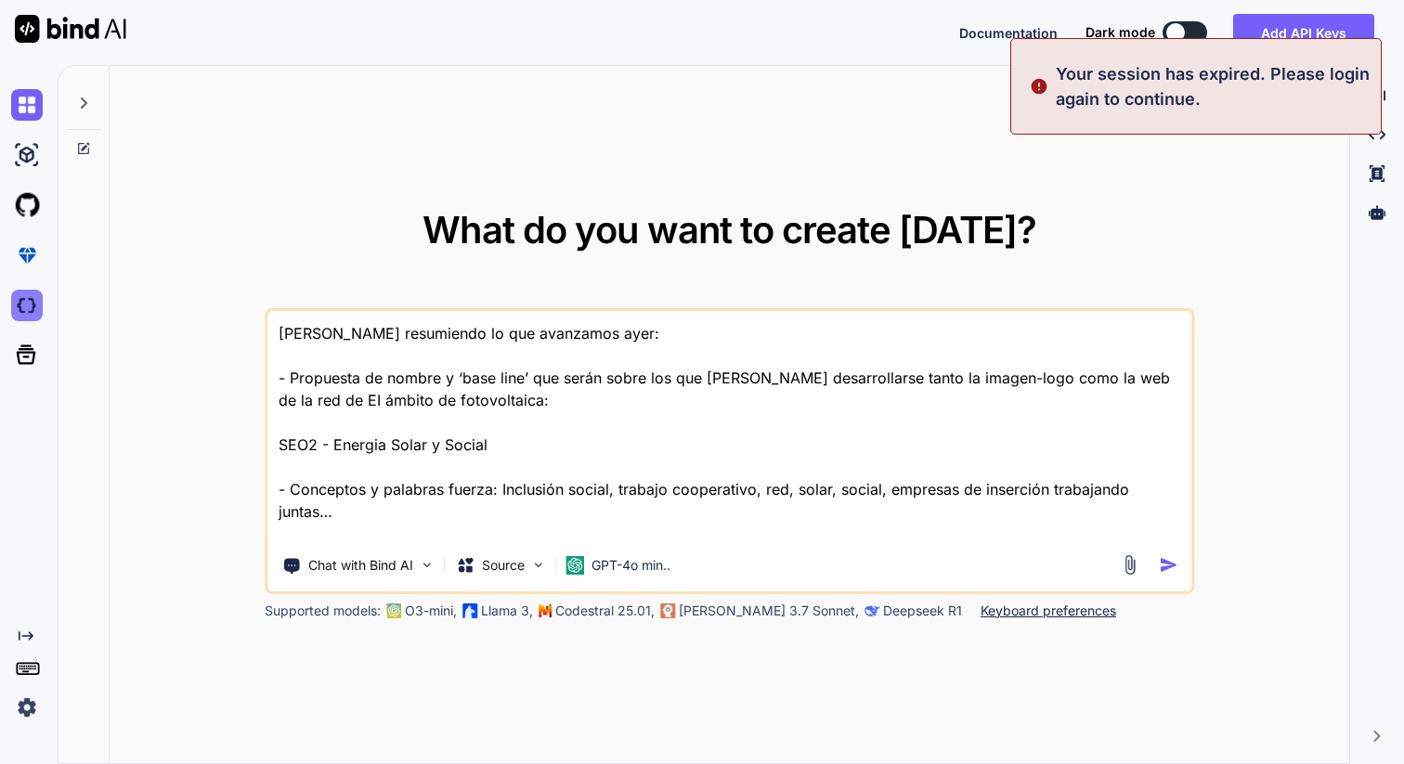
type textarea "x"
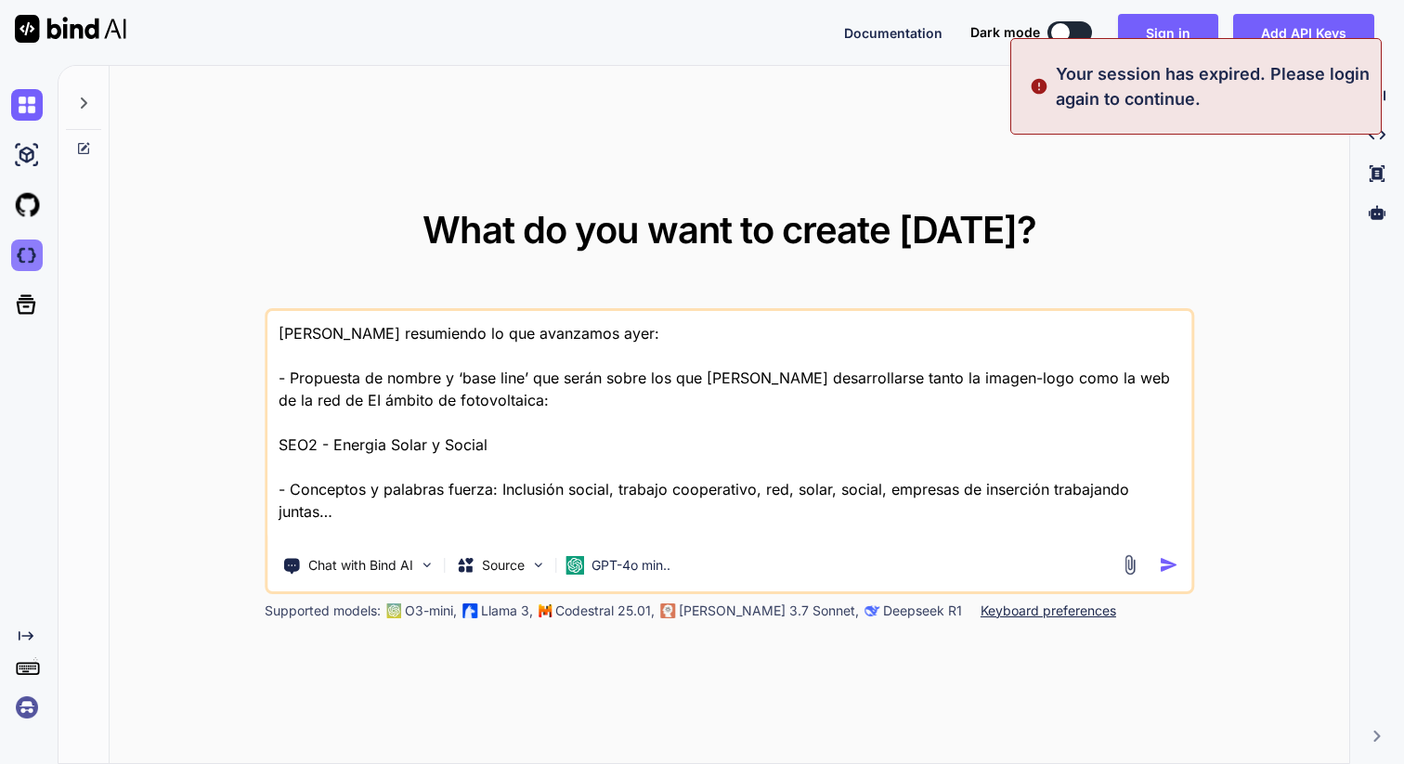
click at [28, 296] on icon at bounding box center [27, 305] width 20 height 20
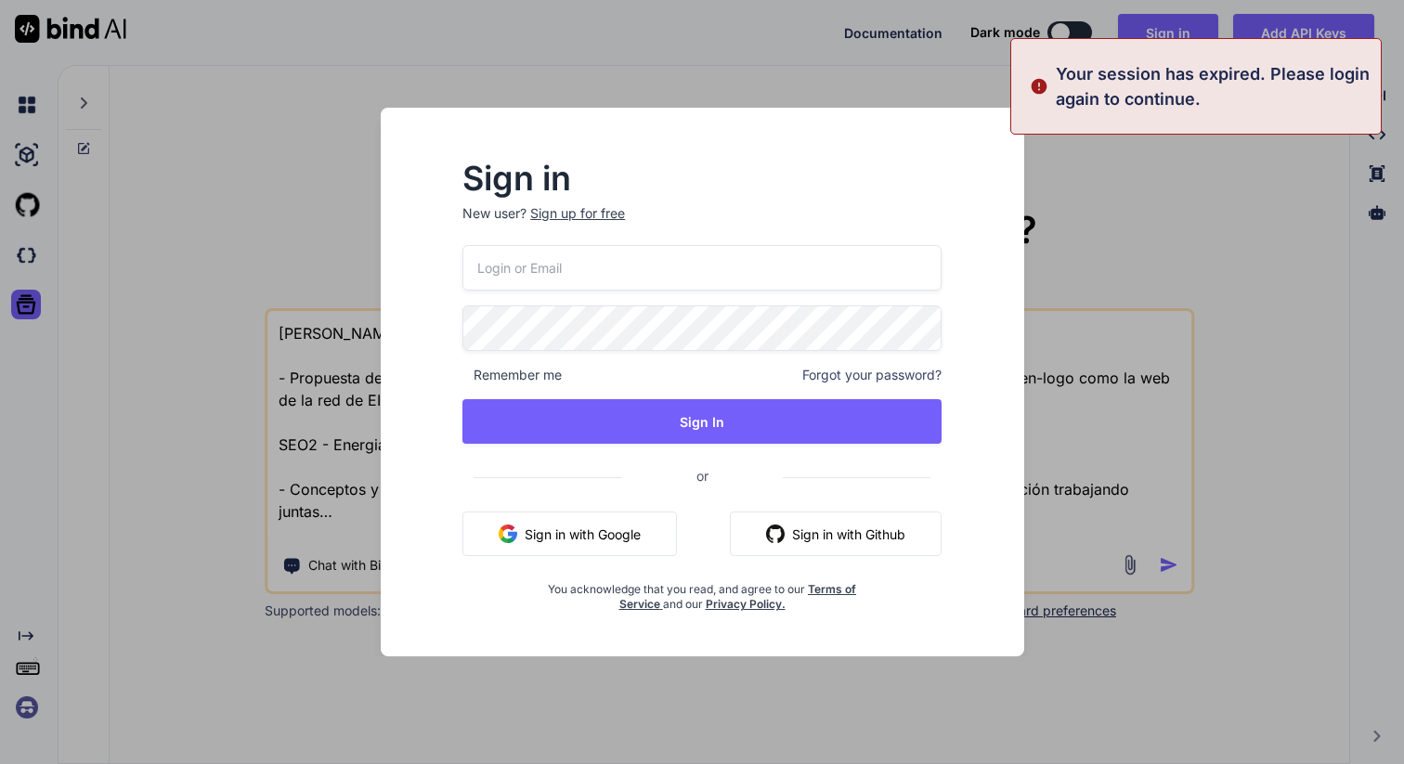
click at [583, 532] on button "Sign in with Google" at bounding box center [570, 534] width 215 height 45
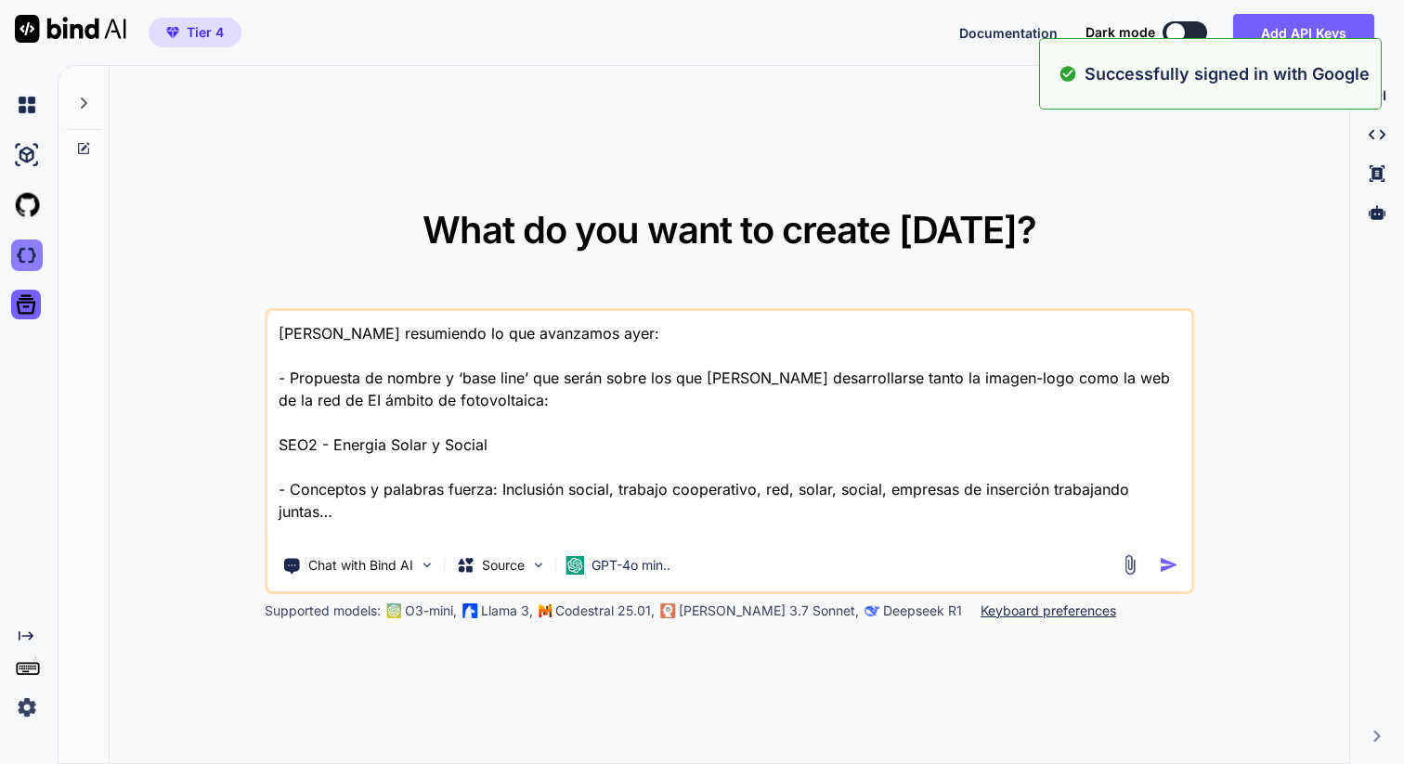
click at [27, 260] on img at bounding box center [27, 256] width 32 height 32
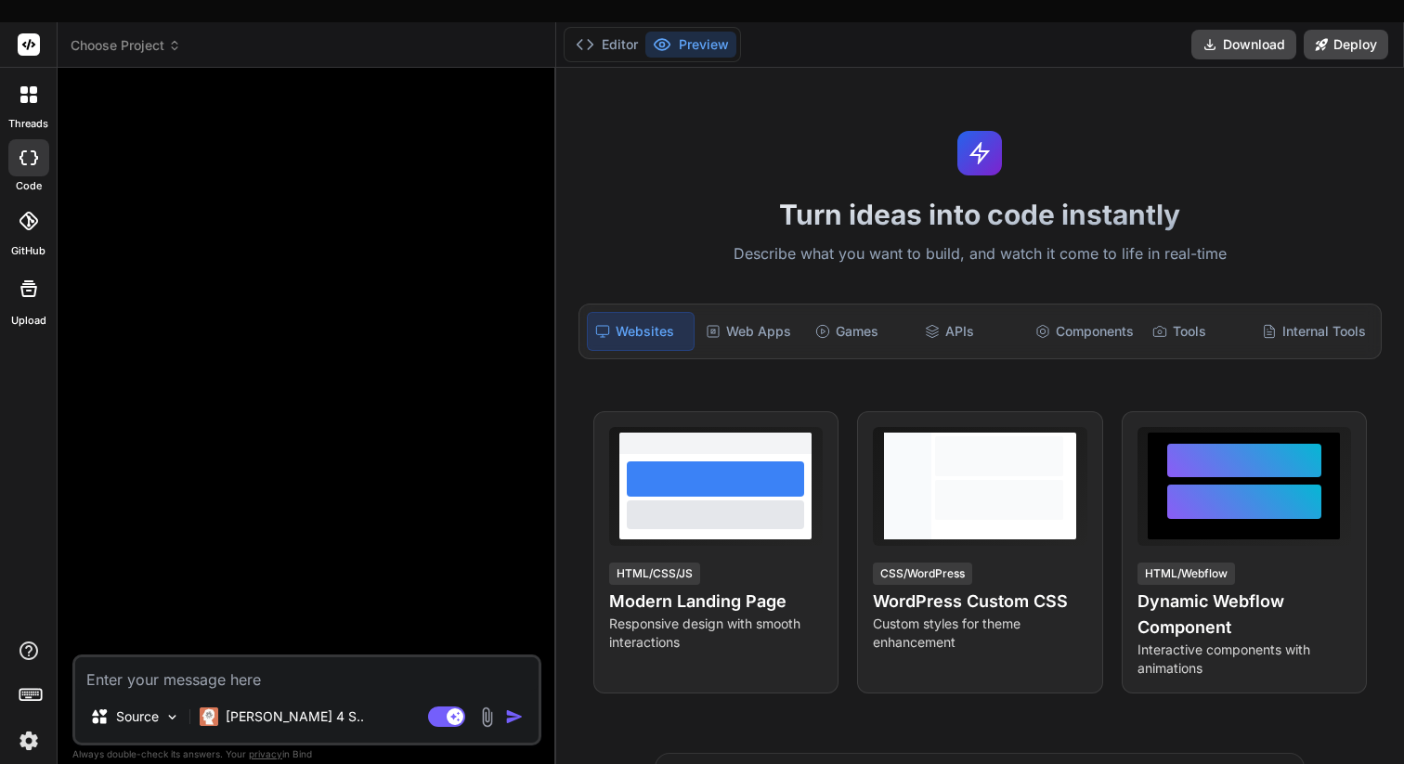
type textarea "x"
click at [742, 312] on div "Web Apps" at bounding box center [752, 331] width 106 height 39
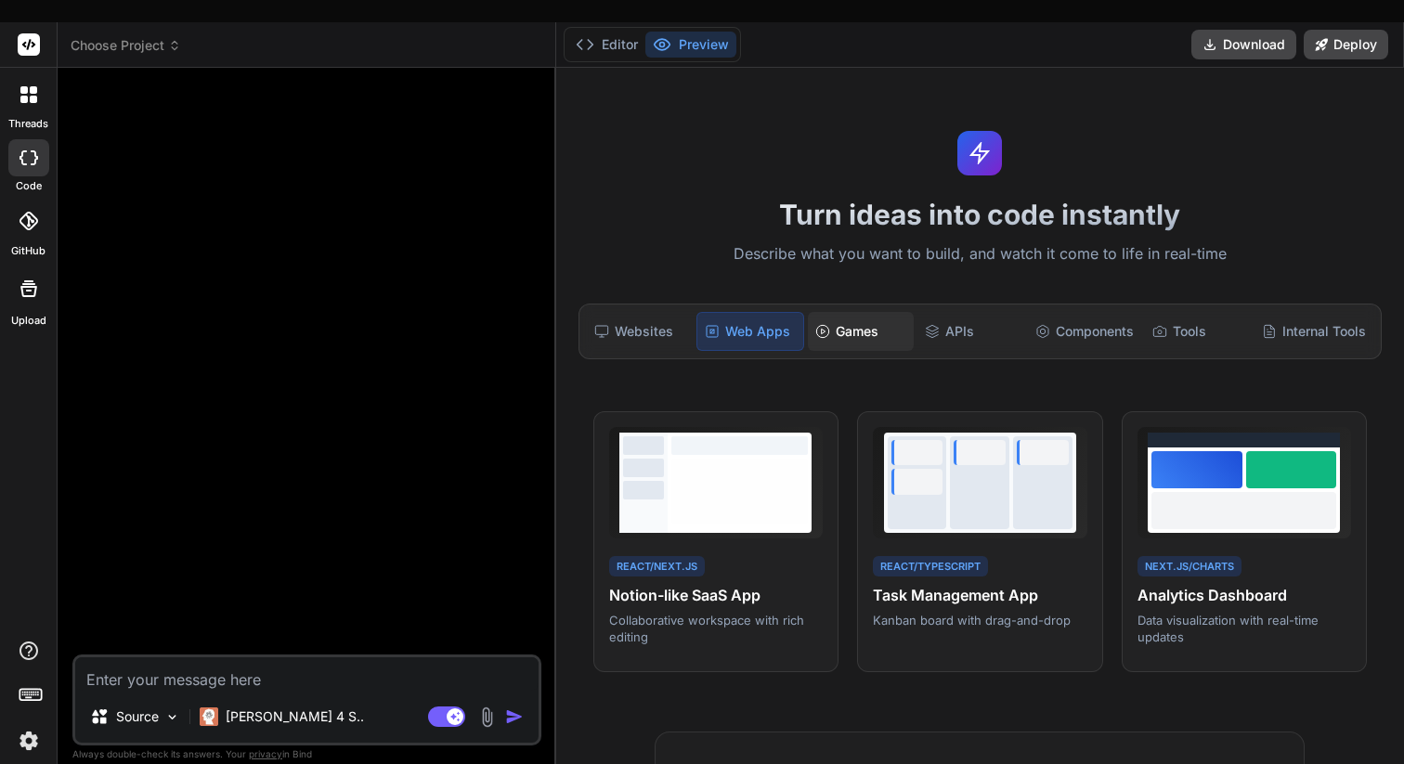
click at [844, 317] on div "Games" at bounding box center [861, 331] width 106 height 39
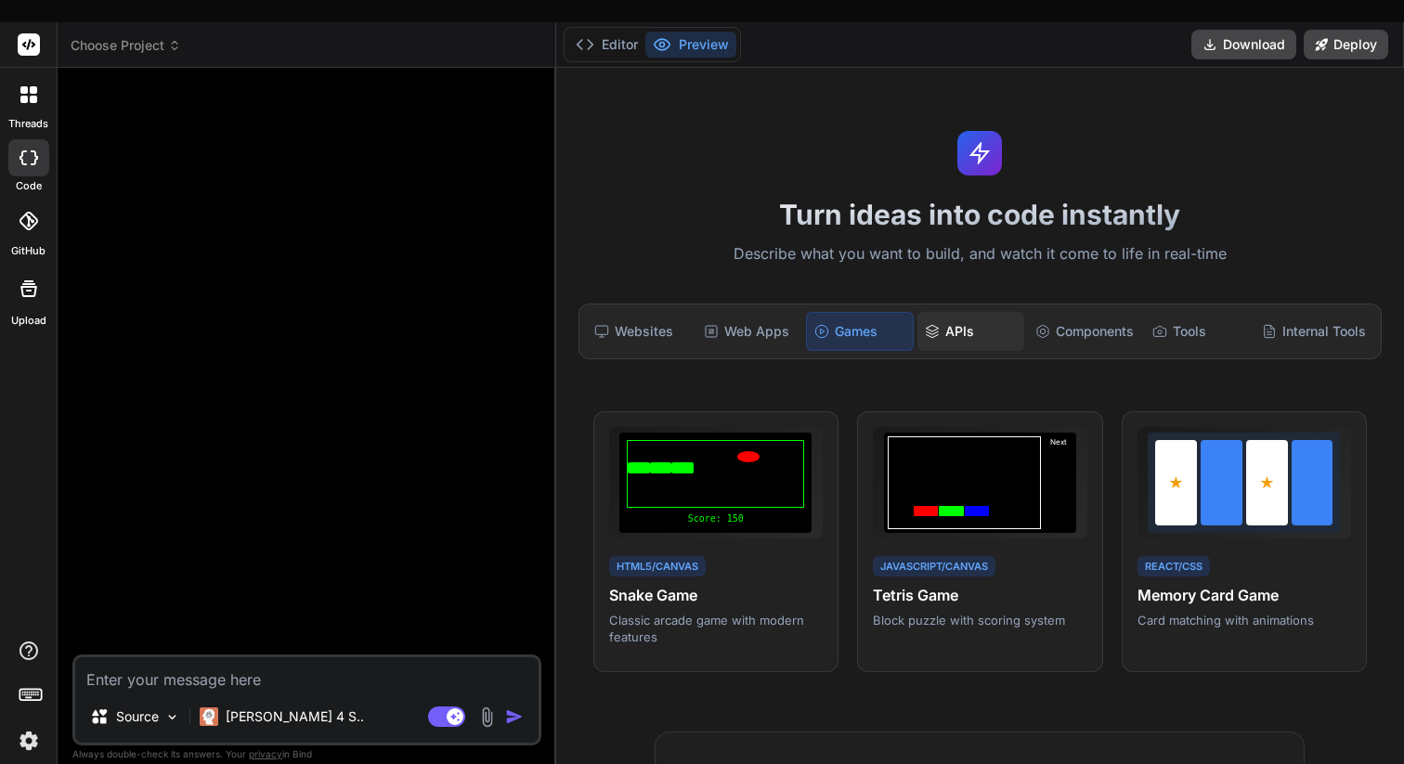
click at [952, 312] on div "APIs" at bounding box center [971, 331] width 106 height 39
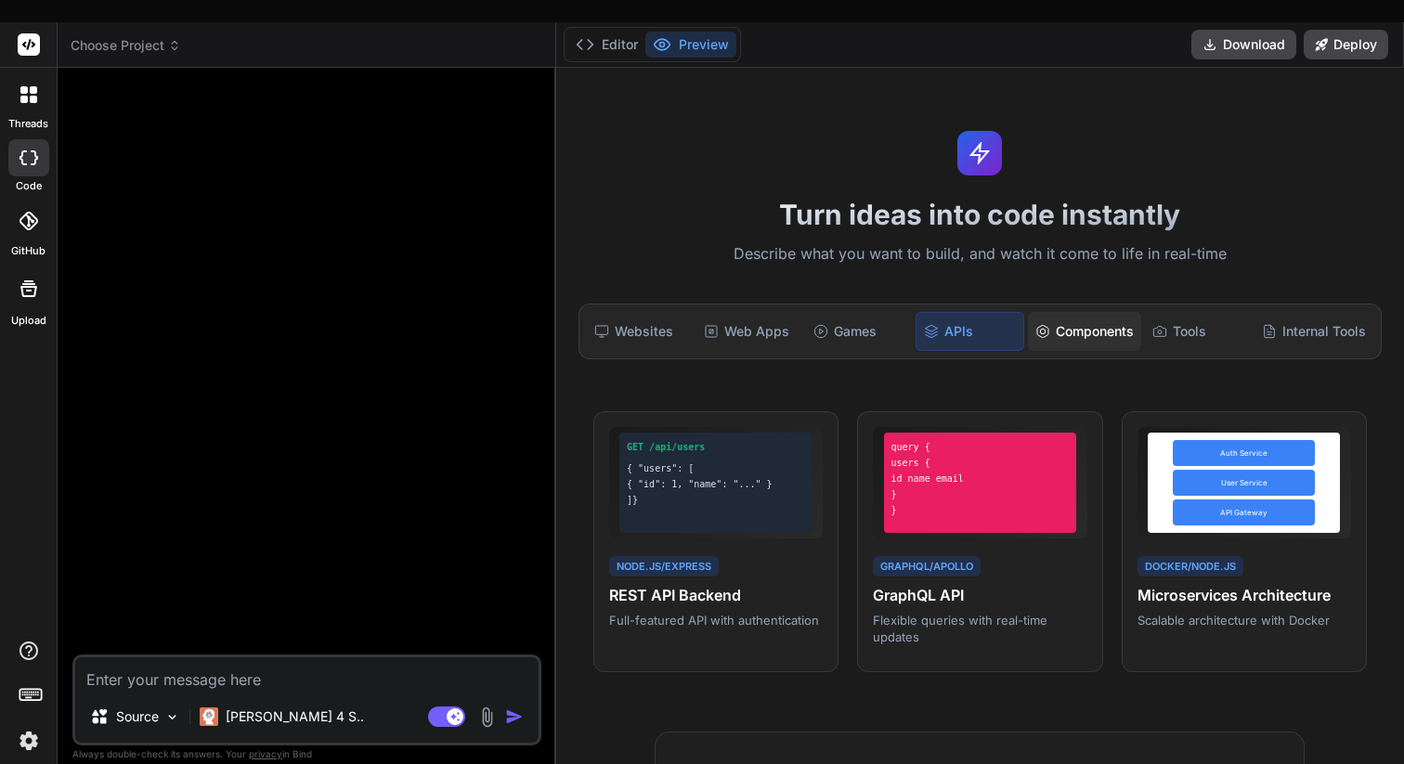
click at [1087, 313] on div "Components" at bounding box center [1084, 331] width 113 height 39
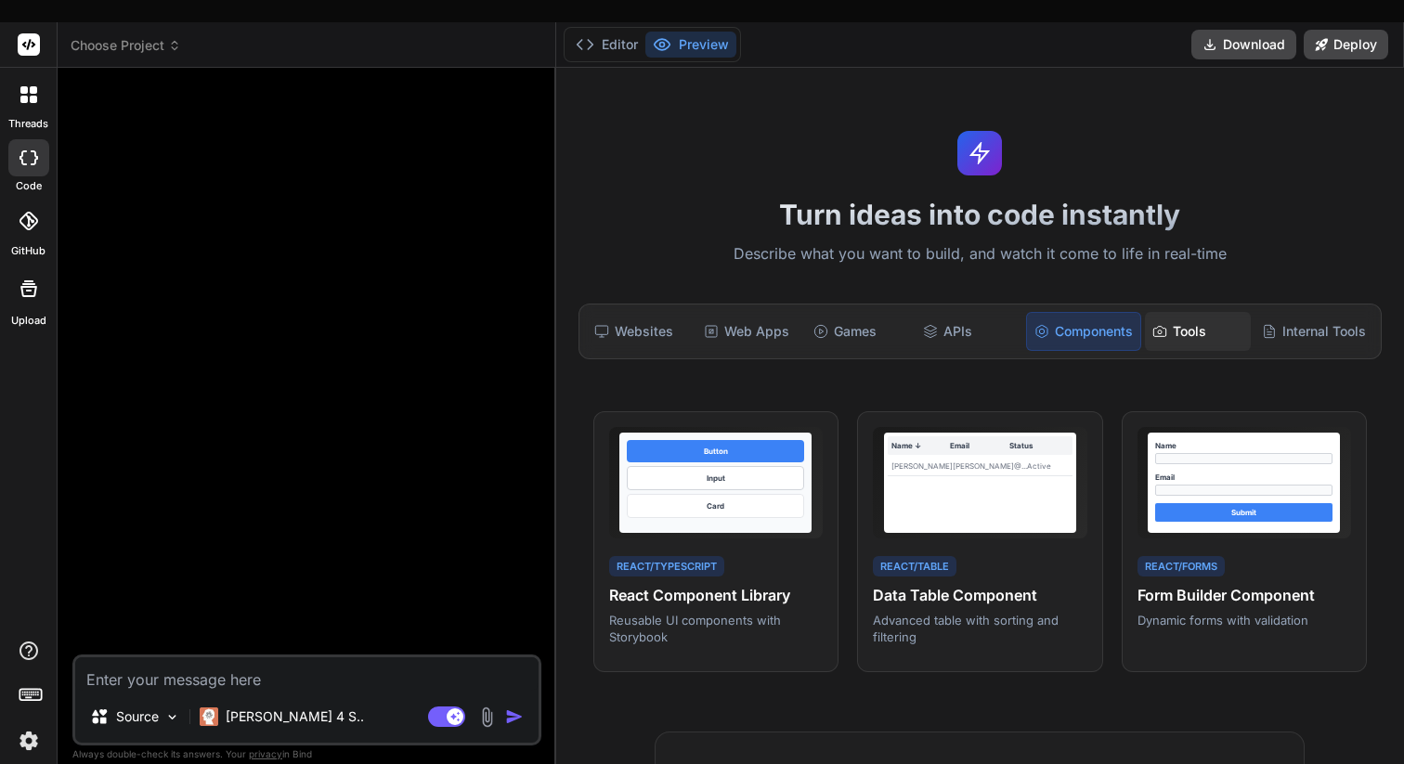
click at [1198, 312] on div "Tools" at bounding box center [1198, 331] width 106 height 39
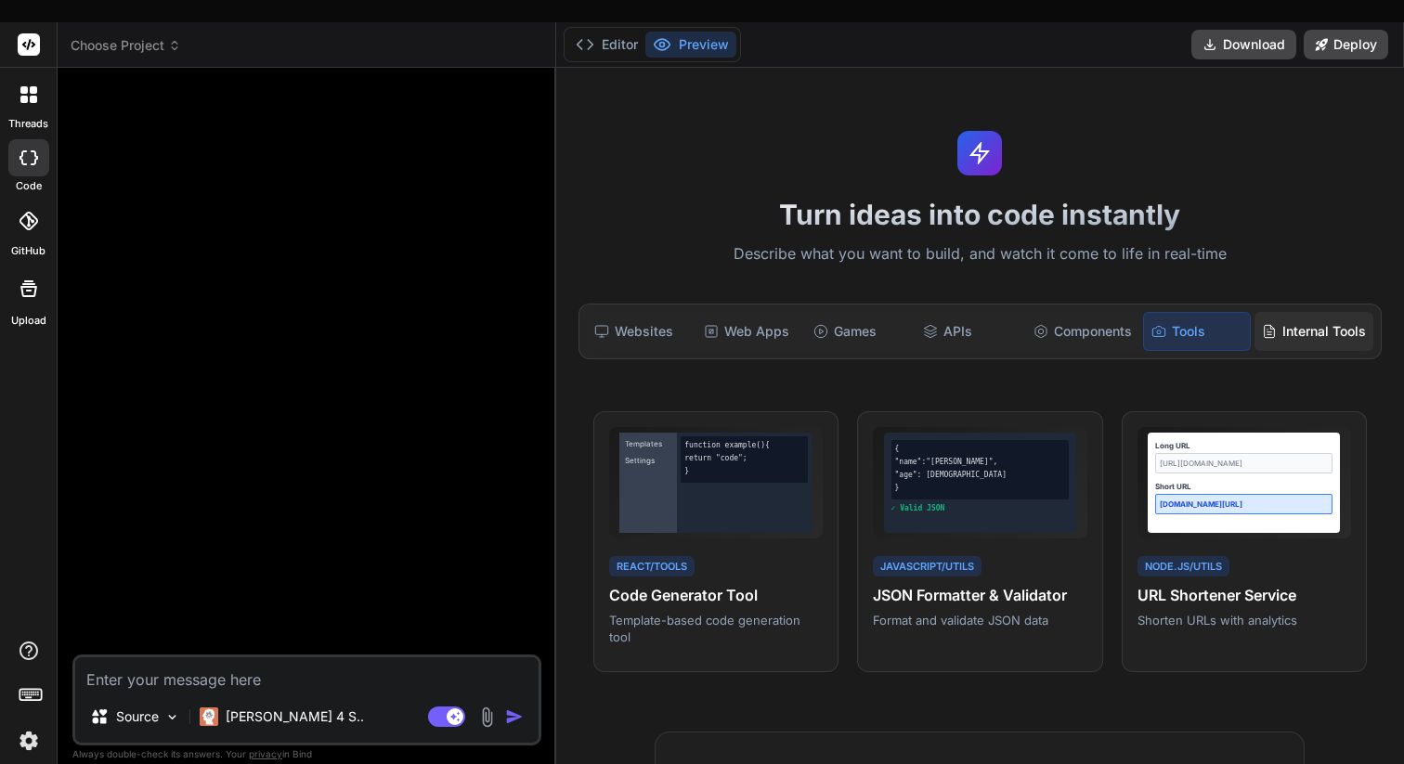
click at [1306, 319] on div "Internal Tools" at bounding box center [1314, 331] width 119 height 39
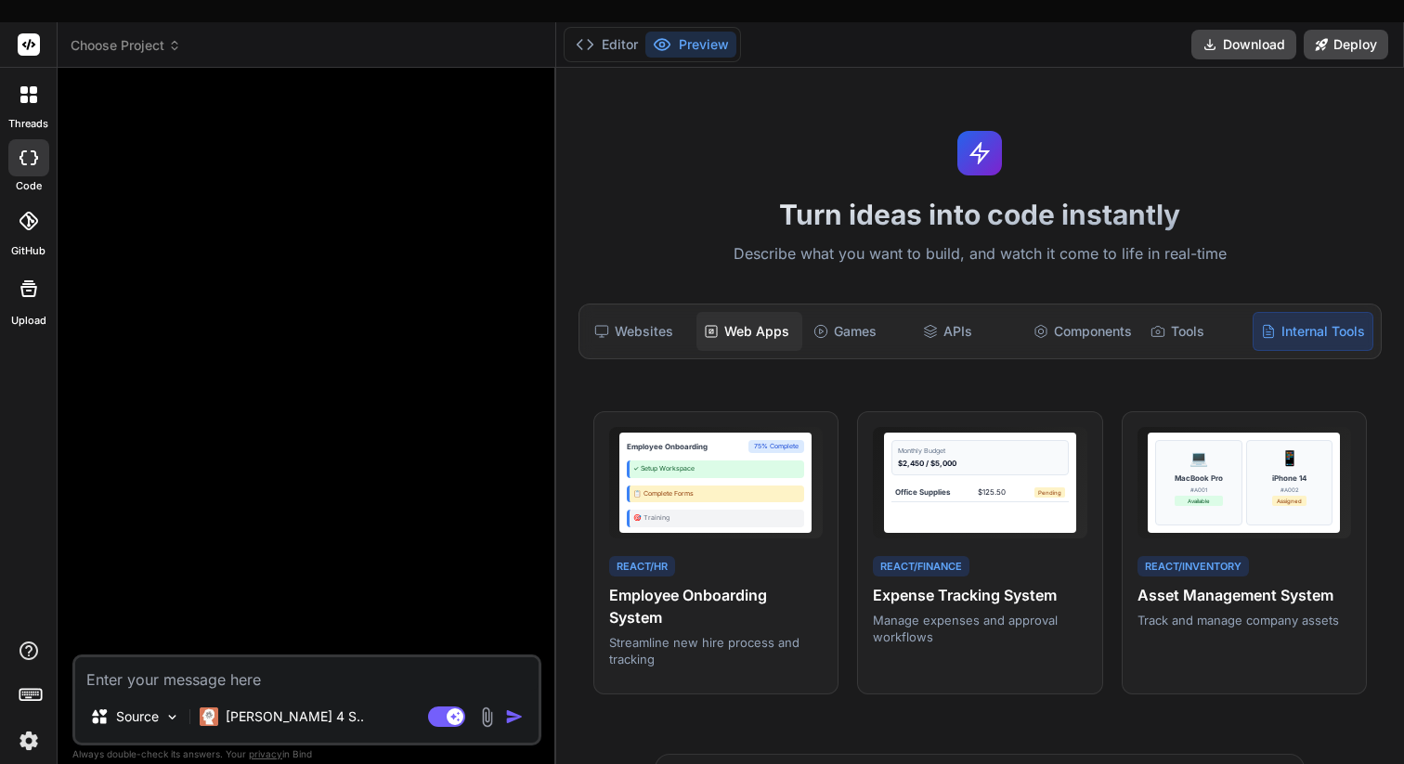
click at [705, 324] on icon at bounding box center [711, 331] width 15 height 15
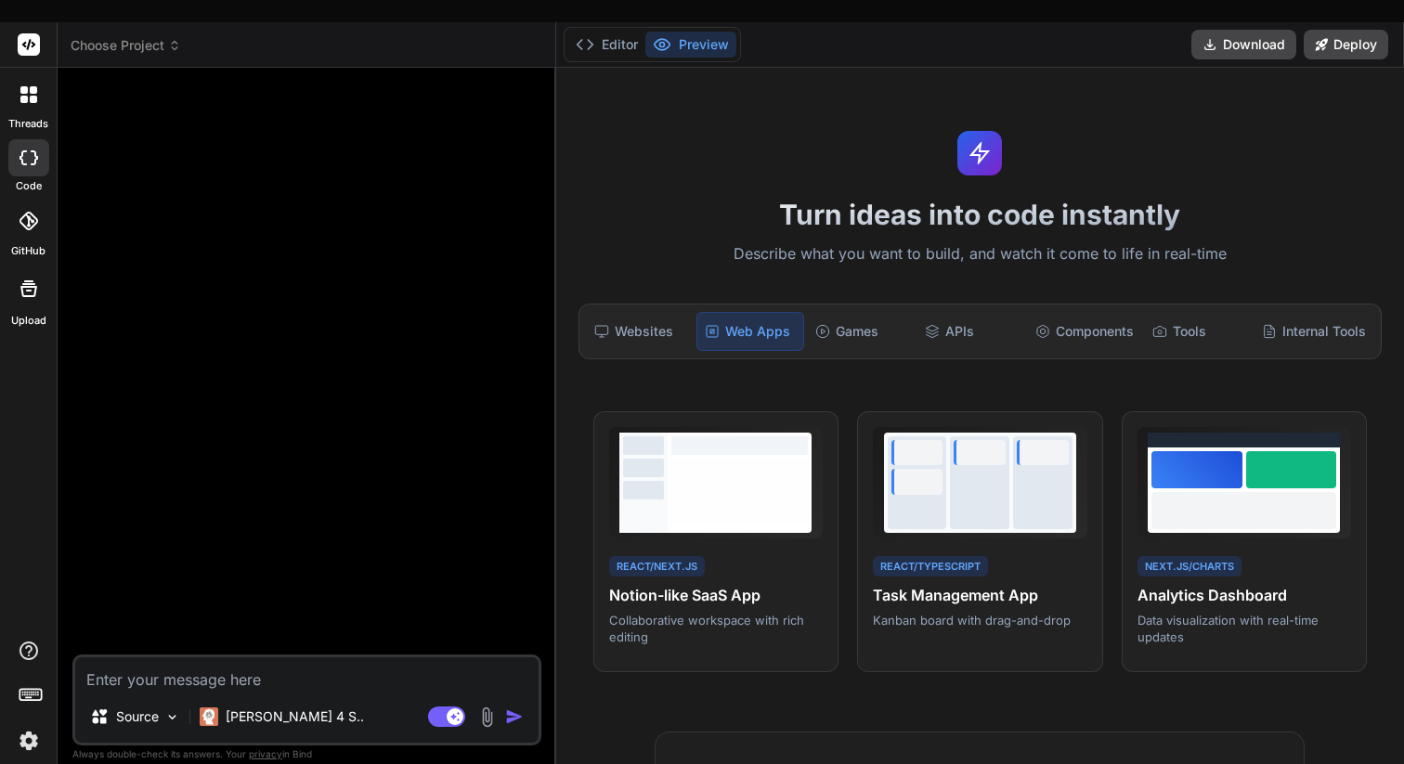
click at [968, 130] on div at bounding box center [980, 153] width 46 height 46
click at [624, 32] on button "Editor" at bounding box center [606, 45] width 77 height 26
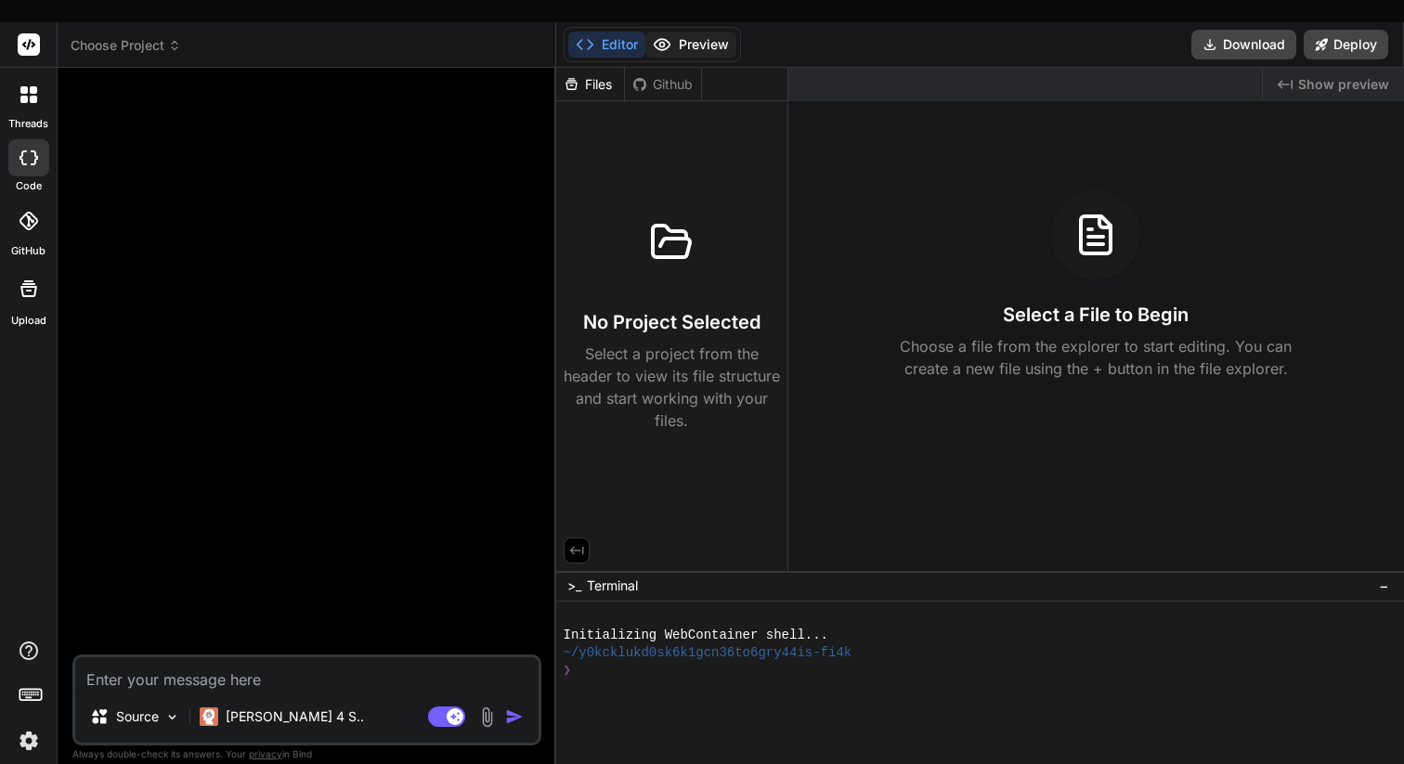
click at [711, 32] on button "Preview" at bounding box center [691, 45] width 91 height 26
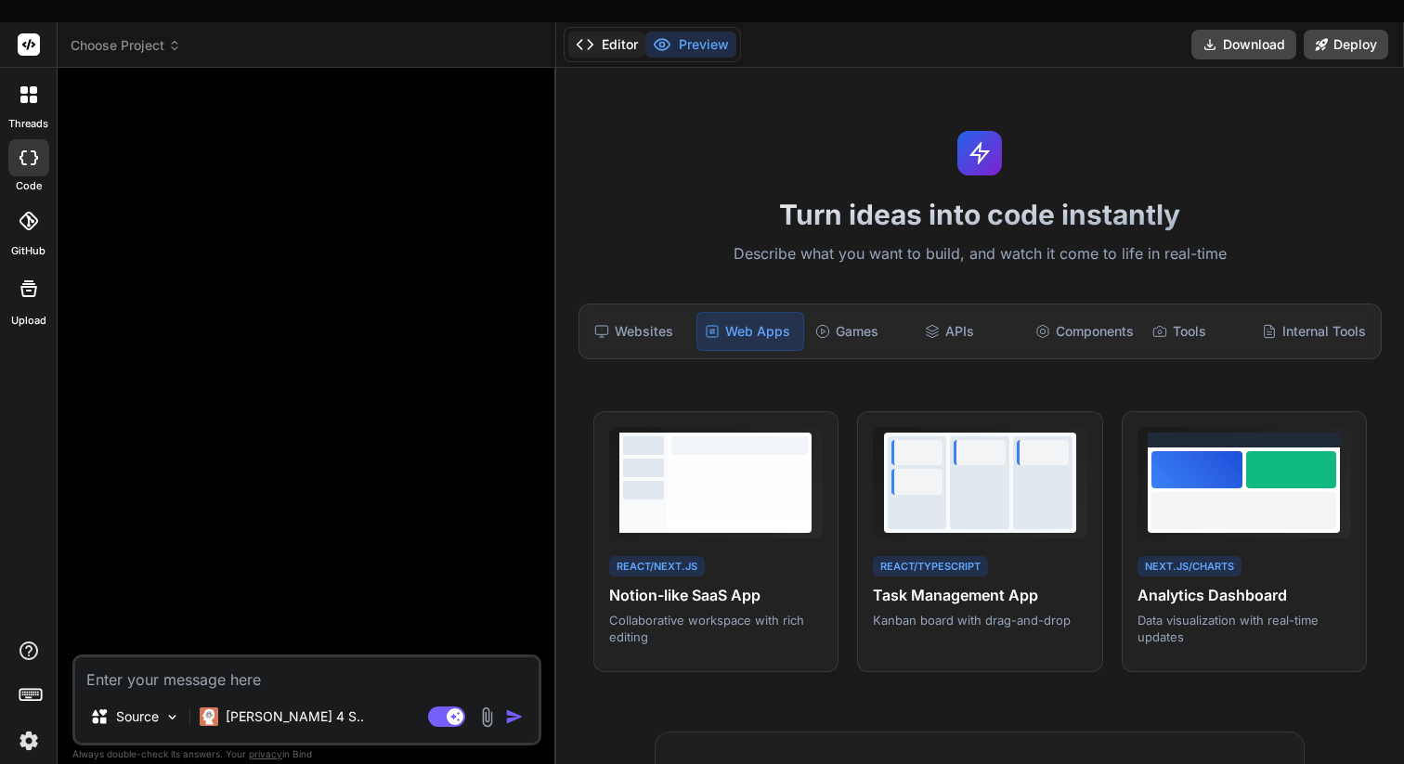
click at [619, 32] on button "Editor" at bounding box center [606, 45] width 77 height 26
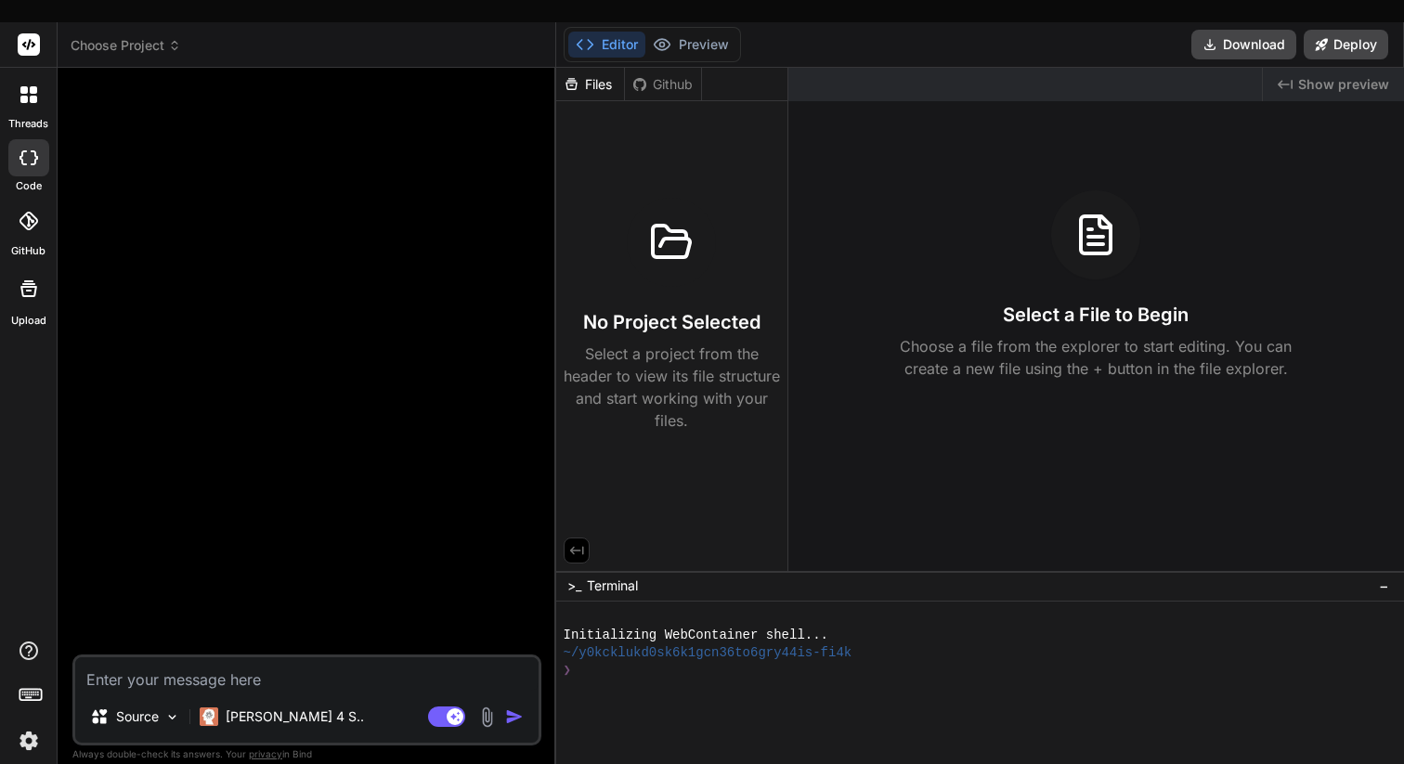
click at [251, 658] on textarea at bounding box center [307, 674] width 464 height 33
click at [235, 658] on textarea at bounding box center [307, 674] width 464 height 33
type textarea "q"
type textarea "x"
type textarea "qu"
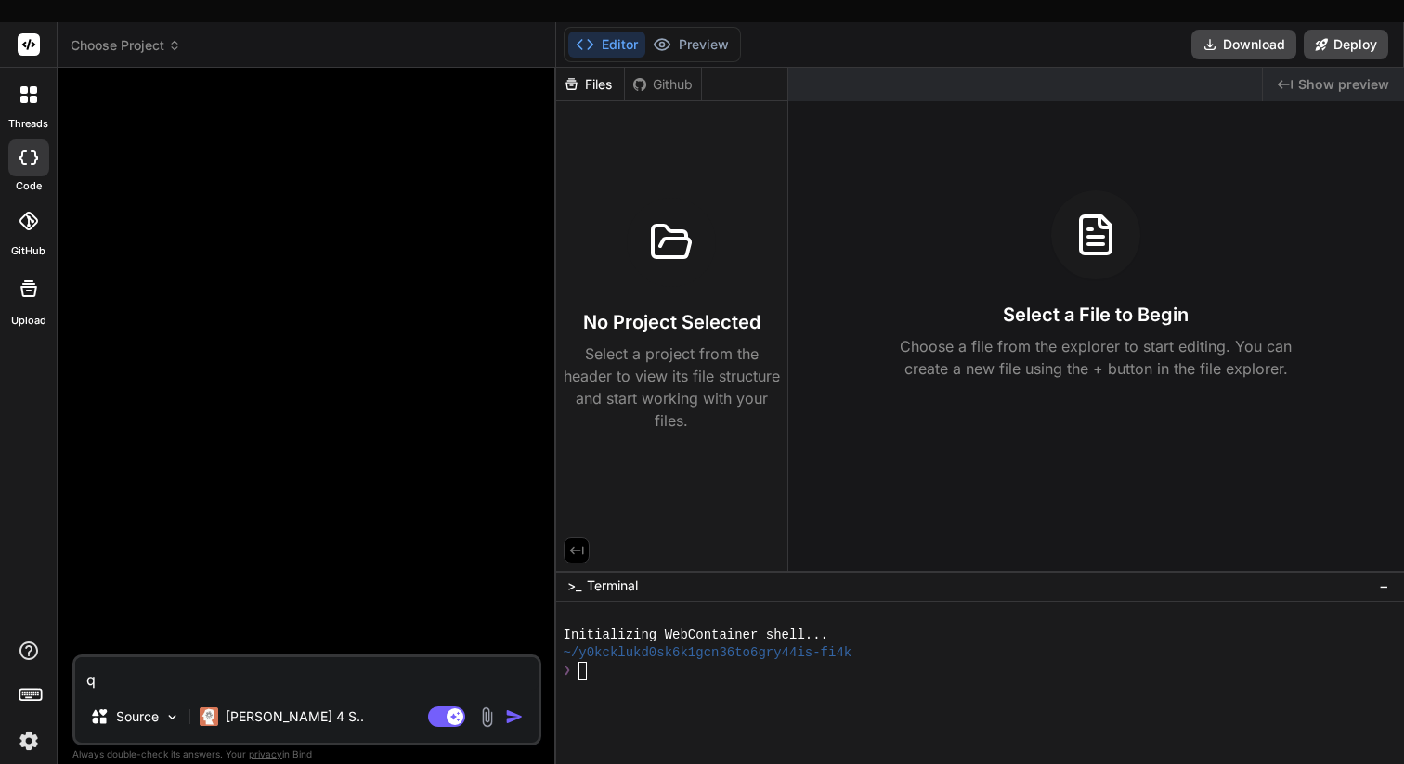
type textarea "x"
type textarea "qui"
type textarea "x"
type textarea "quie"
type textarea "x"
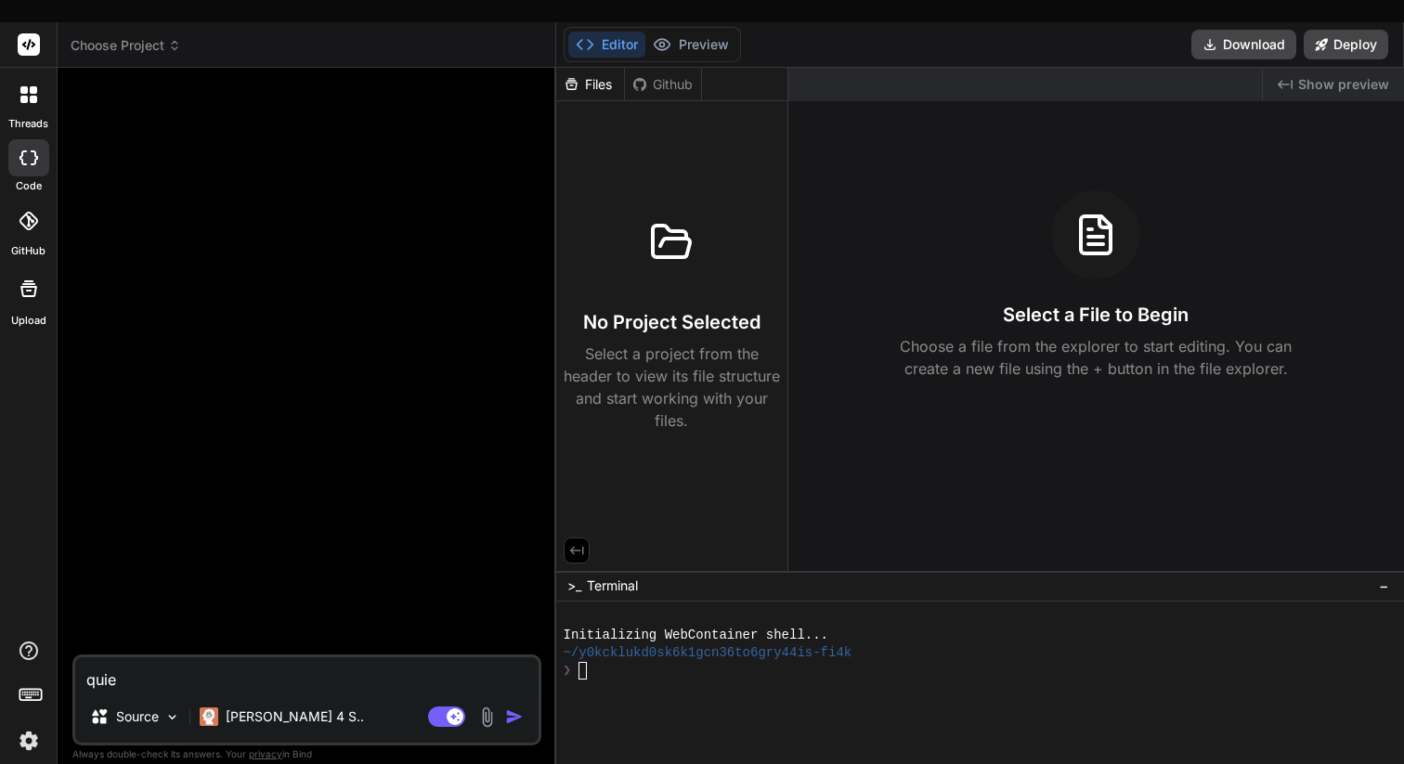
type textarea "quier"
type textarea "x"
type textarea "quiero"
type textarea "x"
type textarea "quiero"
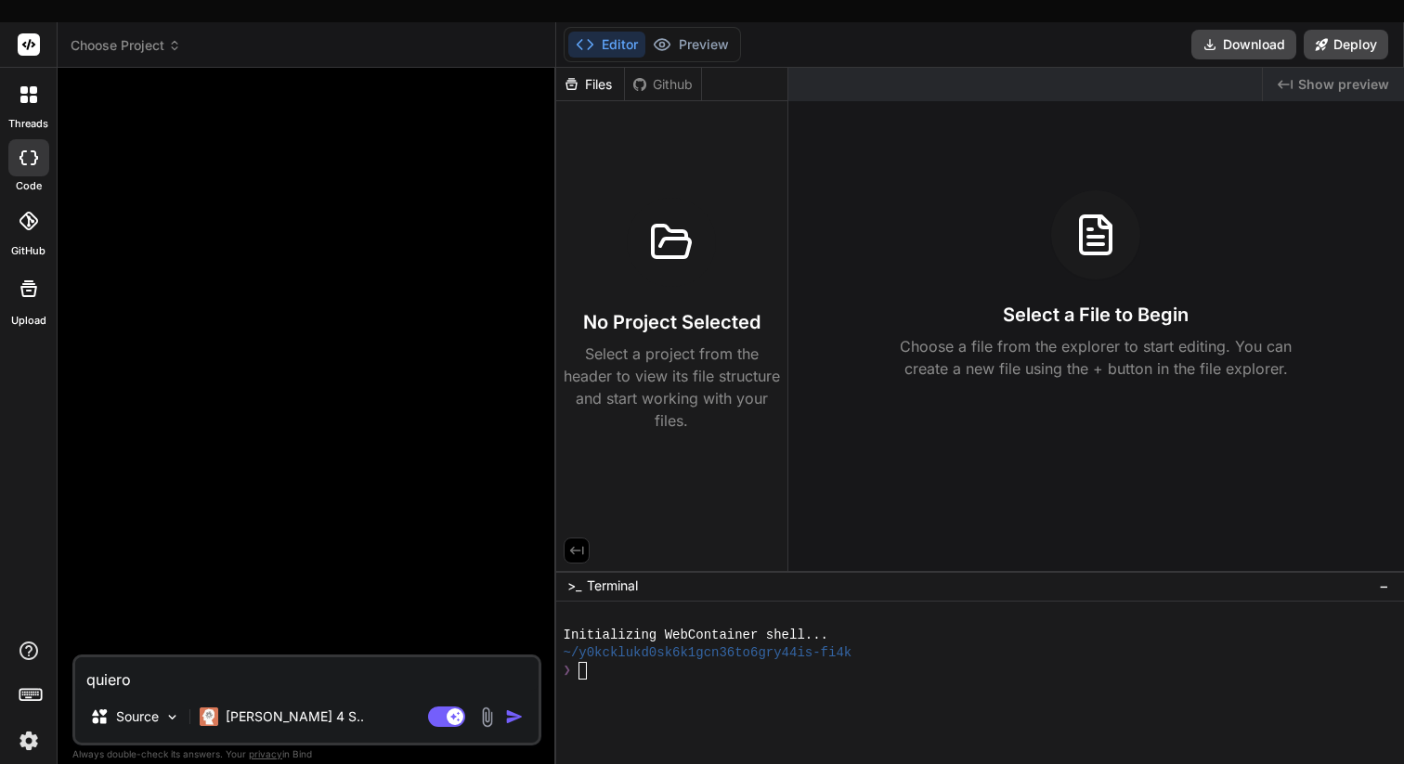
type textarea "x"
type textarea "quiero h"
type textarea "x"
type textarea "quiero ha"
type textarea "x"
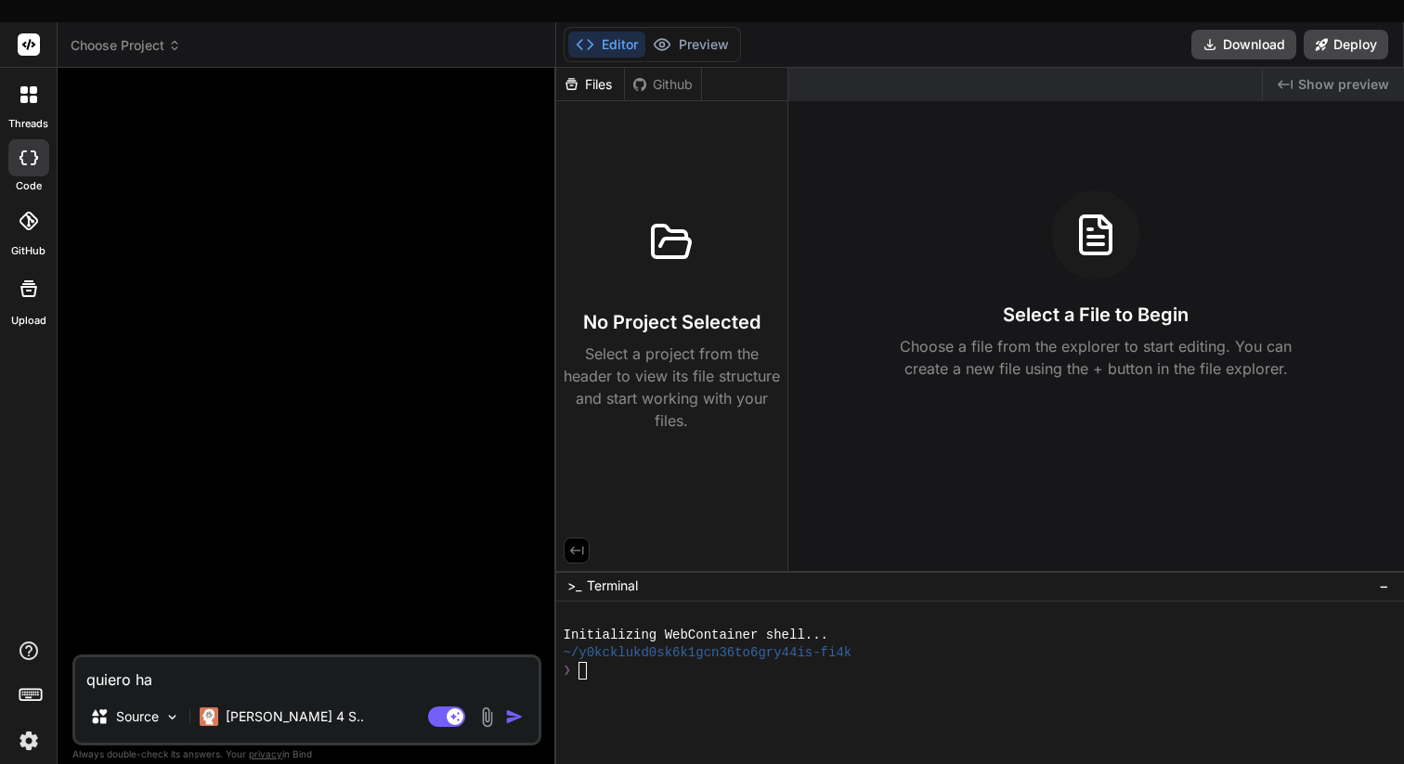
type textarea "quiero hac"
type textarea "x"
type textarea "quiero hace"
type textarea "x"
type textarea "quiero hacer"
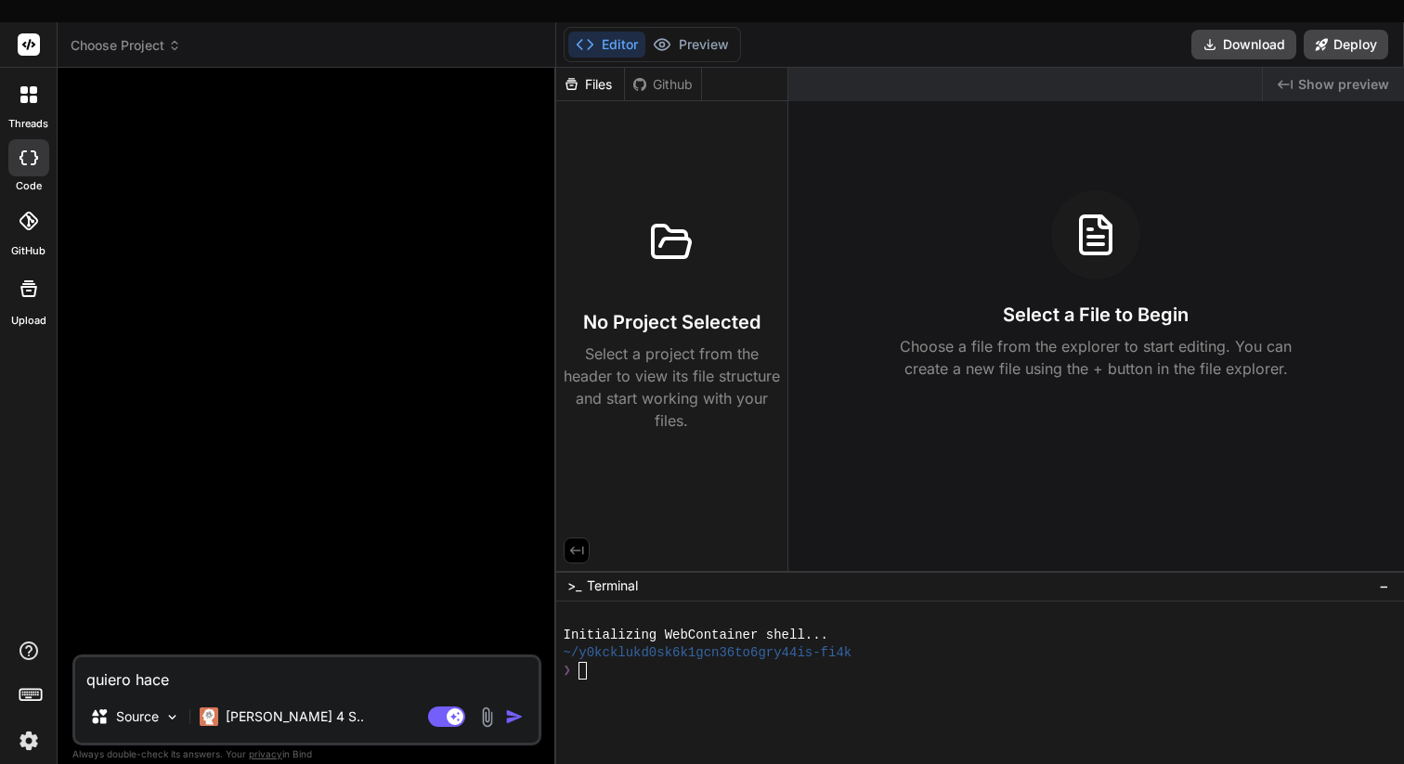
type textarea "x"
type textarea "quiero hacer"
type textarea "x"
type textarea "quiero hacer u"
type textarea "x"
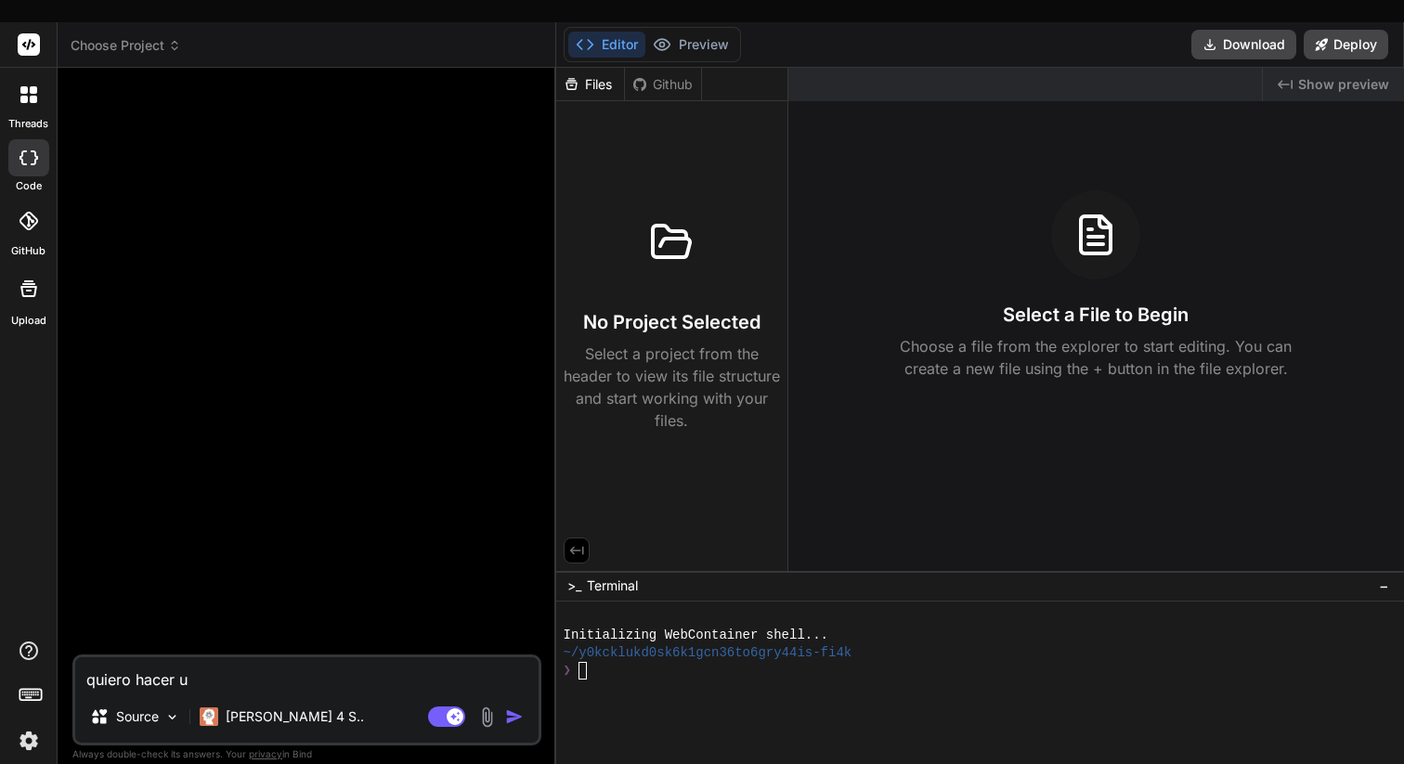
type textarea "quiero hacer un"
type textarea "x"
type textarea "quiero hacer un"
type textarea "x"
type textarea "quiero hacer un g"
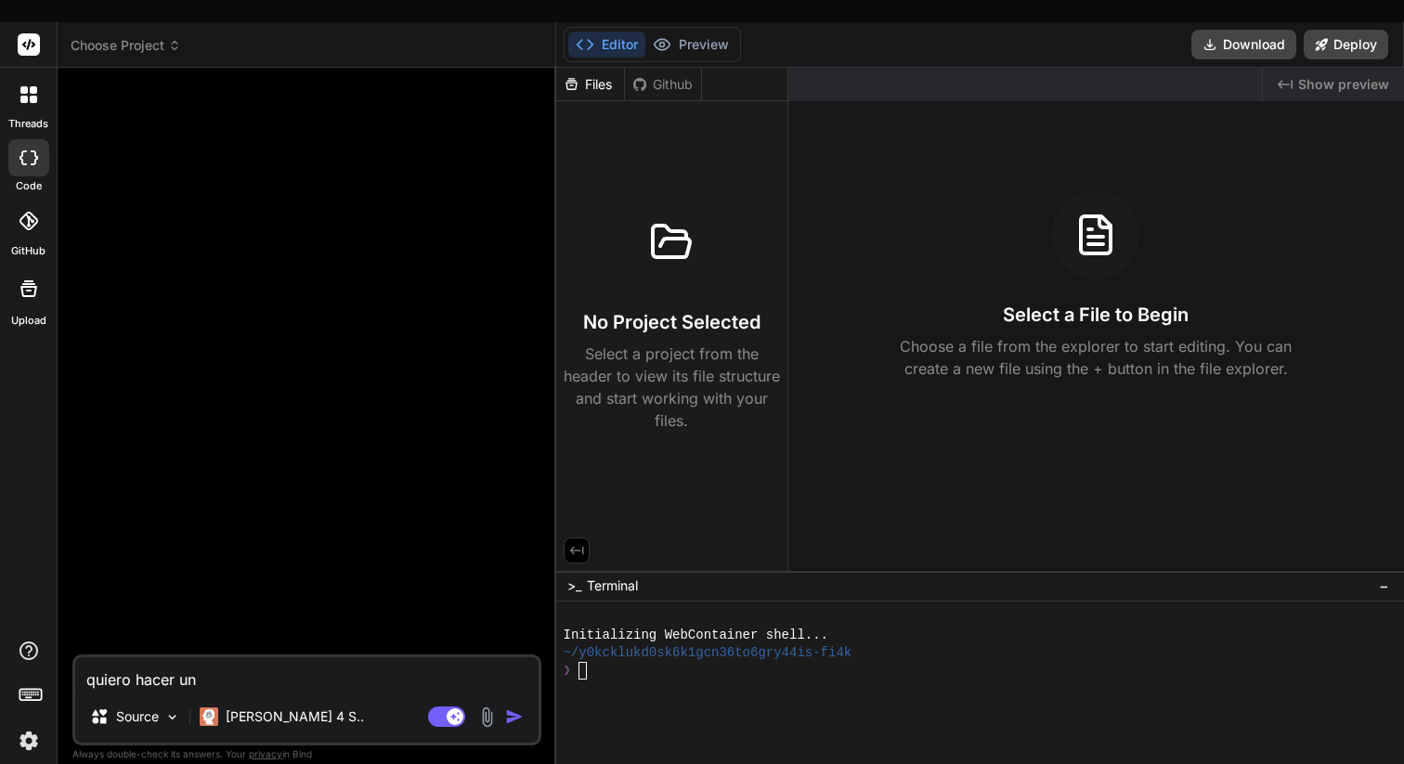
type textarea "x"
type textarea "quiero hacer un go"
type textarea "x"
type textarea "quiero hacer un goo"
type textarea "x"
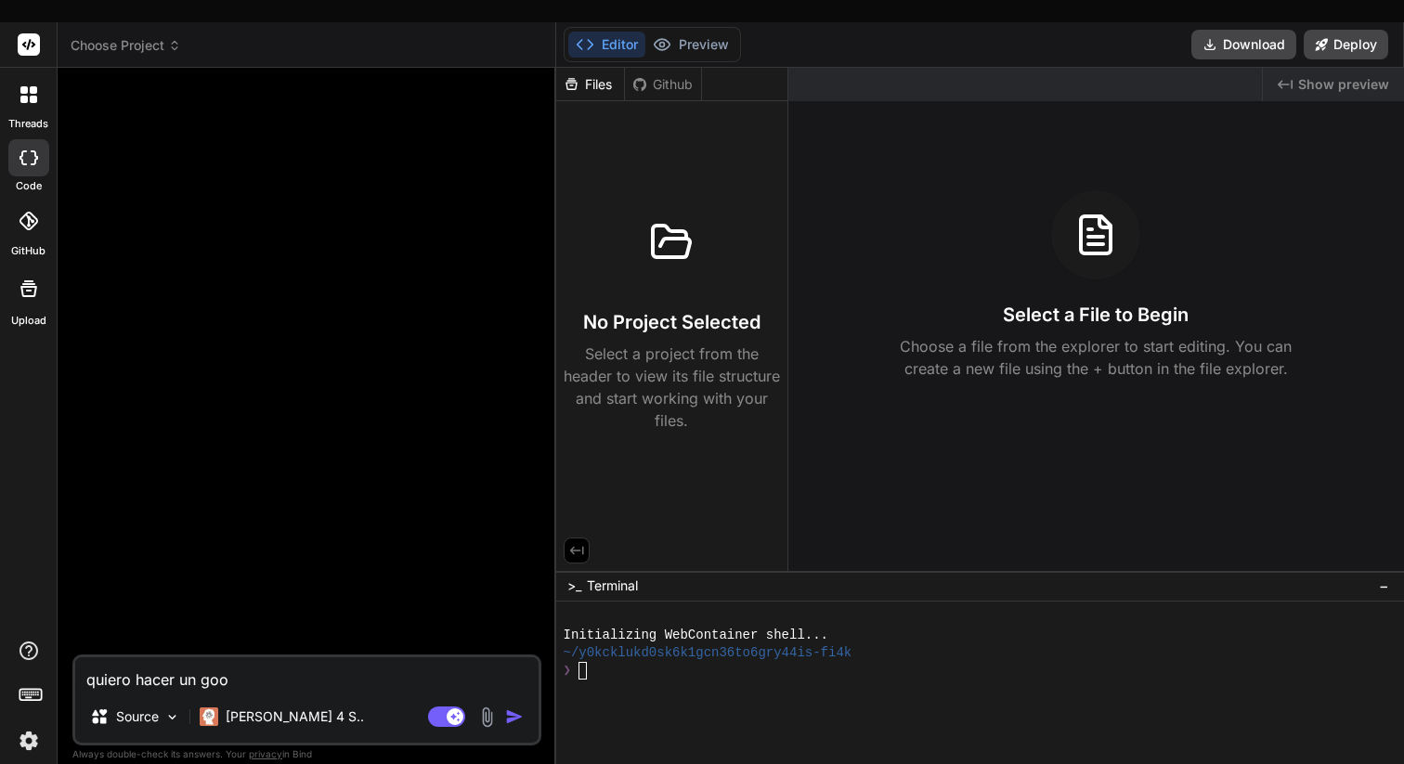
type textarea "quiero hacer un goog"
type textarea "x"
type textarea "quiero hacer un googl"
type textarea "x"
type textarea "quiero hacer un google"
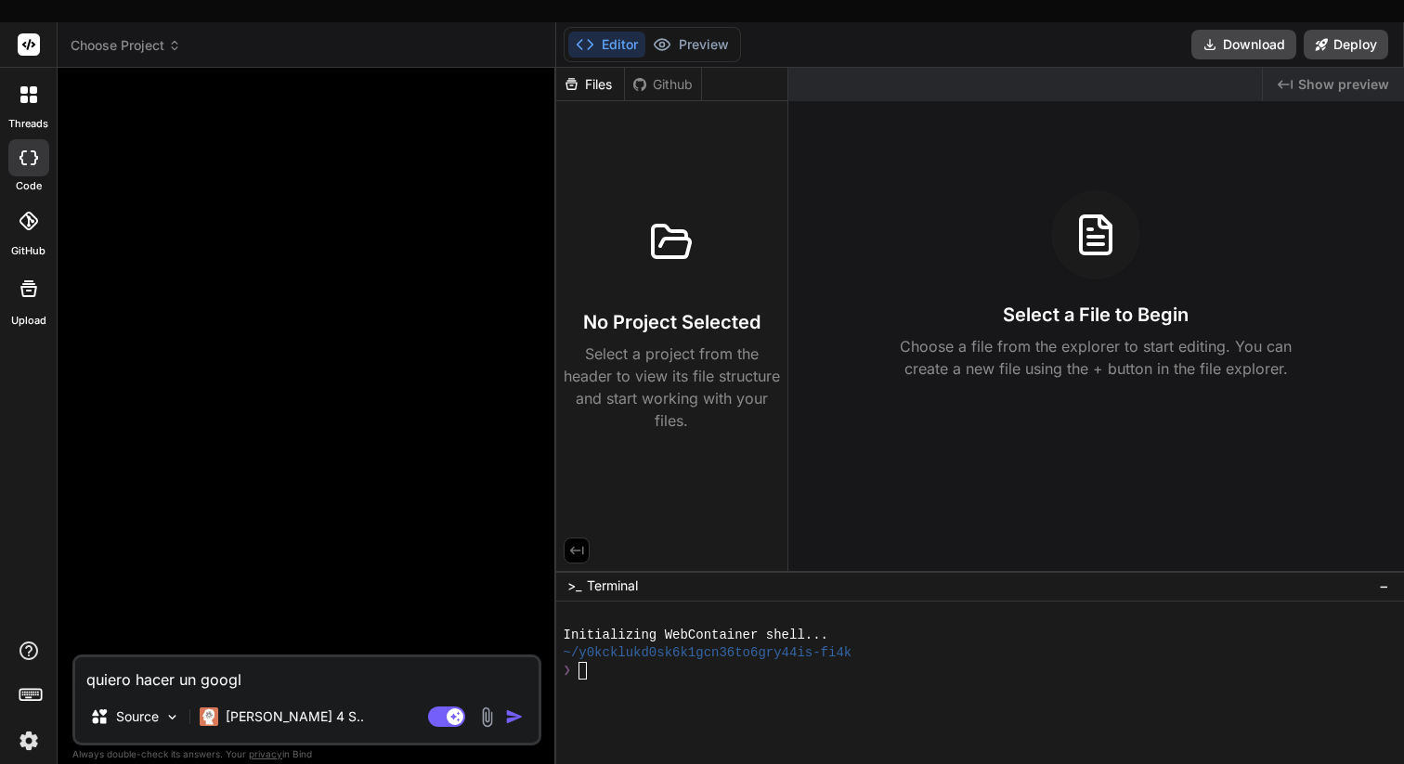
type textarea "x"
type textarea "quiero hacer un google"
type textarea "x"
type textarea "quiero hacer un google s"
type textarea "x"
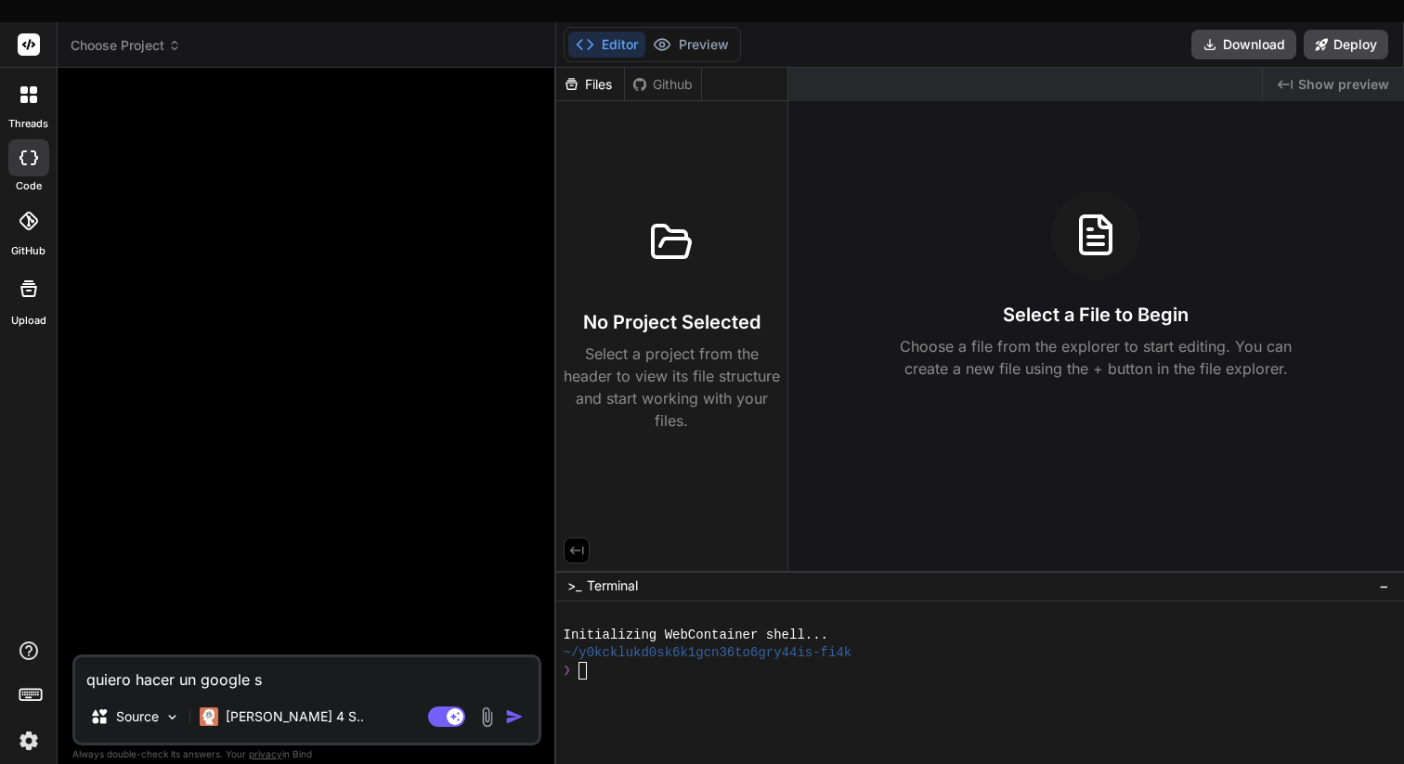
type textarea "quiero hacer un google sh"
type textarea "x"
type textarea "quiero hacer un google she"
type textarea "x"
type textarea "quiero hacer un google shee"
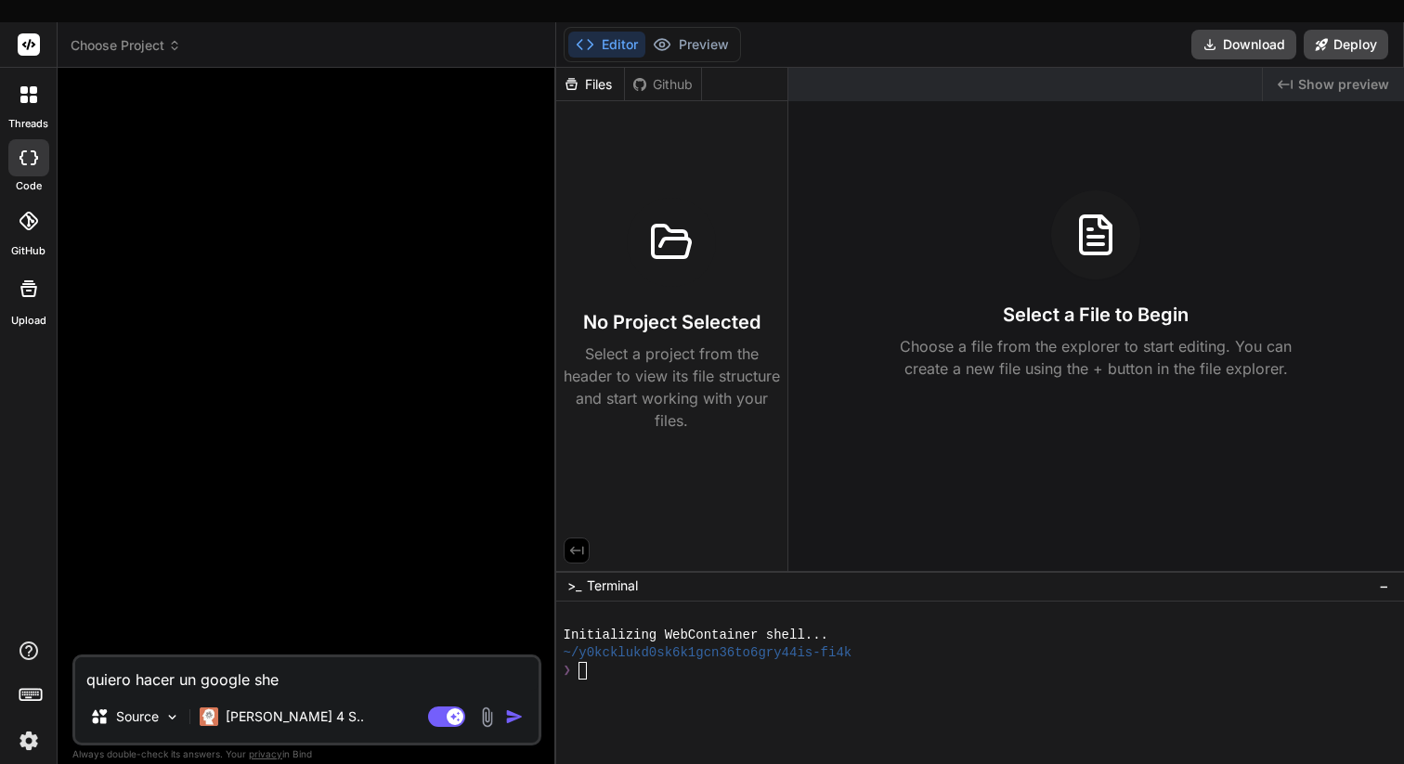
type textarea "x"
type textarea "quiero hacer un google sheet"
type textarea "x"
type textarea "quiero hacer un google sheet"
type textarea "x"
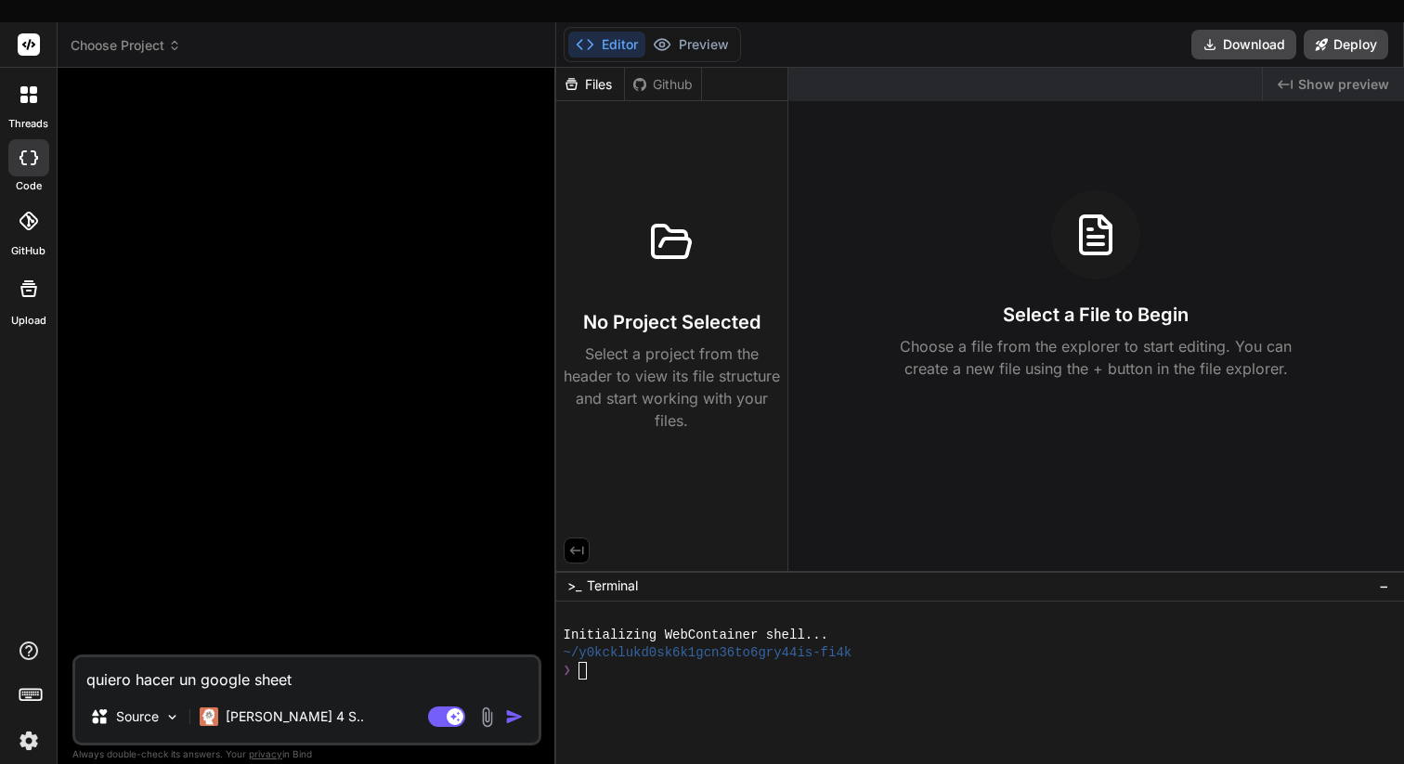
type textarea "quiero hacer un google sheet c"
type textarea "x"
type textarea "quiero hacer un google sheet co"
type textarea "x"
type textarea "quiero hacer un google sheet con"
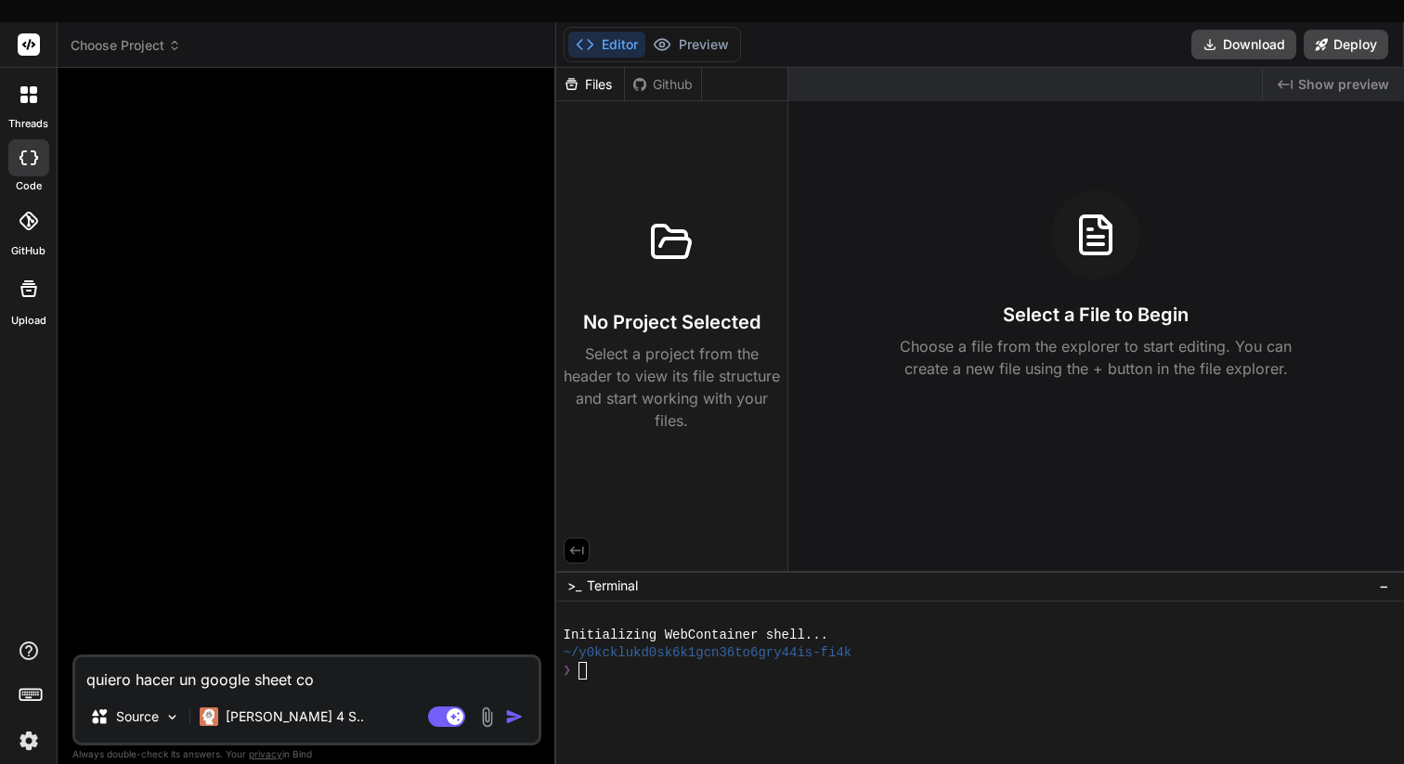
type textarea "x"
type textarea "quiero hacer un google sheet con"
type textarea "x"
type textarea "quiero hacer un google sheet con"
click at [491, 707] on img at bounding box center [487, 717] width 21 height 21
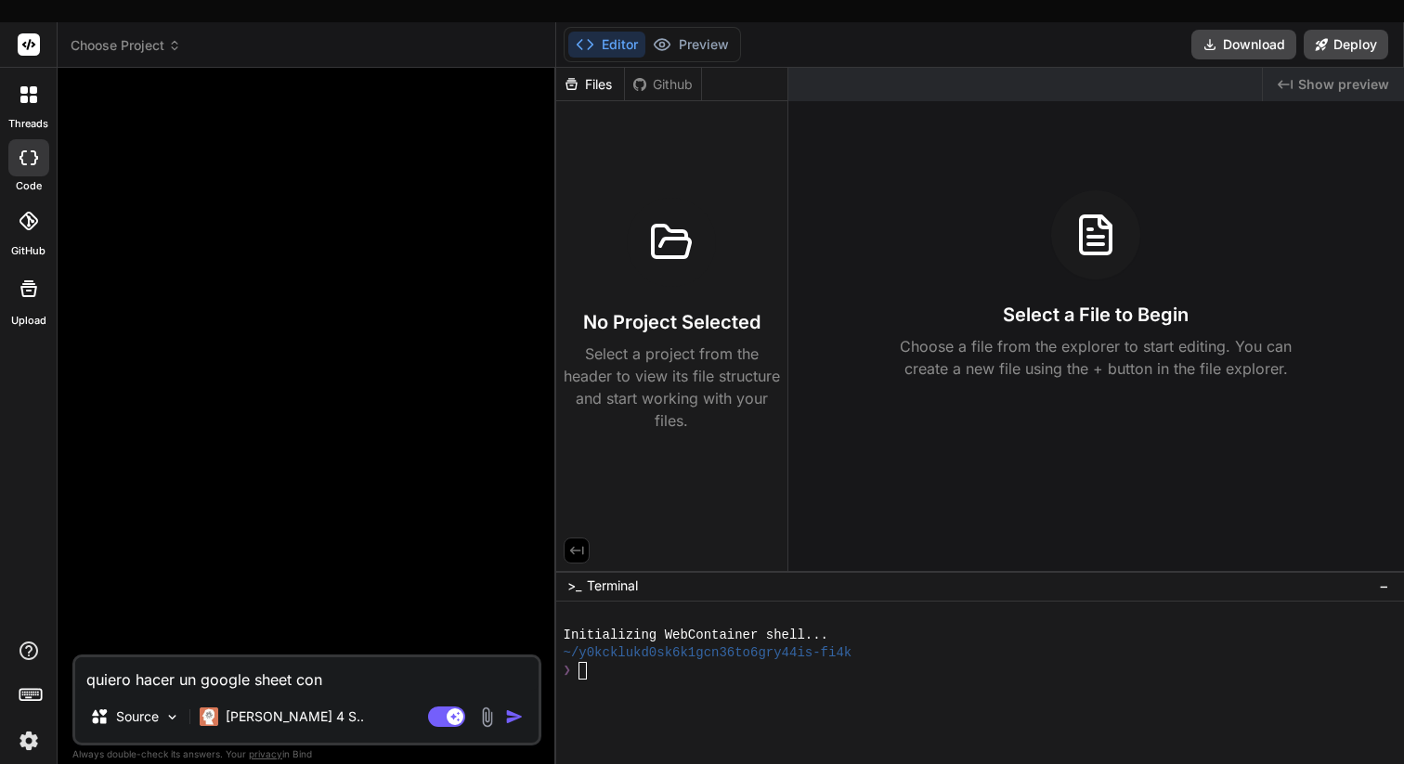
click at [490, 707] on img at bounding box center [487, 717] width 21 height 21
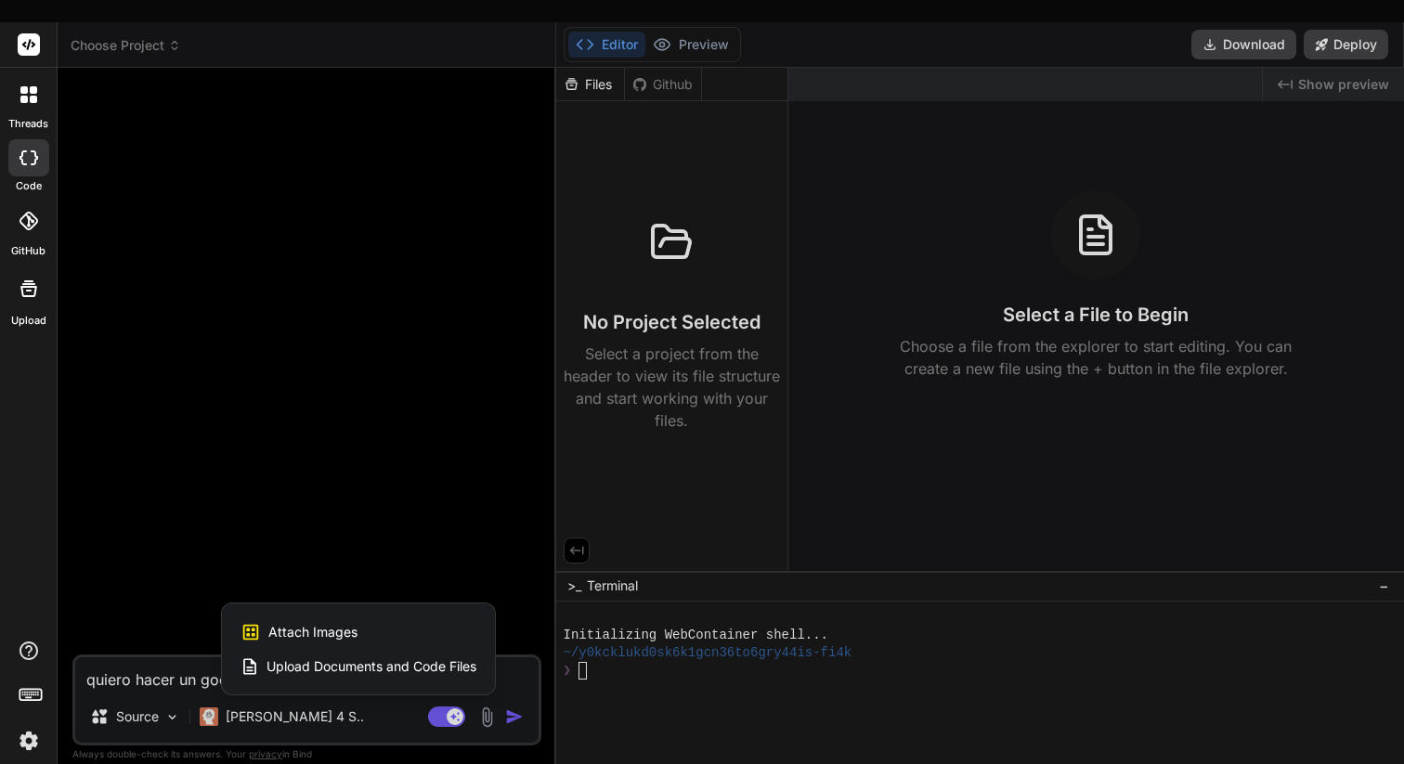
click at [352, 658] on span "Upload Documents and Code Files" at bounding box center [372, 667] width 210 height 19
type textarea "x"
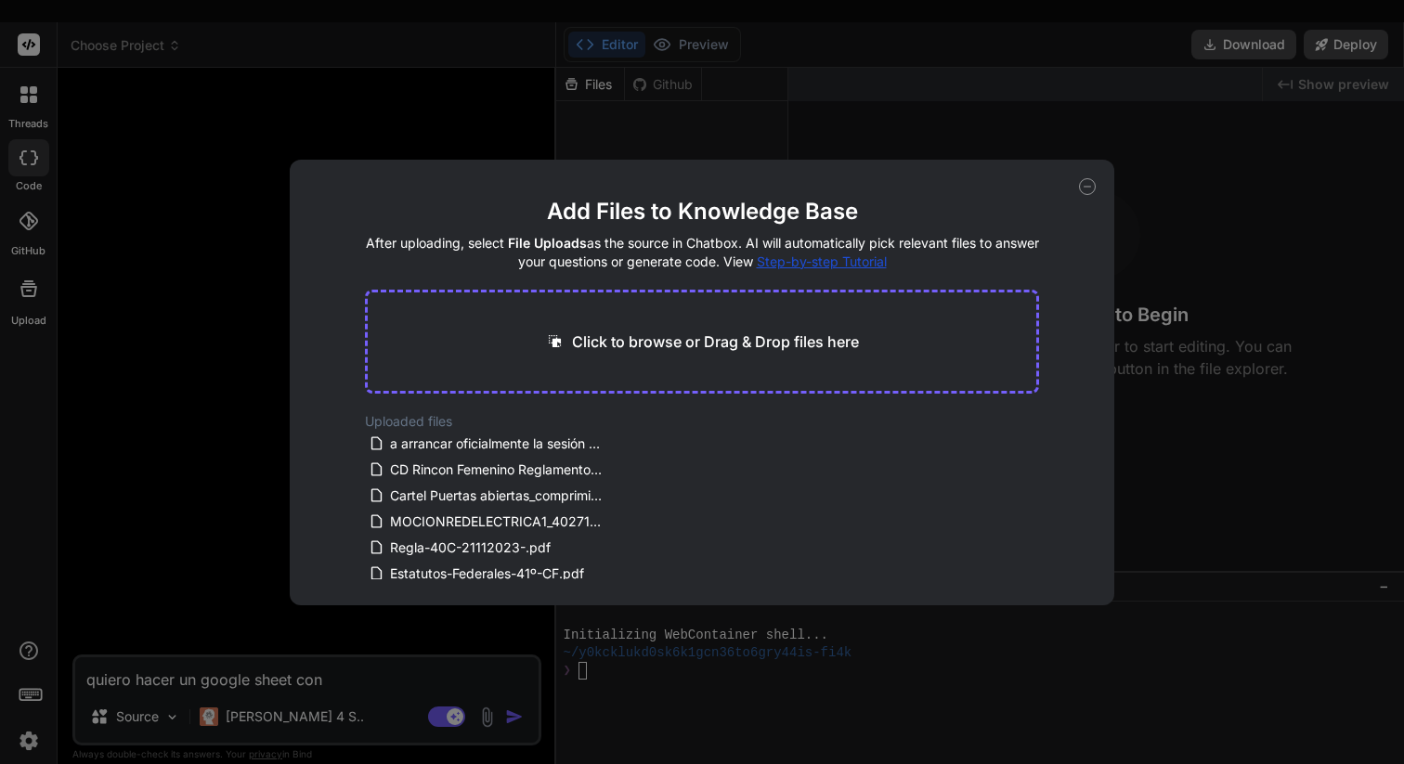
click at [659, 337] on p "Click to browse or Drag & Drop files here" at bounding box center [715, 342] width 287 height 22
type input "C:\fakepath\Facturación.xlsx"
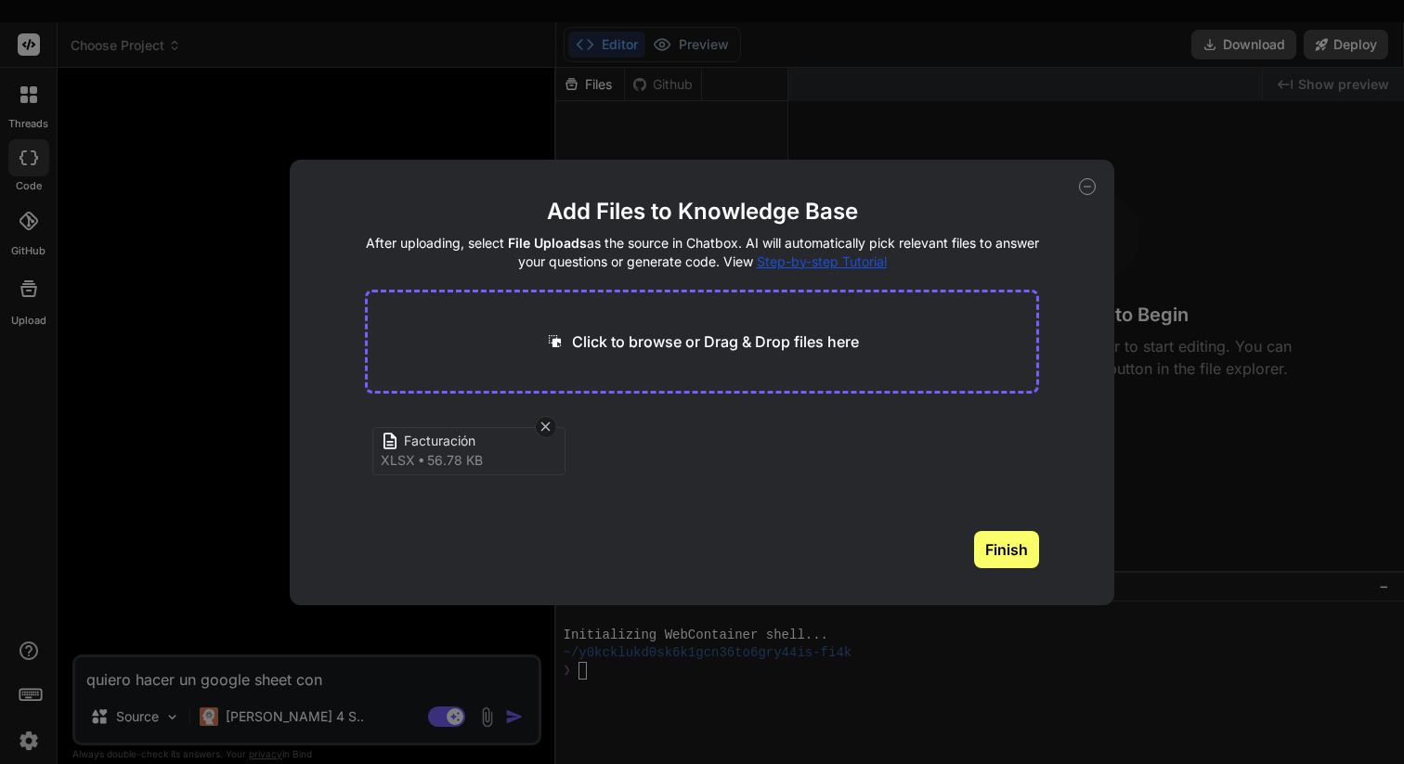
click at [1015, 555] on button "Finish" at bounding box center [1006, 549] width 65 height 37
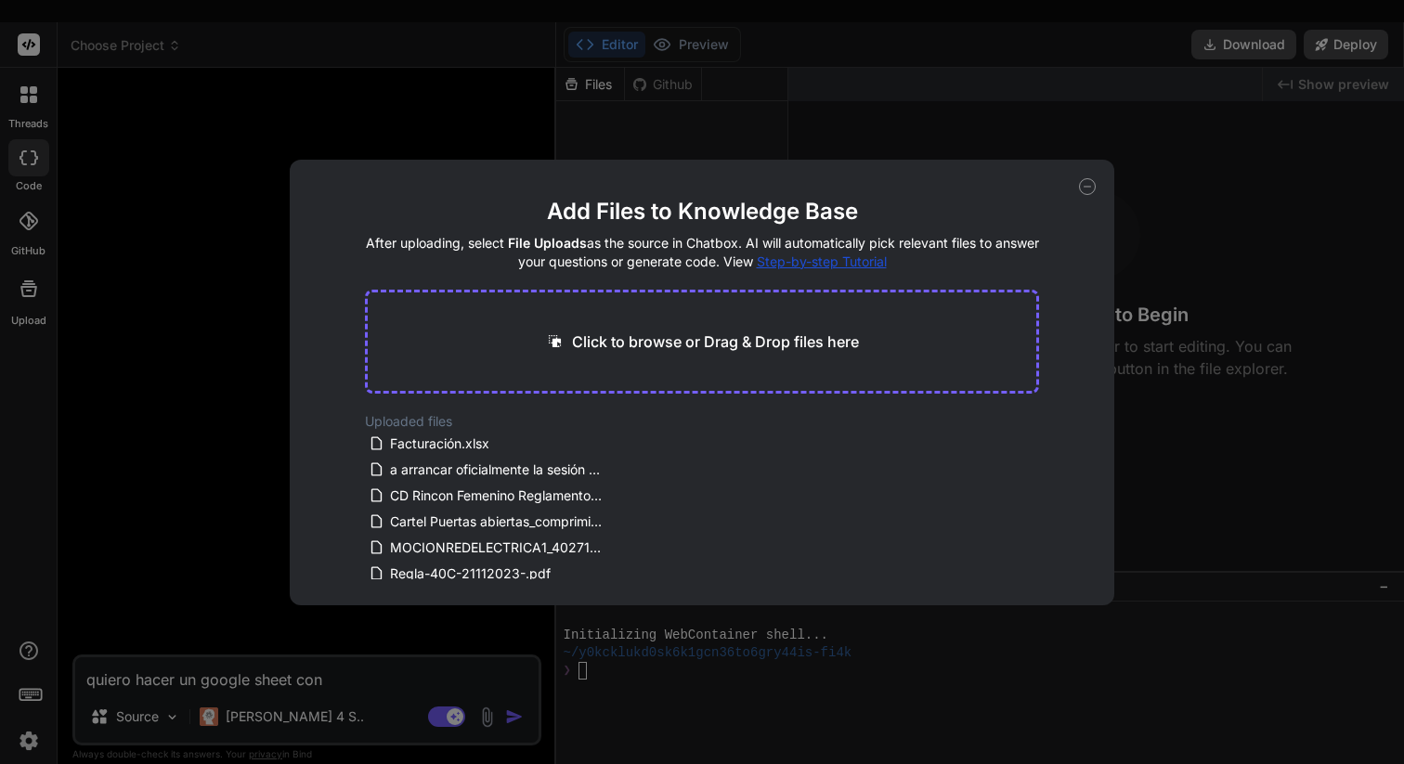
click at [1088, 188] on icon at bounding box center [1087, 186] width 17 height 17
type textarea "x"
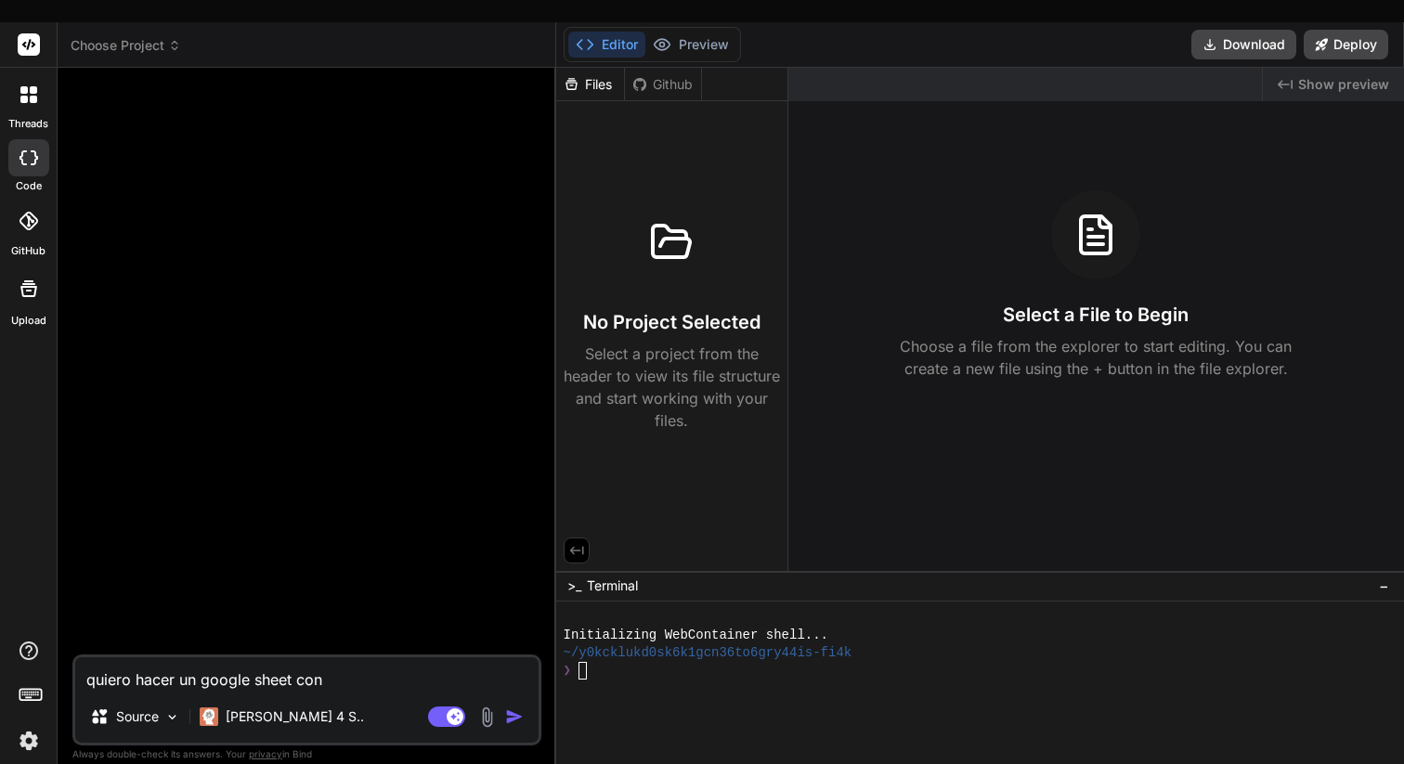
click at [336, 661] on textarea "quiero hacer un google sheet con" at bounding box center [307, 674] width 464 height 33
type textarea "quiero hacer un google sheet con"
type textarea "x"
type textarea "quiero hacer un google sheet co"
type textarea "x"
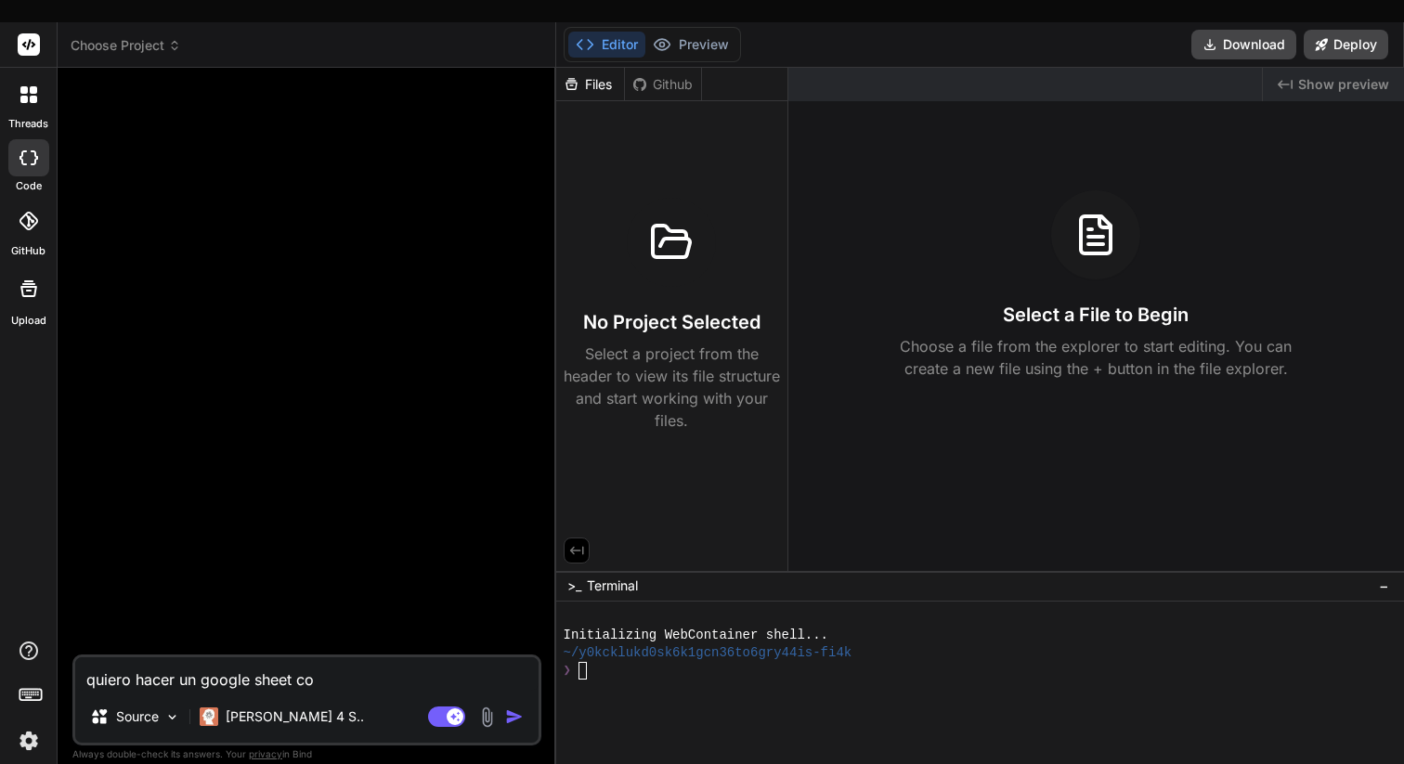
type textarea "quiero hacer un google sheet c"
type textarea "x"
type textarea "quiero hacer un google sheet ca"
type textarea "x"
type textarea "quiero hacer un google sheet c"
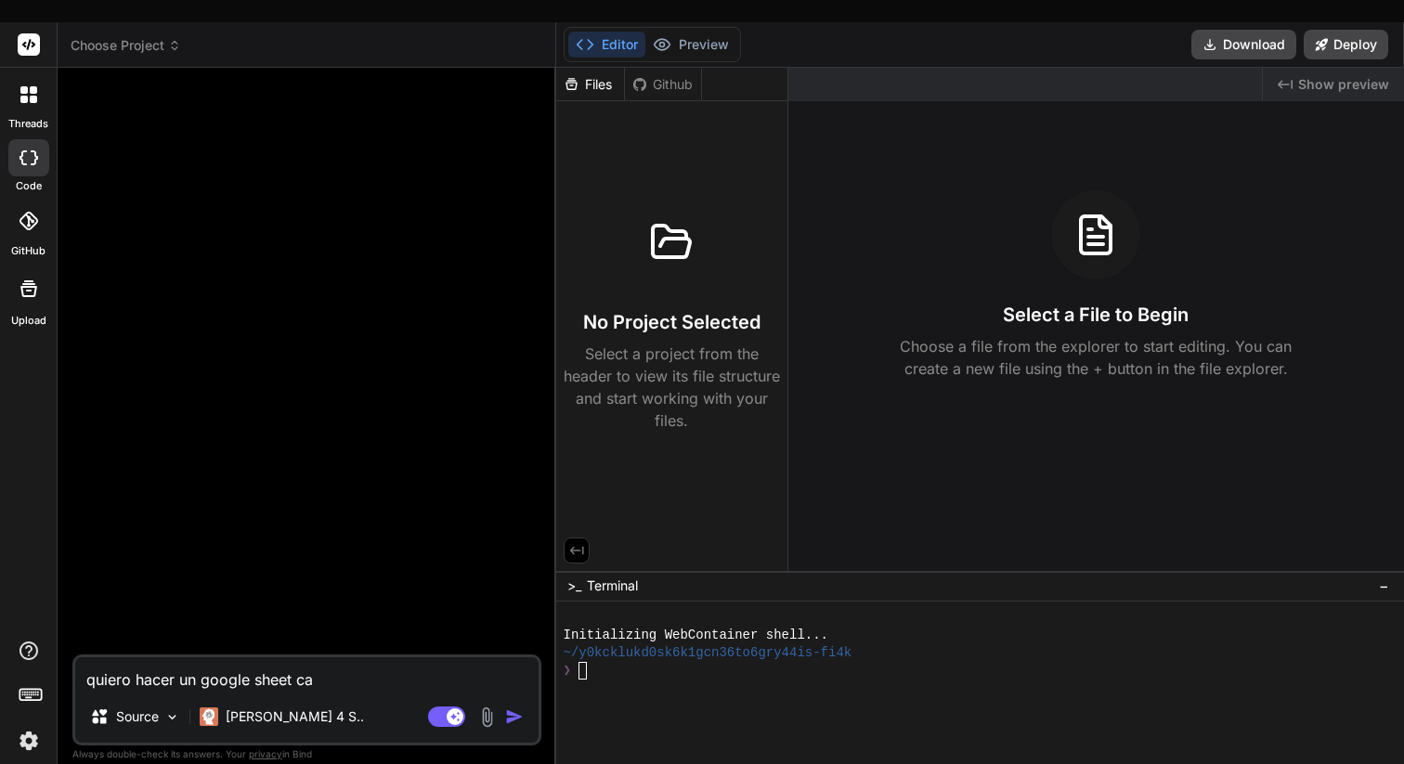
type textarea "x"
type textarea "quiero hacer un google sheet"
type textarea "x"
type textarea "quiero hacer un google sheet u"
type textarea "x"
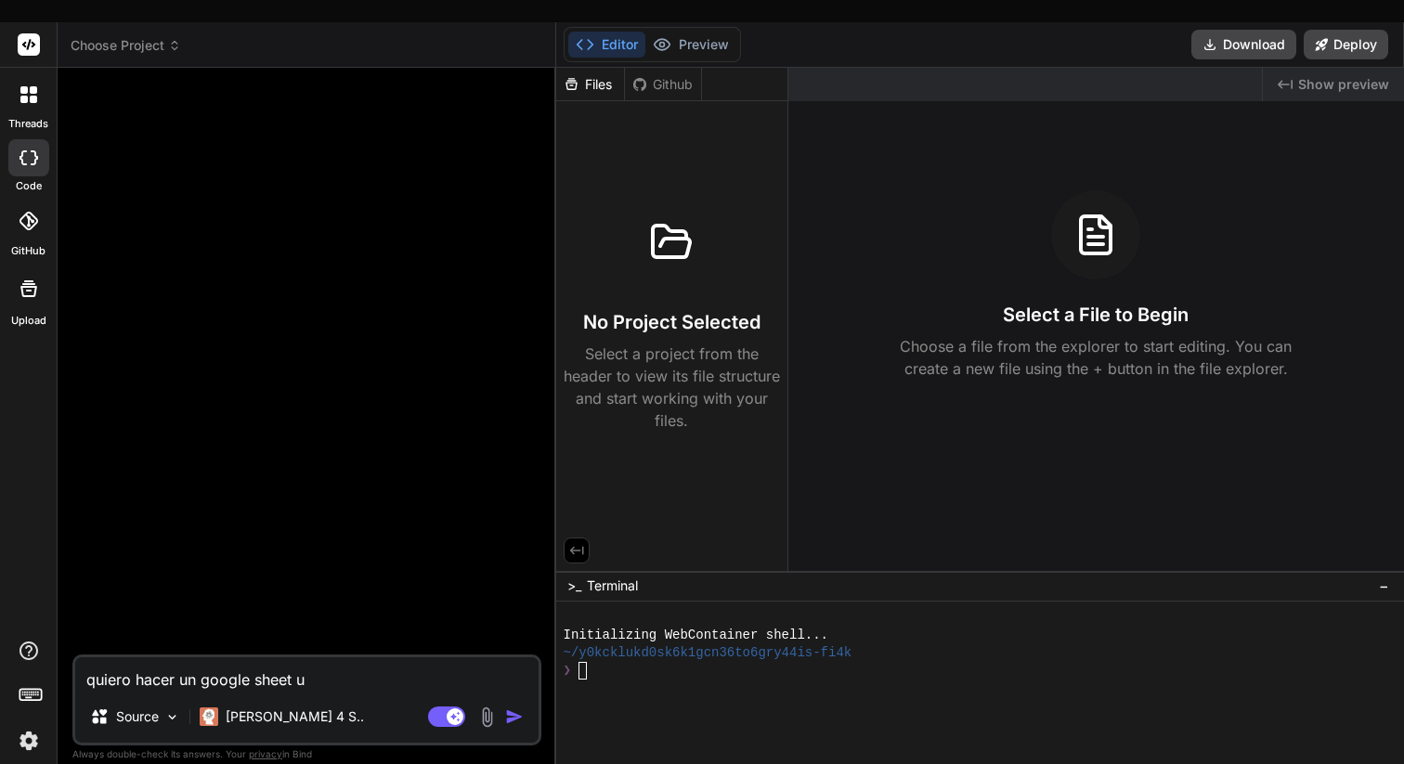
type textarea "quiero hacer un google sheet un"
type textarea "x"
type textarea "quiero hacer un google sheet un"
type textarea "x"
type textarea "quiero hacer un google sheet un s"
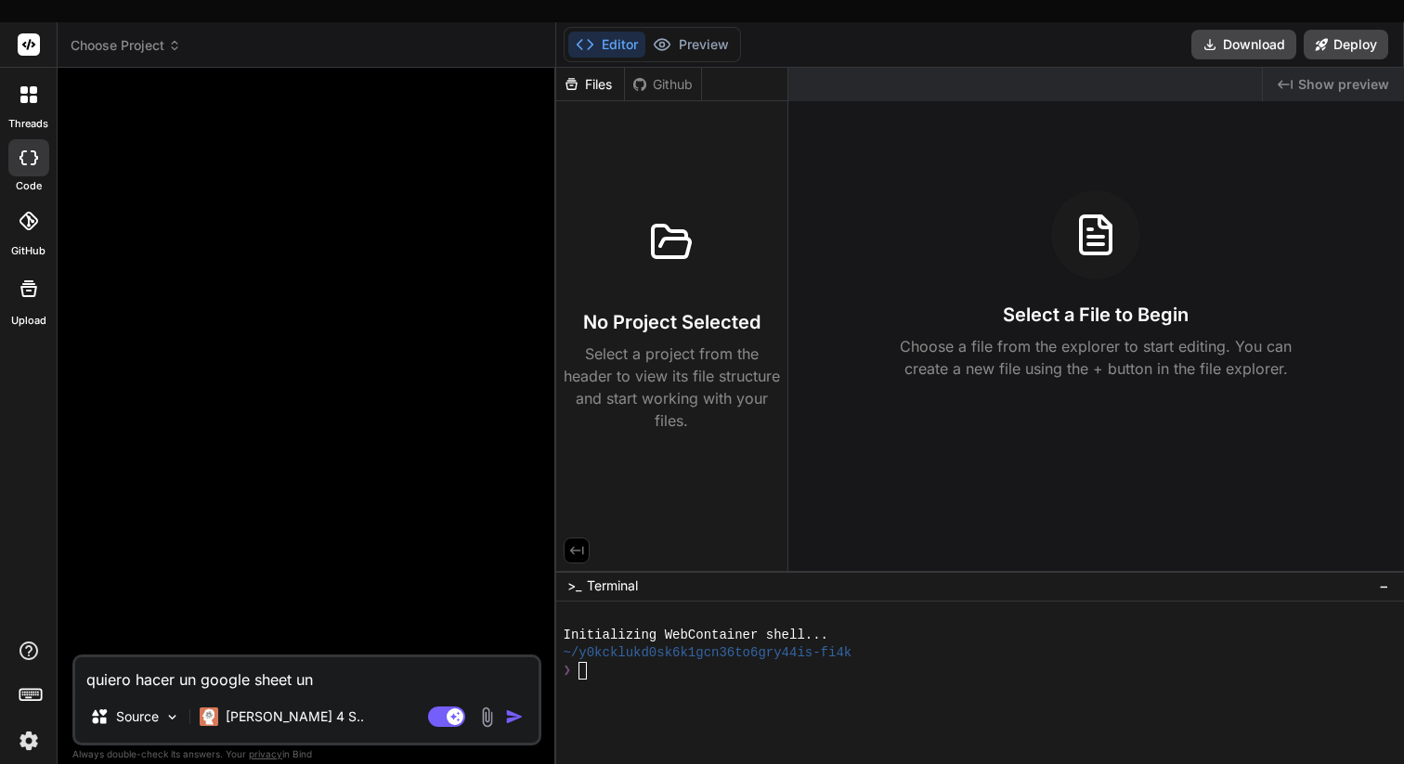
type textarea "x"
type textarea "quiero hacer un google sheet un si"
type textarea "x"
type textarea "quiero hacer un google sheet un sis"
type textarea "x"
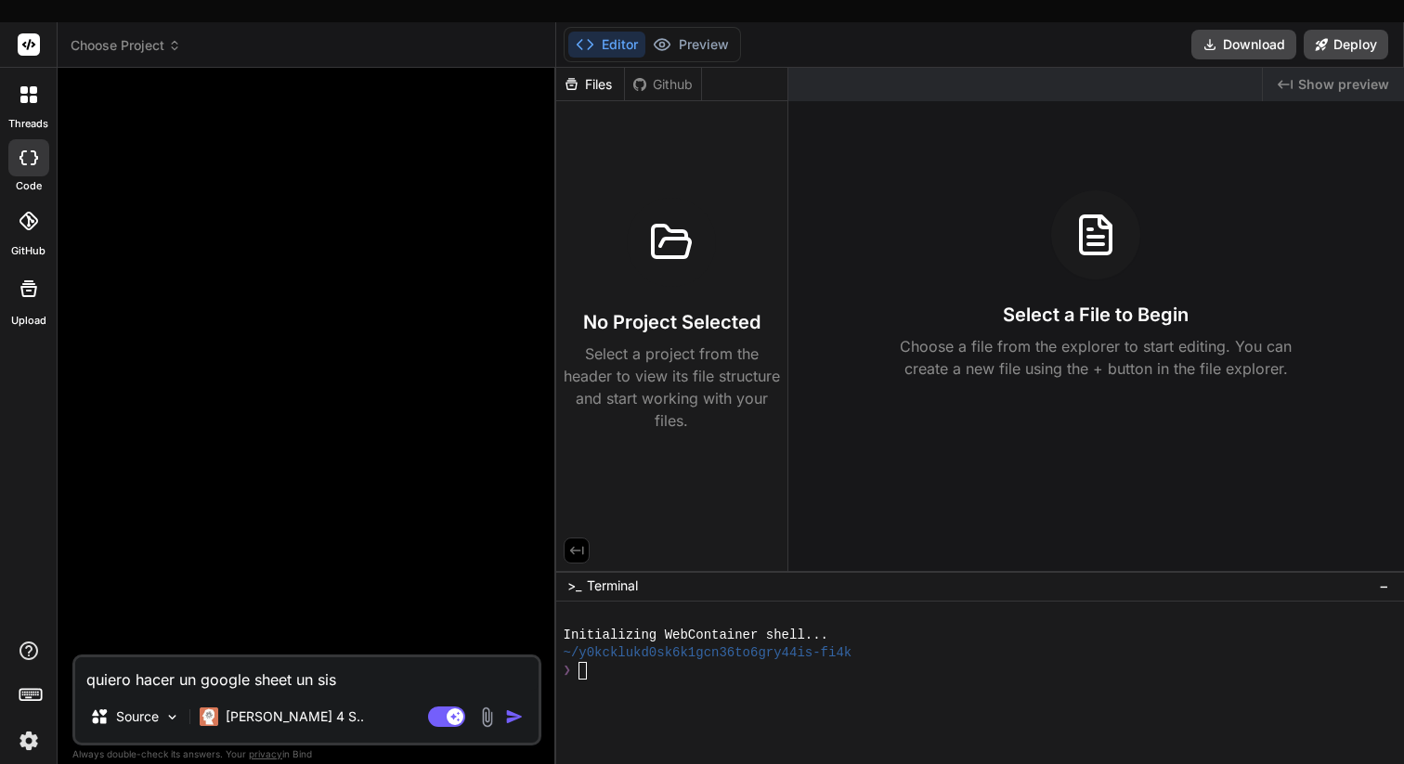
type textarea "quiero hacer un google sheet un sist"
type textarea "x"
type textarea "quiero hacer un google sheet un siste"
type textarea "x"
type textarea "quiero hacer un google sheet un sistem"
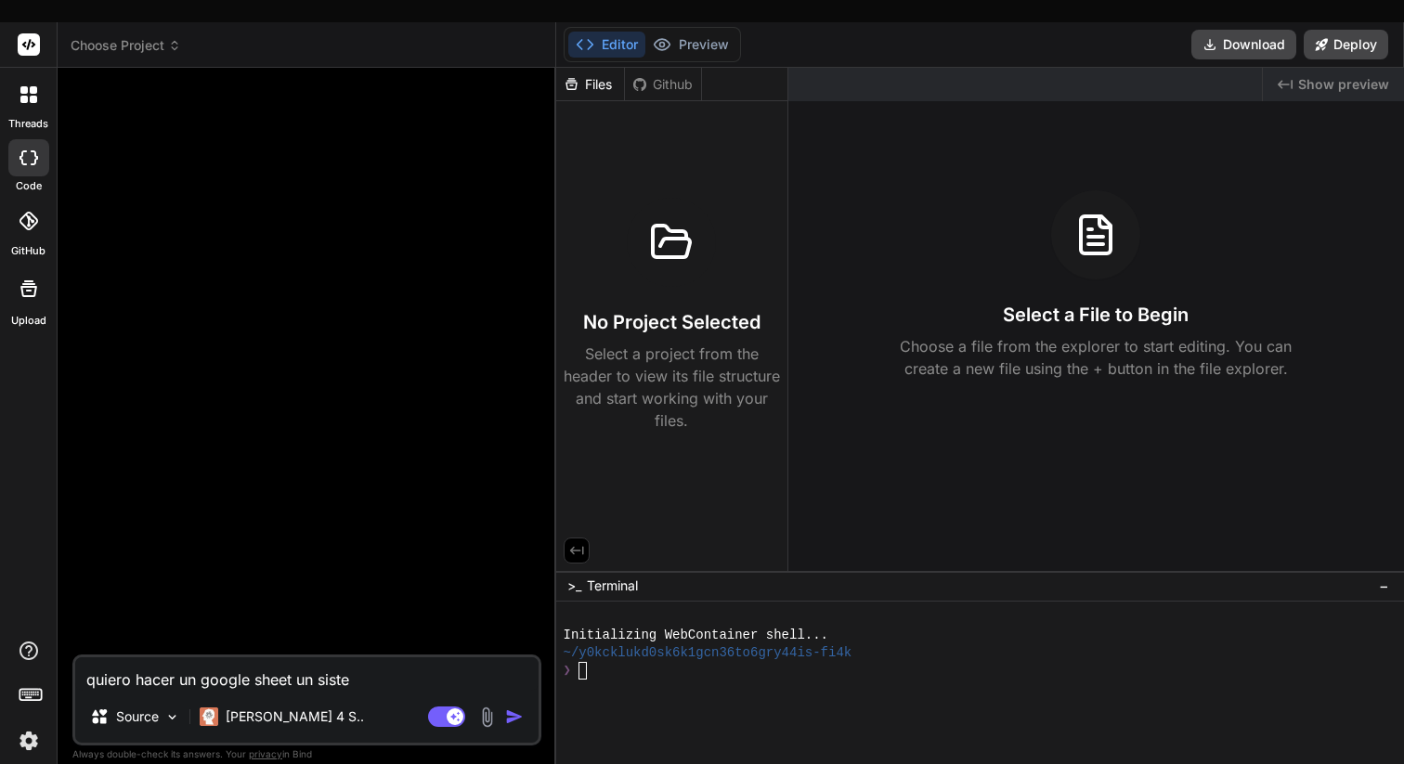
type textarea "x"
type textarea "quiero hacer un google sheet un sistema"
type textarea "x"
type textarea "quiero hacer un google sheet un sistema"
type textarea "x"
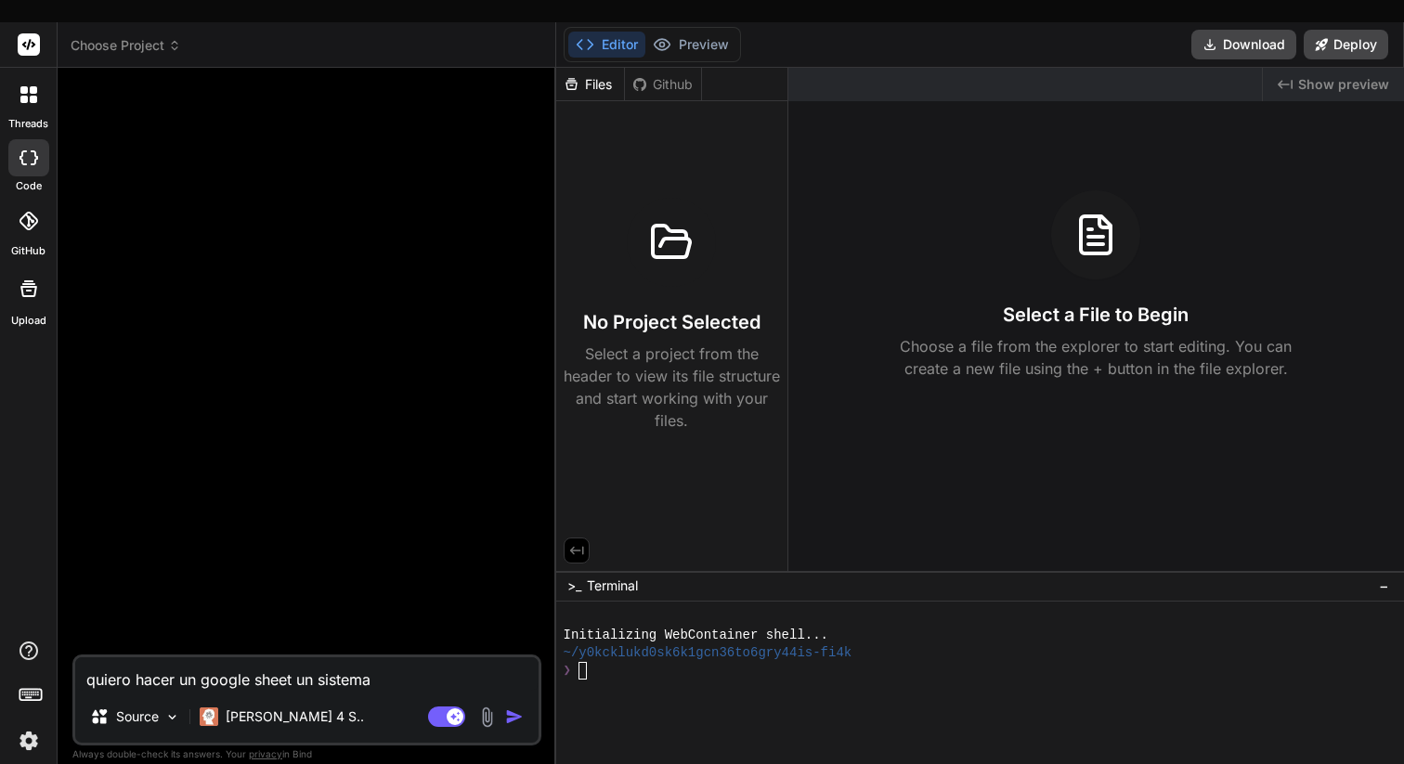
type textarea "quiero hacer un google sheet un sistema d"
type textarea "x"
type textarea "quiero hacer un google sheet un sistema de"
type textarea "x"
type textarea "quiero hacer un google sheet un sistema de"
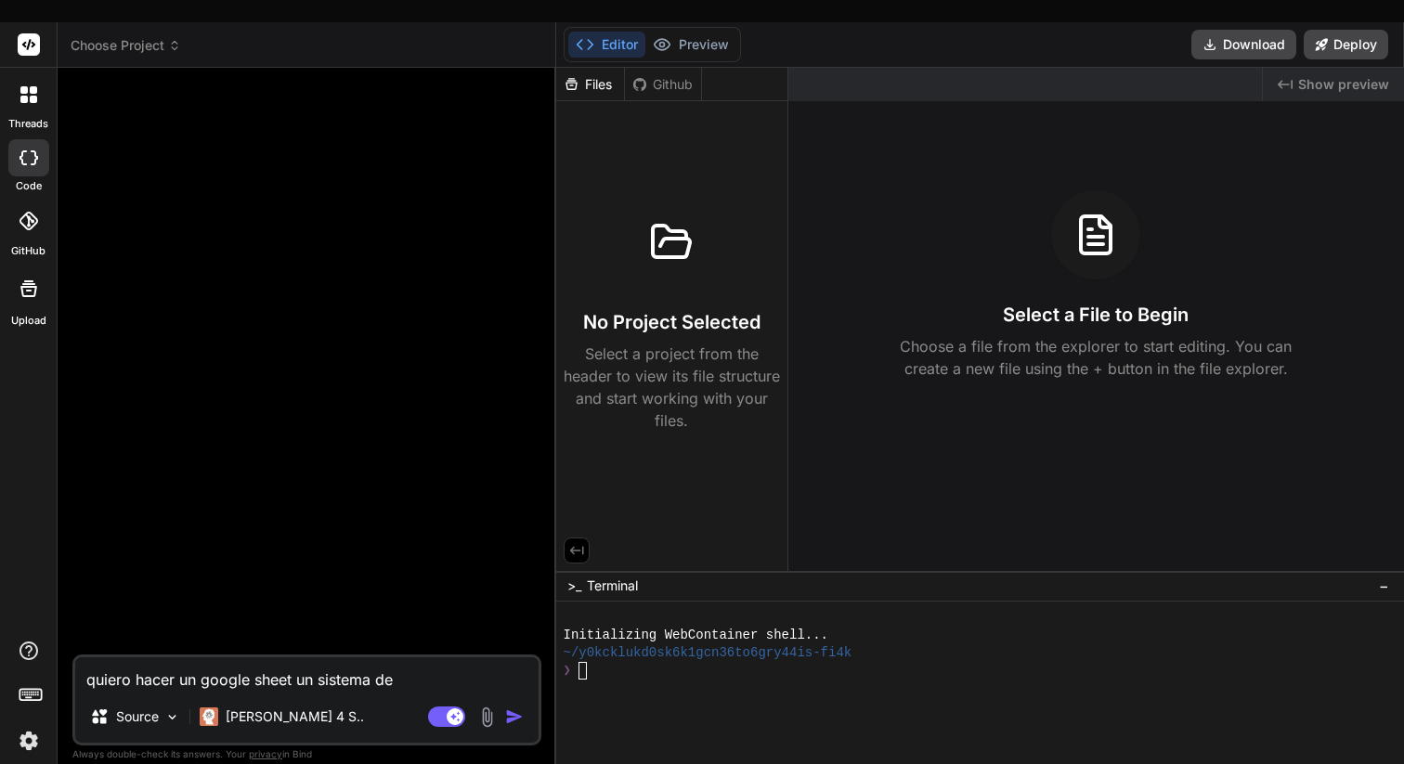
type textarea "x"
type textarea "quiero hacer un google sheet un sistema de s"
type textarea "x"
type textarea "quiero hacer un google sheet un sistema de se"
type textarea "x"
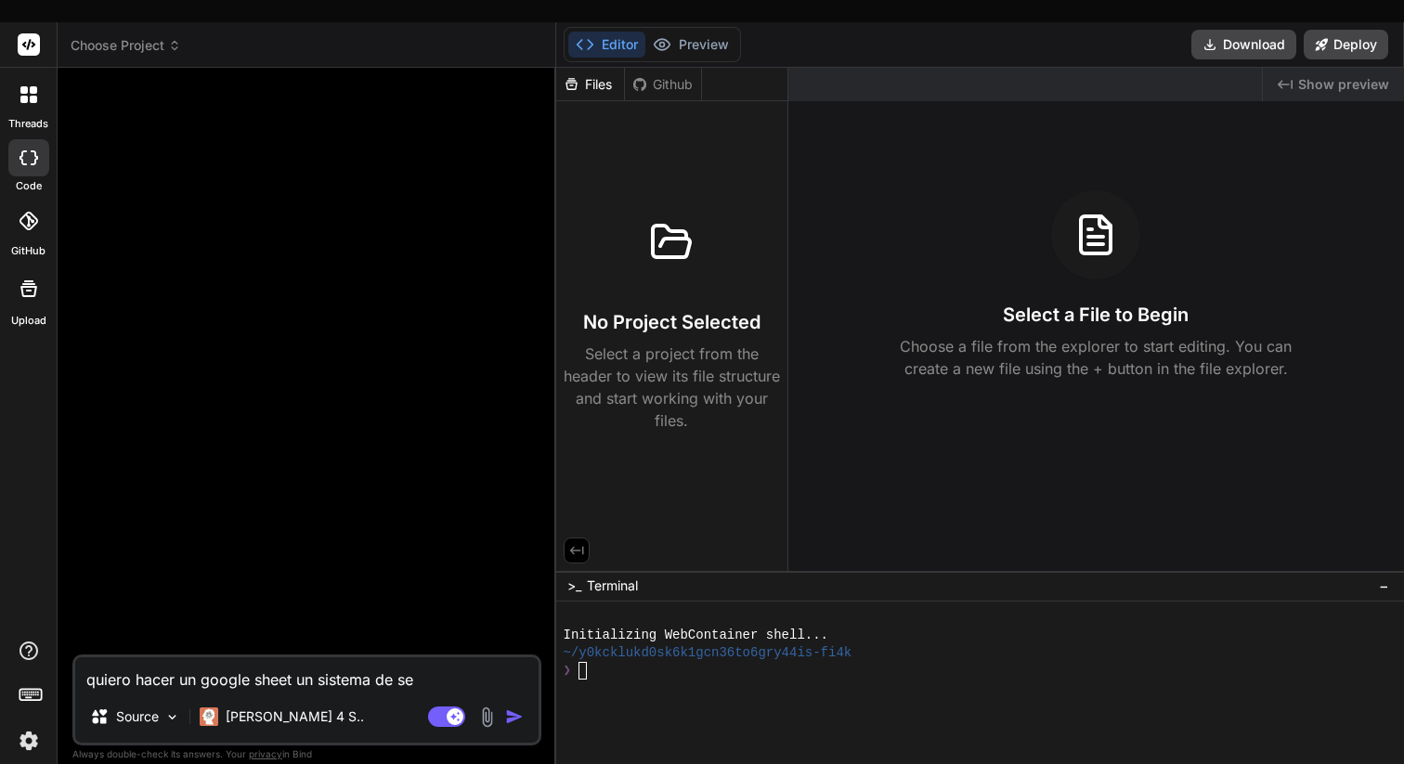
type textarea "quiero hacer un google sheet un sistema de seg"
type textarea "x"
type textarea "quiero hacer un google sheet un sistema [PERSON_NAME]"
type textarea "x"
type textarea "quiero hacer un google sheet un sistema [PERSON_NAME]"
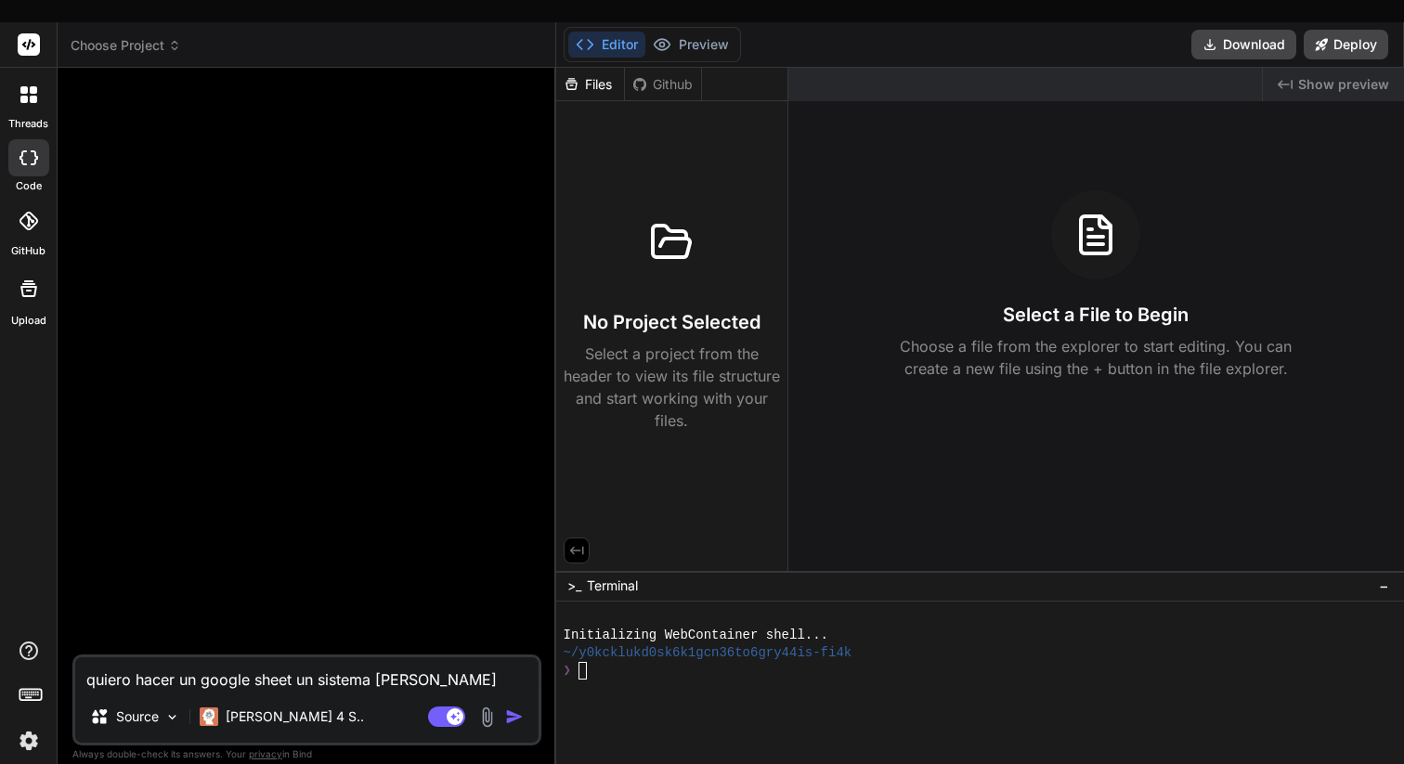
type textarea "x"
type textarea "quiero hacer un google sheet un sistema de seguim"
type textarea "x"
type textarea "quiero hacer un google sheet un sistema de seguimi"
type textarea "x"
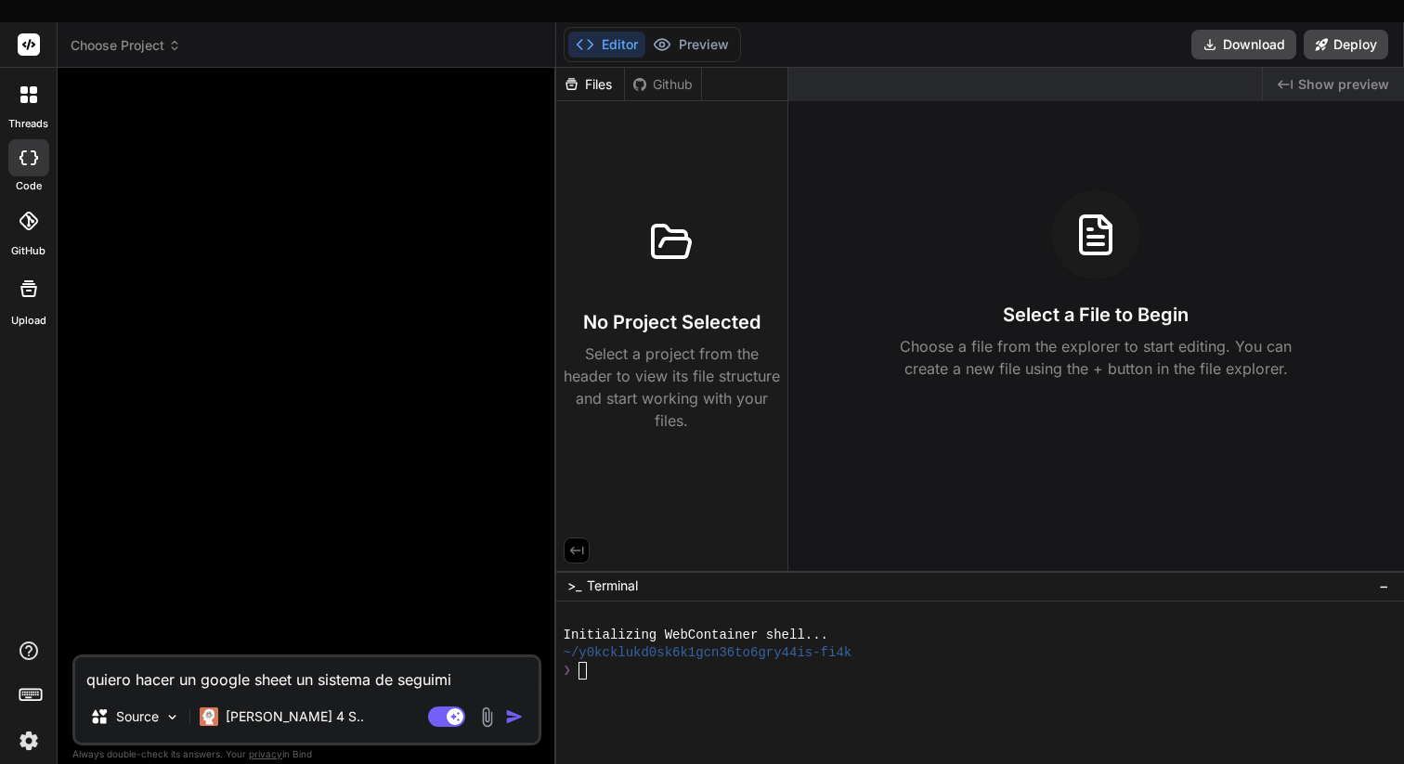
type textarea "quiero hacer un google sheet un sistema de seguimie"
type textarea "x"
type textarea "quiero hacer un google sheet un sistema de seguimien"
type textarea "x"
type textarea "quiero hacer un google sheet un sistema de seguimient"
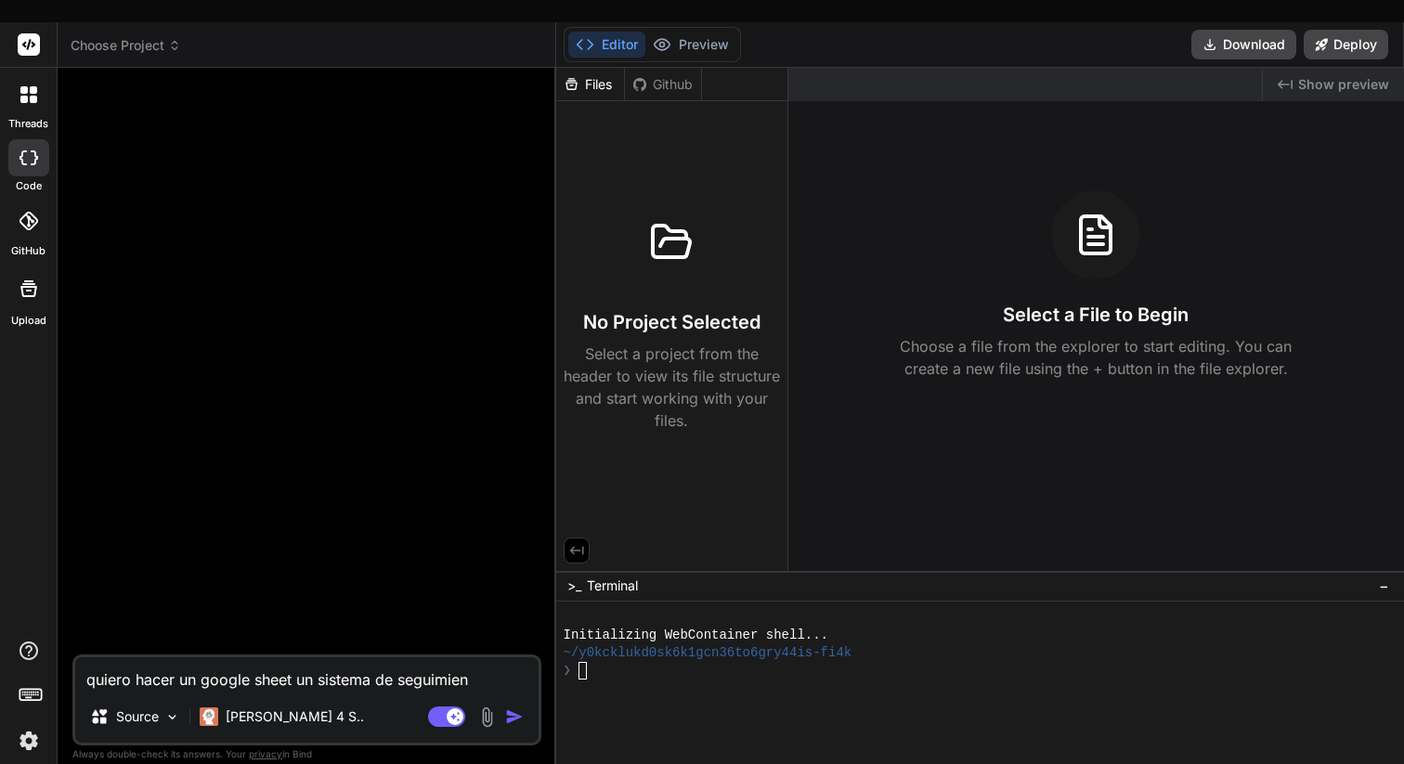
type textarea "x"
type textarea "quiero hacer un google sheet un sistema de seguimiento"
type textarea "x"
type textarea "quiero hacer un google sheet un sistema de seguimiento"
type textarea "x"
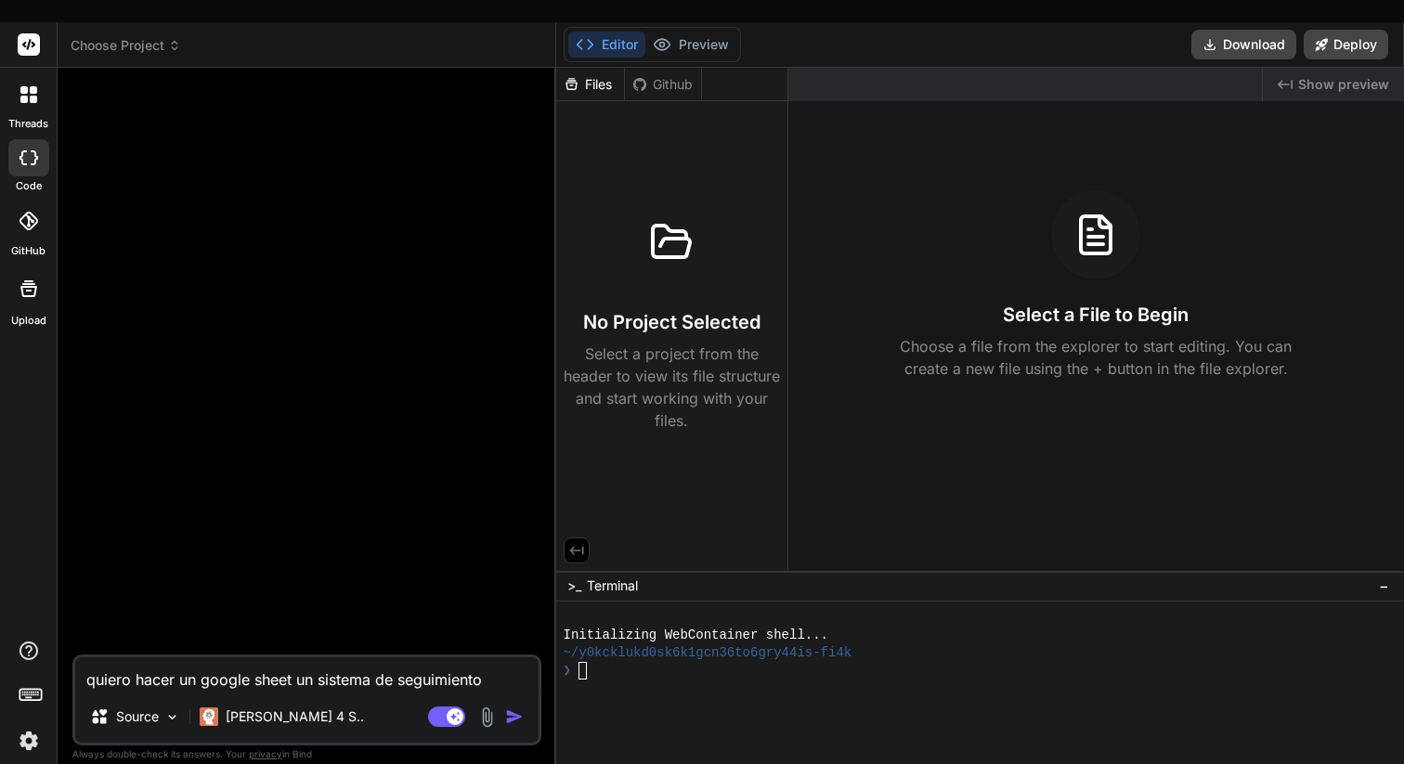
type textarea "quiero hacer un google sheet un sistema de seguimiento d"
type textarea "x"
type textarea "quiero hacer un google sheet un sistema de seguimiento de"
type textarea "x"
type textarea "quiero hacer un google sheet un sistema de seguimiento de"
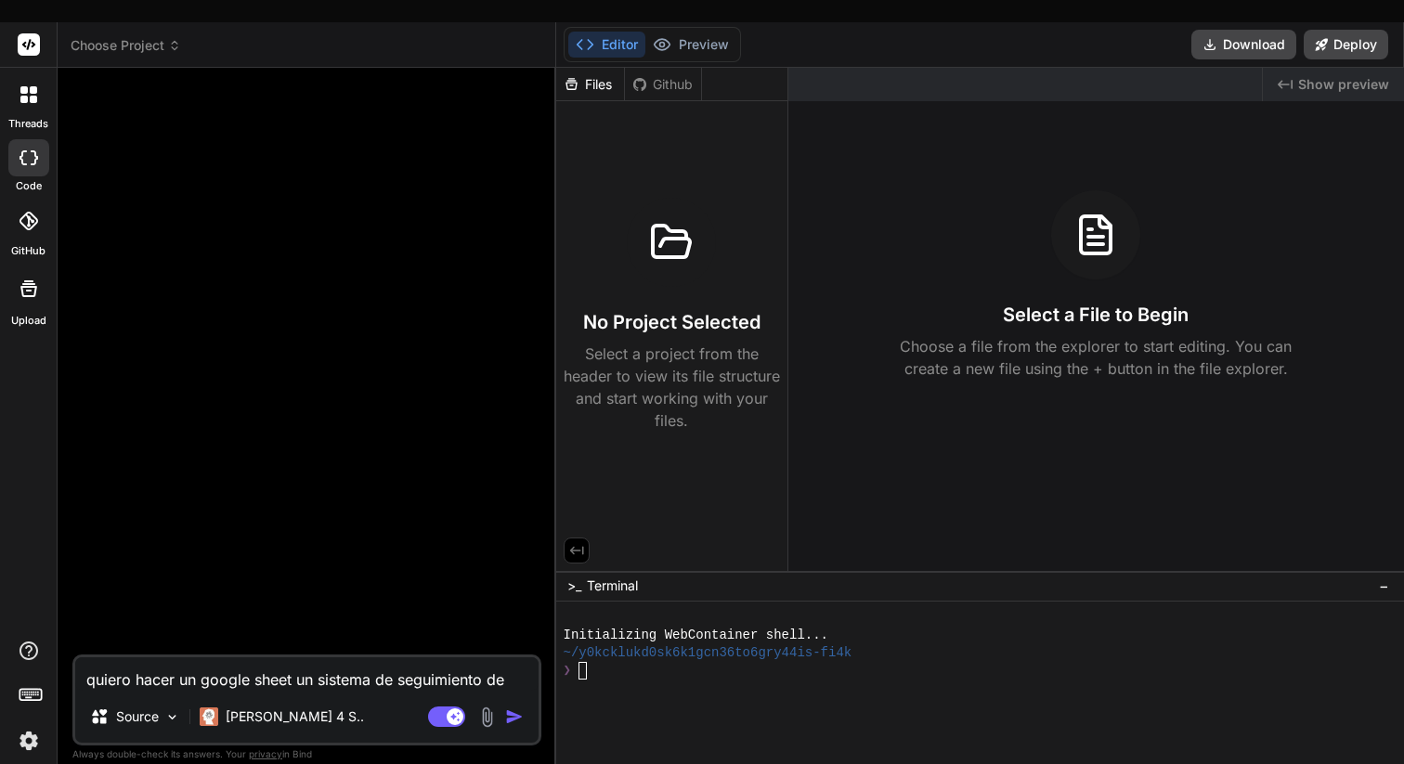
type textarea "x"
type textarea "quiero hacer un google sheet un sistema de seguimiento de f"
type textarea "x"
type textarea "quiero hacer un google sheet un sistema de seguimiento de fa"
type textarea "x"
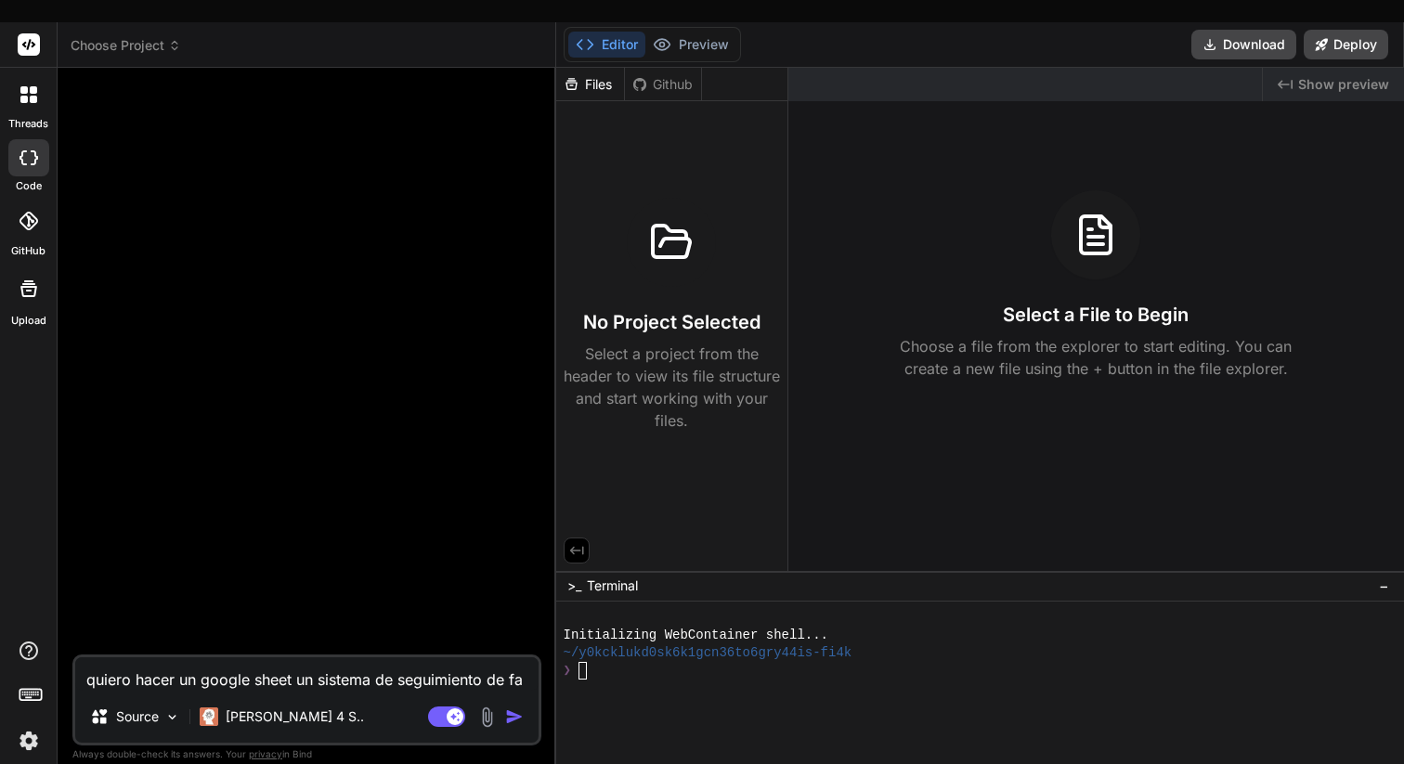
type textarea "quiero hacer un google sheet un sistema de seguimiento de fac"
type textarea "x"
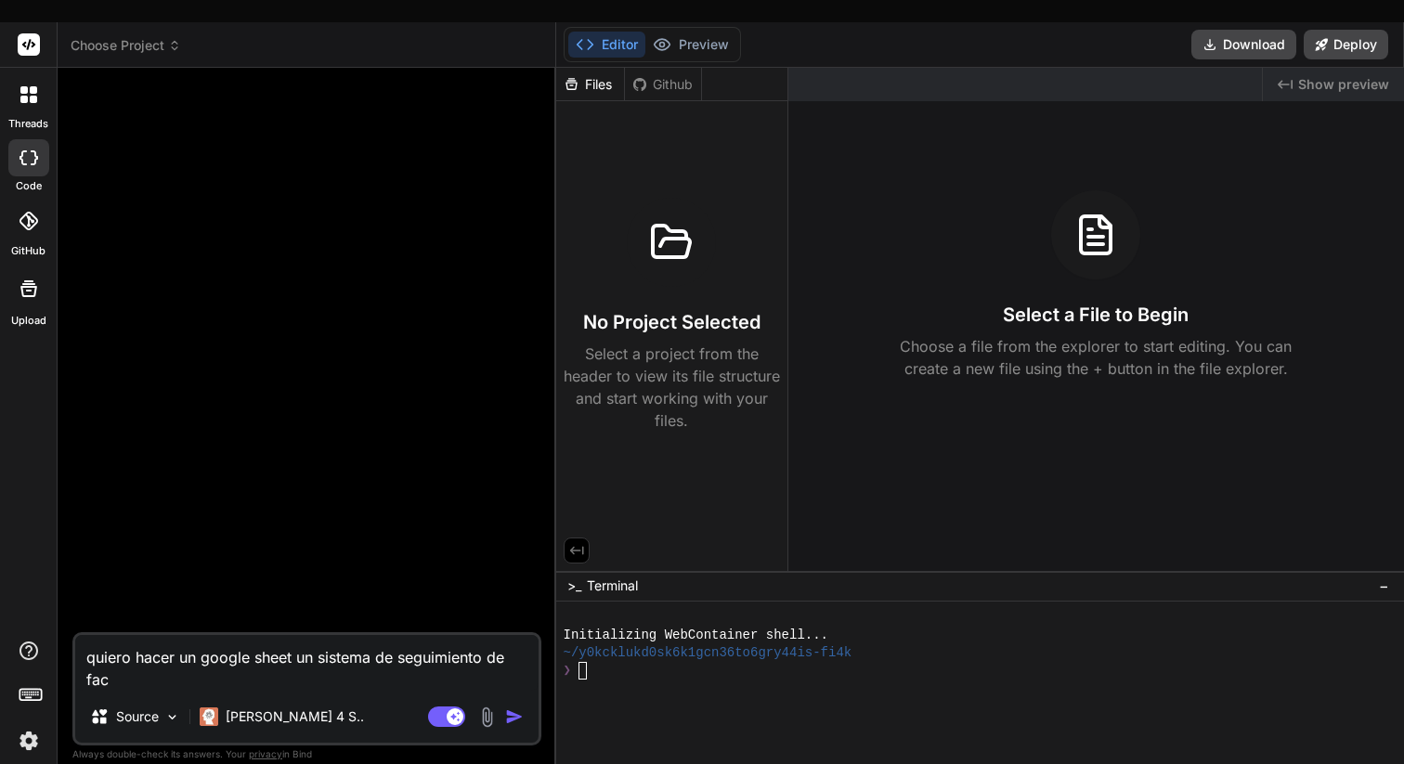
type textarea "quiero hacer un google sheet un sistema de seguimiento de fact"
type textarea "x"
type textarea "quiero hacer un google sheet un sistema de seguimiento de factu"
type textarea "x"
type textarea "quiero hacer un google sheet un sistema de seguimiento de factur"
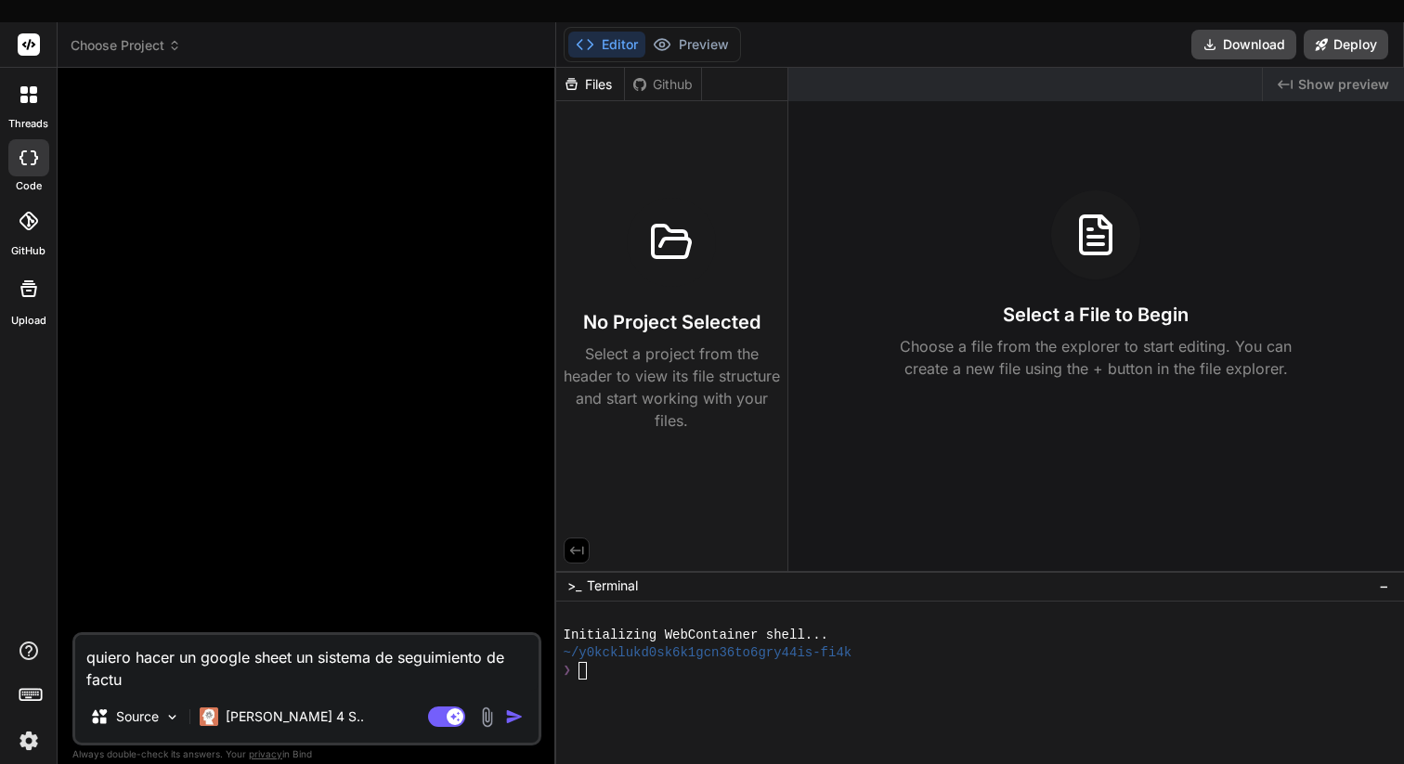
type textarea "x"
type textarea "quiero hacer un google sheet un sistema de seguimiento de factura"
type textarea "x"
type textarea "quiero hacer un google sheet un sistema de seguimiento de facturac"
type textarea "x"
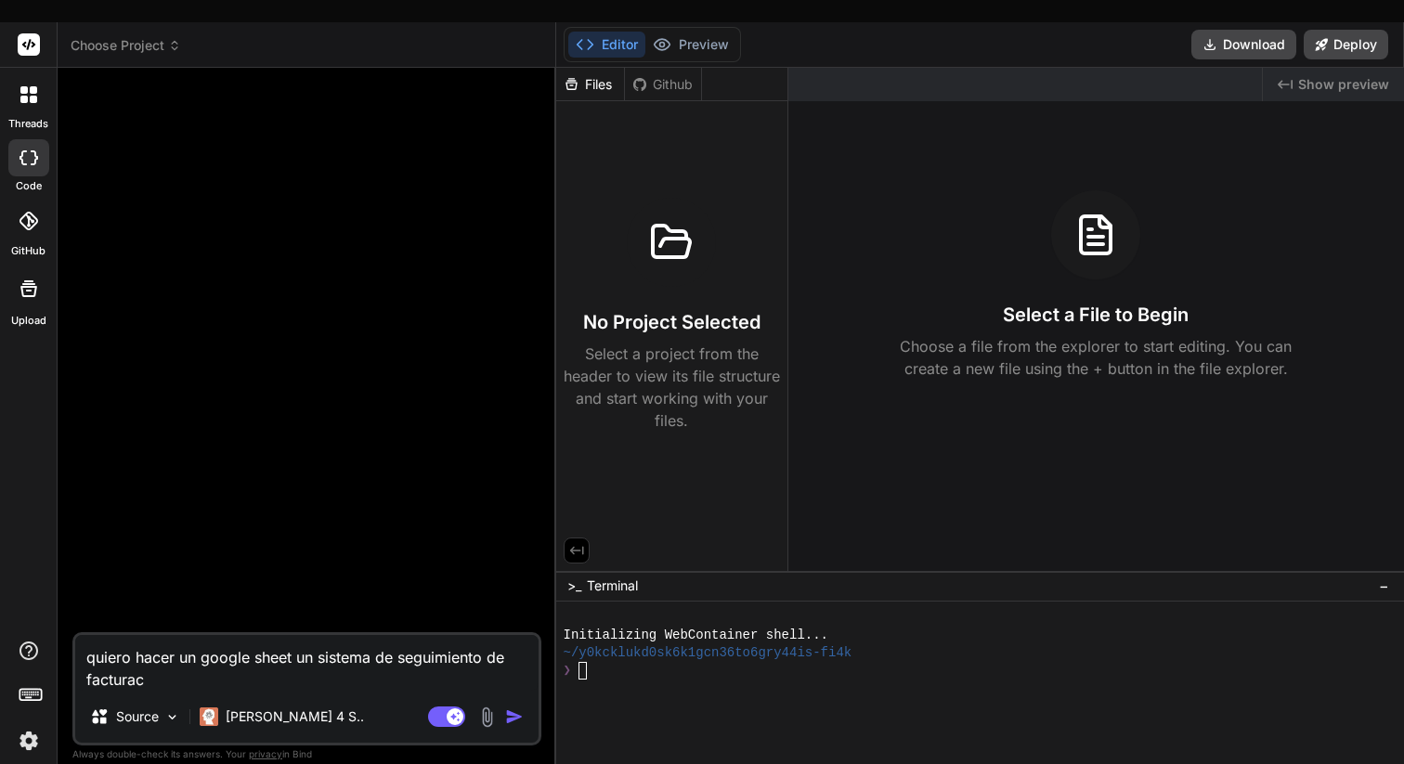
type textarea "quiero hacer un google sheet un sistema de seguimiento de facturaci"
type textarea "x"
type textarea "quiero hacer un google sheet un sistema de seguimiento de facturaci´"
type textarea "x"
type textarea "quiero hacer un google sheet un sistema de seguimiento de facturació"
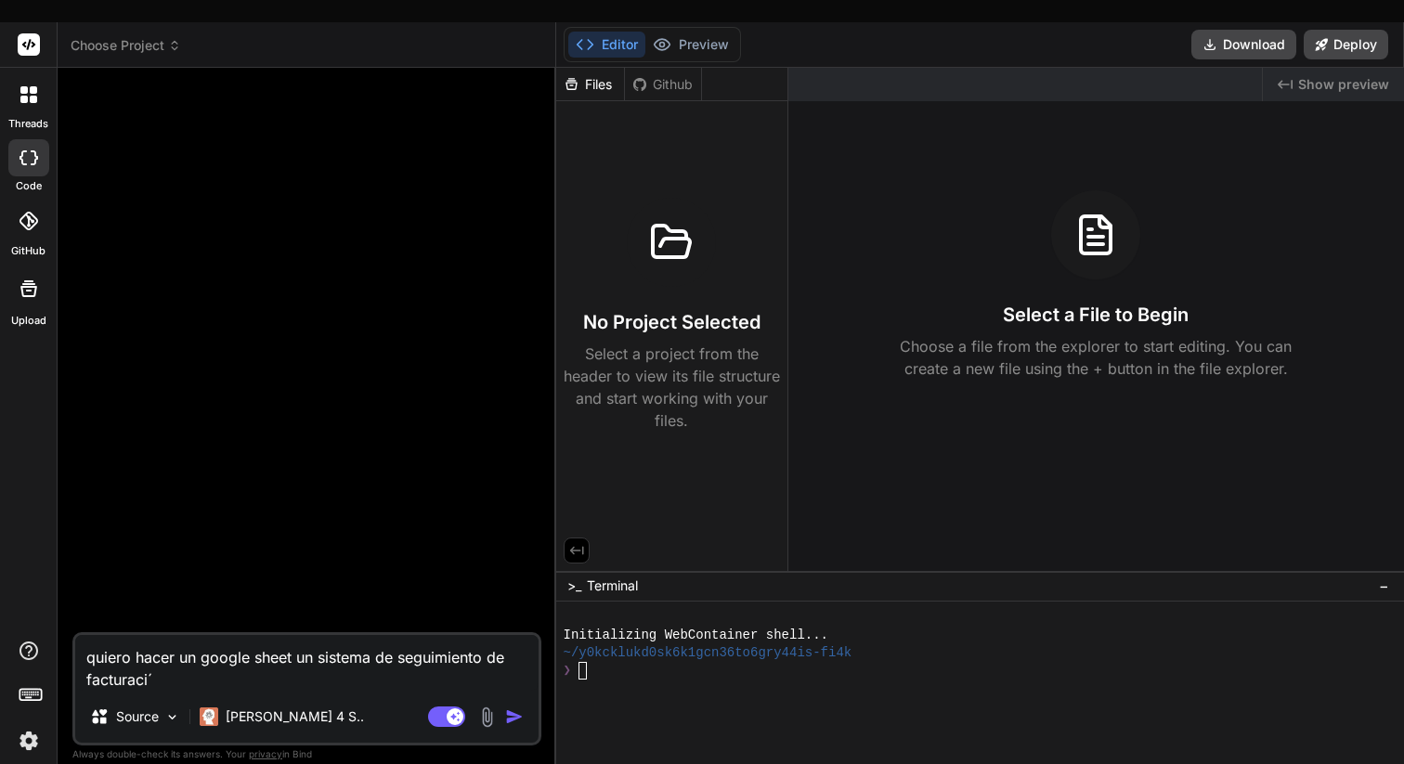
type textarea "x"
type textarea "quiero hacer un google sheet un sistema de seguimiento de facturación"
type textarea "x"
type textarea "quiero hacer un google sheet un sistema de seguimiento de facturación."
type textarea "x"
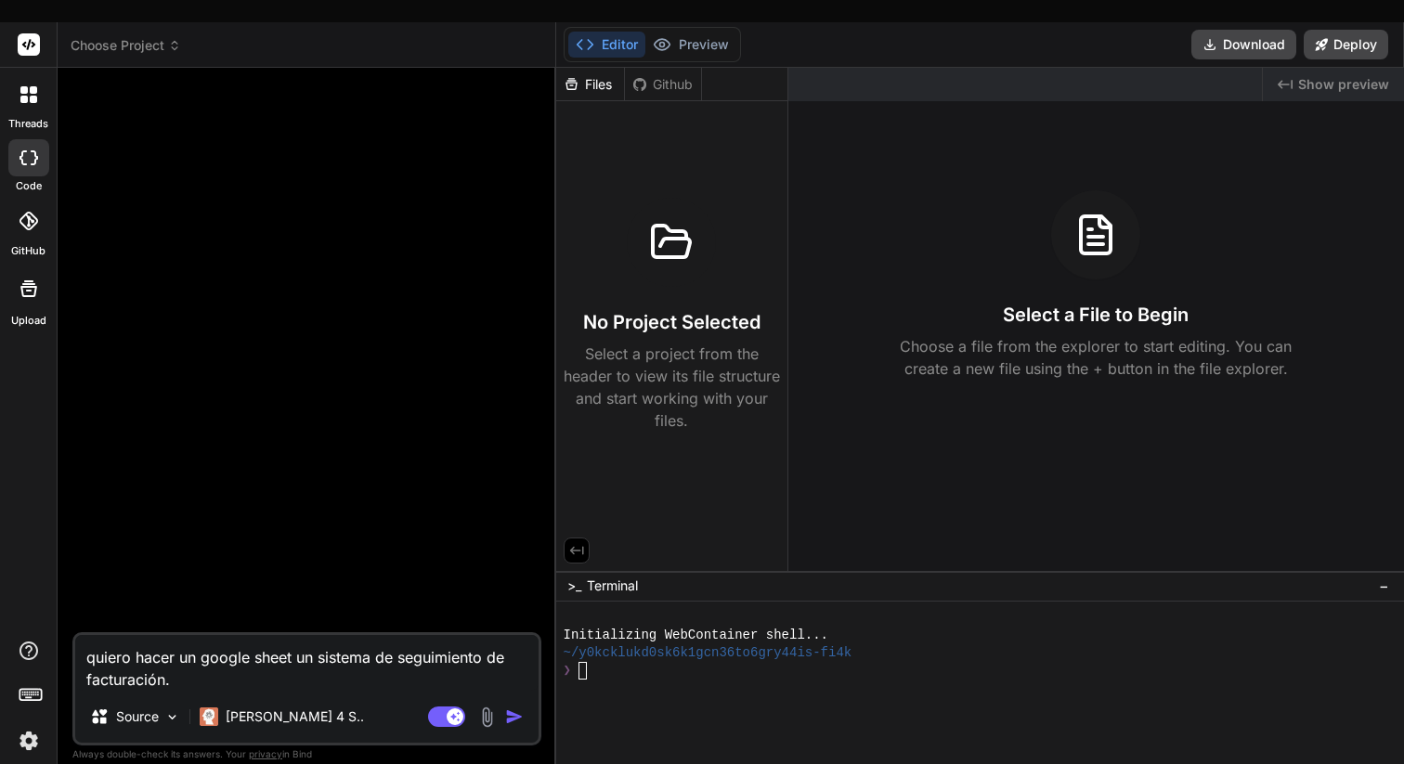
type textarea "quiero hacer un google sheet un sistema de seguimiento de facturación."
type textarea "x"
type textarea "quiero hacer un google sheet un sistema de seguimiento de facturación. A"
type textarea "x"
type textarea "quiero hacer un google sheet un sistema de seguimiento de facturación. A"
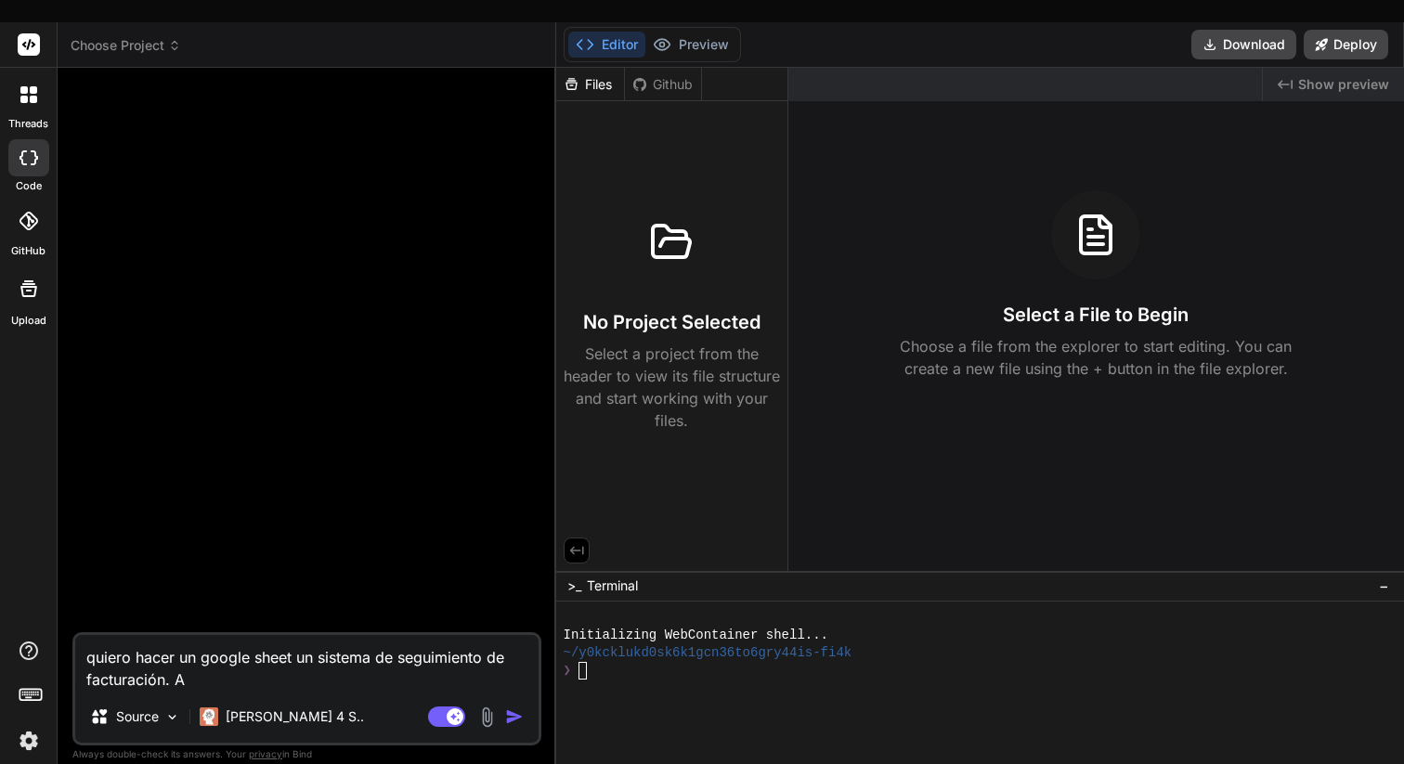
type textarea "x"
type textarea "quiero hacer un google sheet un sistema de seguimiento de facturación. A t"
type textarea "x"
type textarea "quiero hacer un google sheet un sistema de seguimiento de facturación. A tr"
type textarea "x"
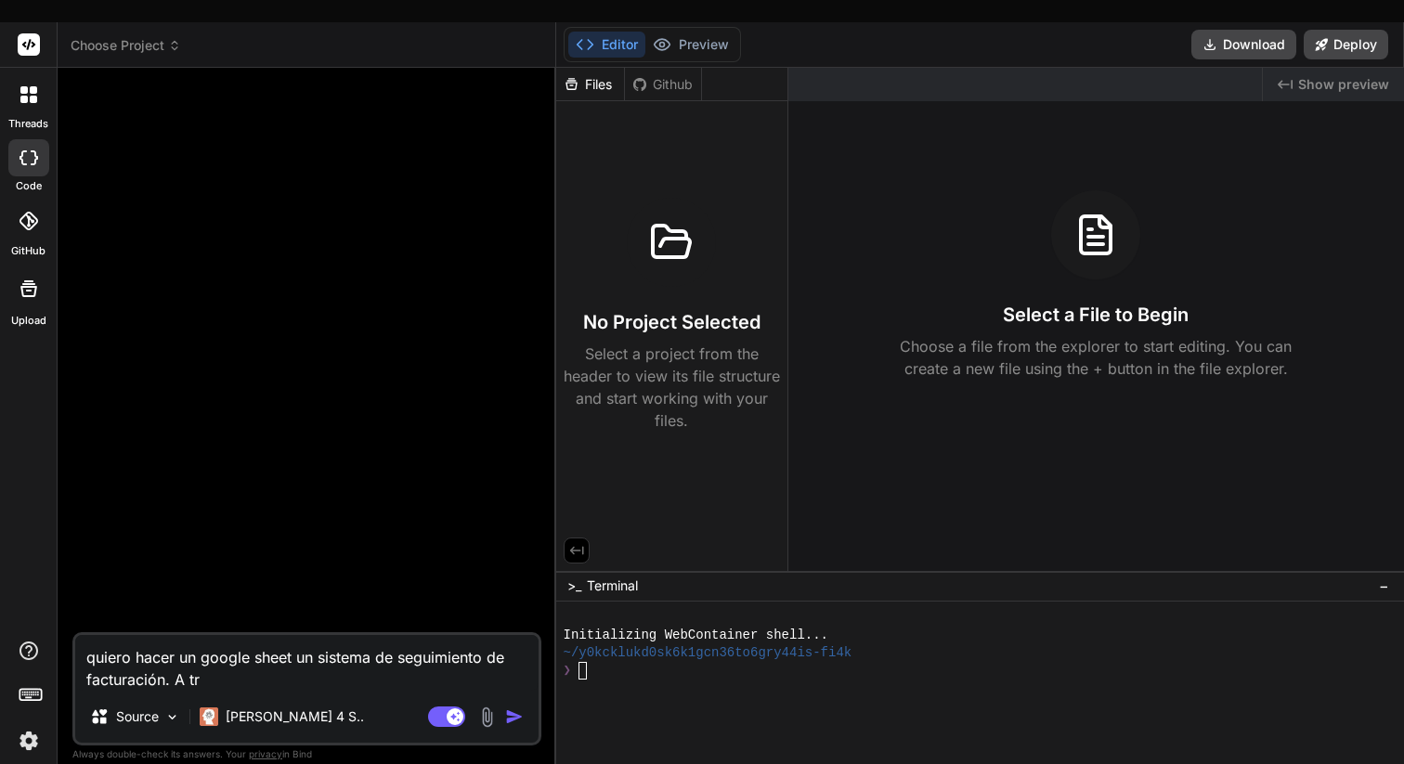
type textarea "quiero hacer un google sheet un sistema de seguimiento de facturación. A tra"
type textarea "x"
type textarea "quiero hacer un google sheet un sistema de seguimiento de facturación. A trav"
type textarea "x"
type textarea "quiero hacer un google sheet un sistema de seguimiento de facturación. A trave"
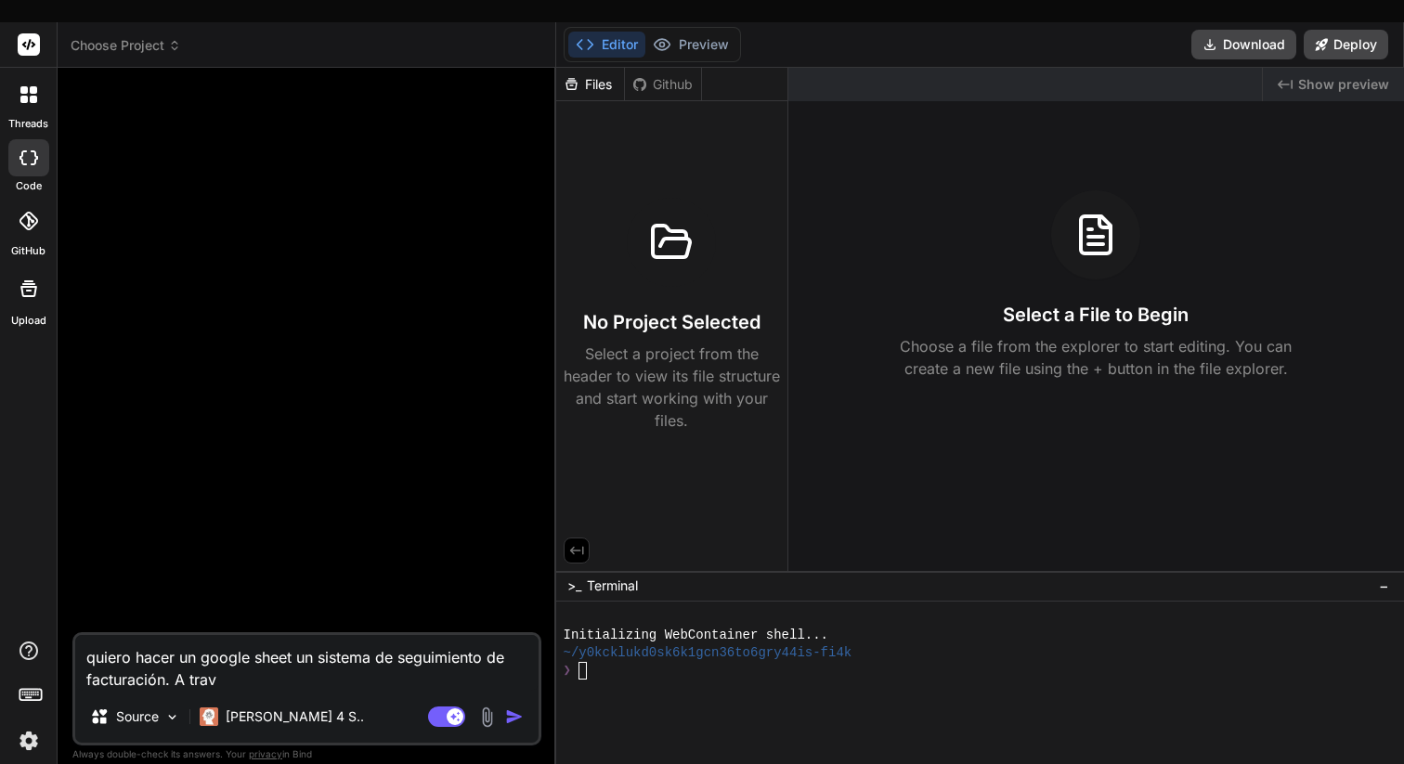
type textarea "x"
type textarea "quiero hacer un google sheet un sistema de seguimiento de facturación. A traves"
type textarea "x"
type textarea "quiero hacer un google sheet un sistema de seguimiento de facturación. A traves"
type textarea "x"
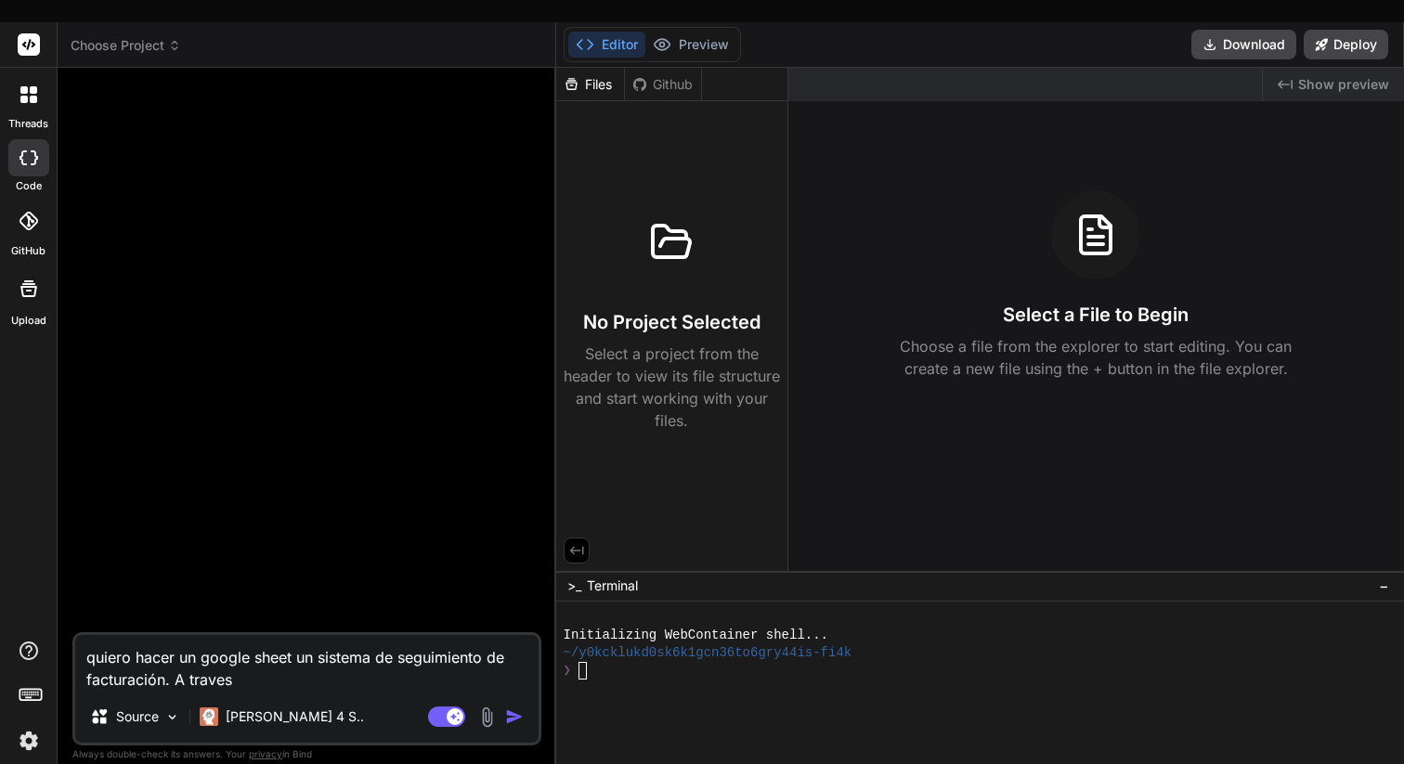
type textarea "quiero hacer un google sheet un sistema de seguimiento de facturación. A traves…"
type textarea "x"
type textarea "quiero hacer un google sheet un sistema de seguimiento de facturación. A traves…"
type textarea "x"
type textarea "quiero hacer un google sheet un sistema de seguimiento de facturación. A traves…"
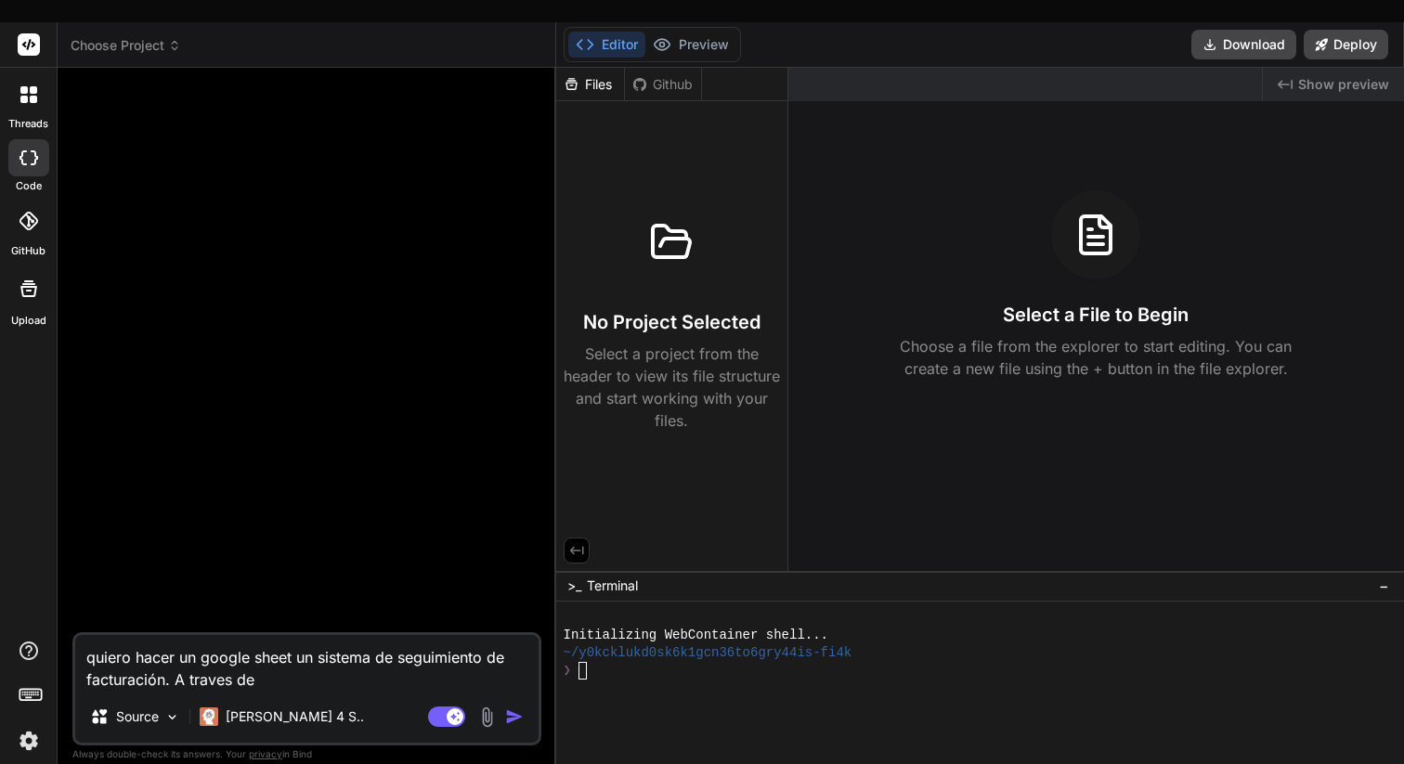
type textarea "x"
type textarea "quiero hacer un google sheet un sistema de seguimiento de facturación. A traves…"
type textarea "x"
type textarea "quiero hacer un google sheet un sistema de seguimiento de facturación. A traves…"
type textarea "x"
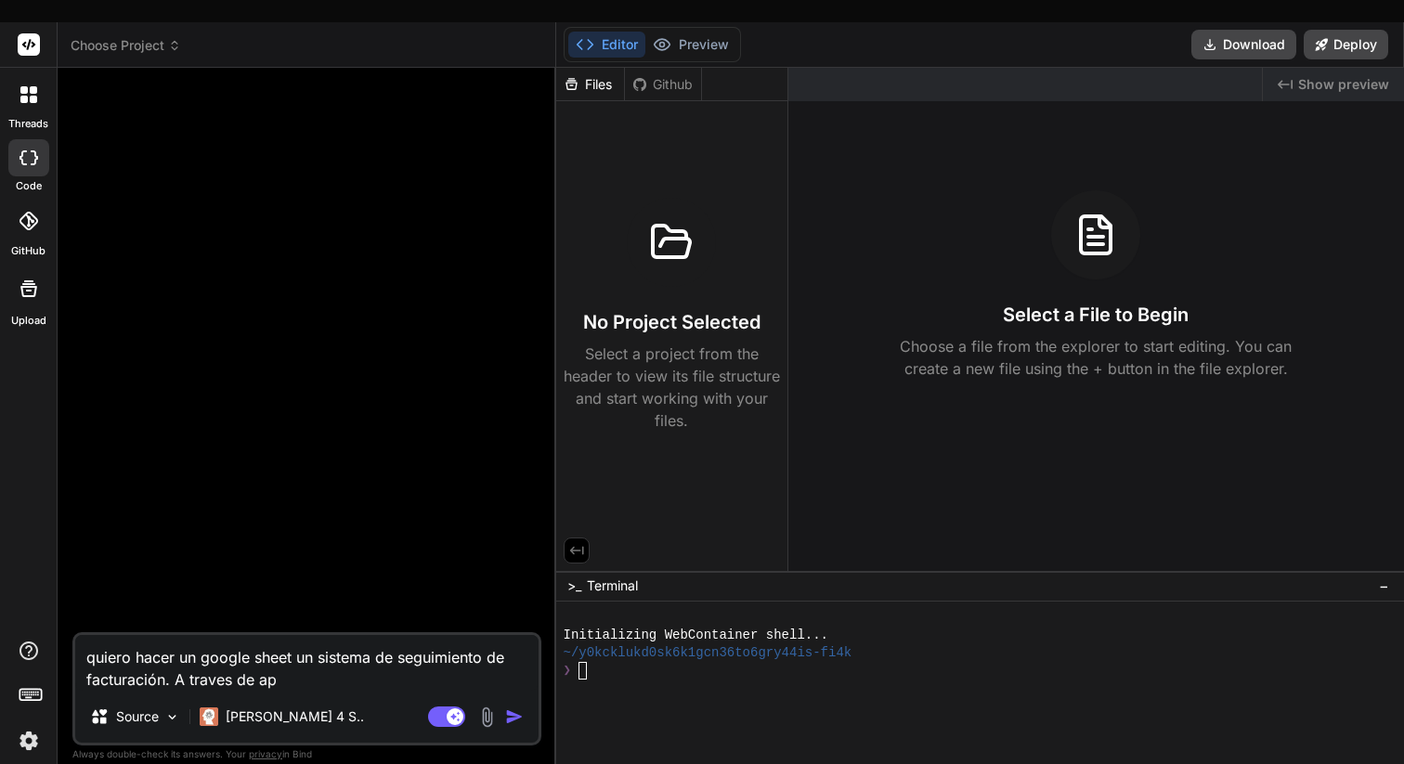
type textarea "quiero hacer un google sheet un sistema de seguimiento de facturación. A traves…"
type textarea "x"
type textarea "quiero hacer un google sheet un sistema de seguimiento de facturación. A traves…"
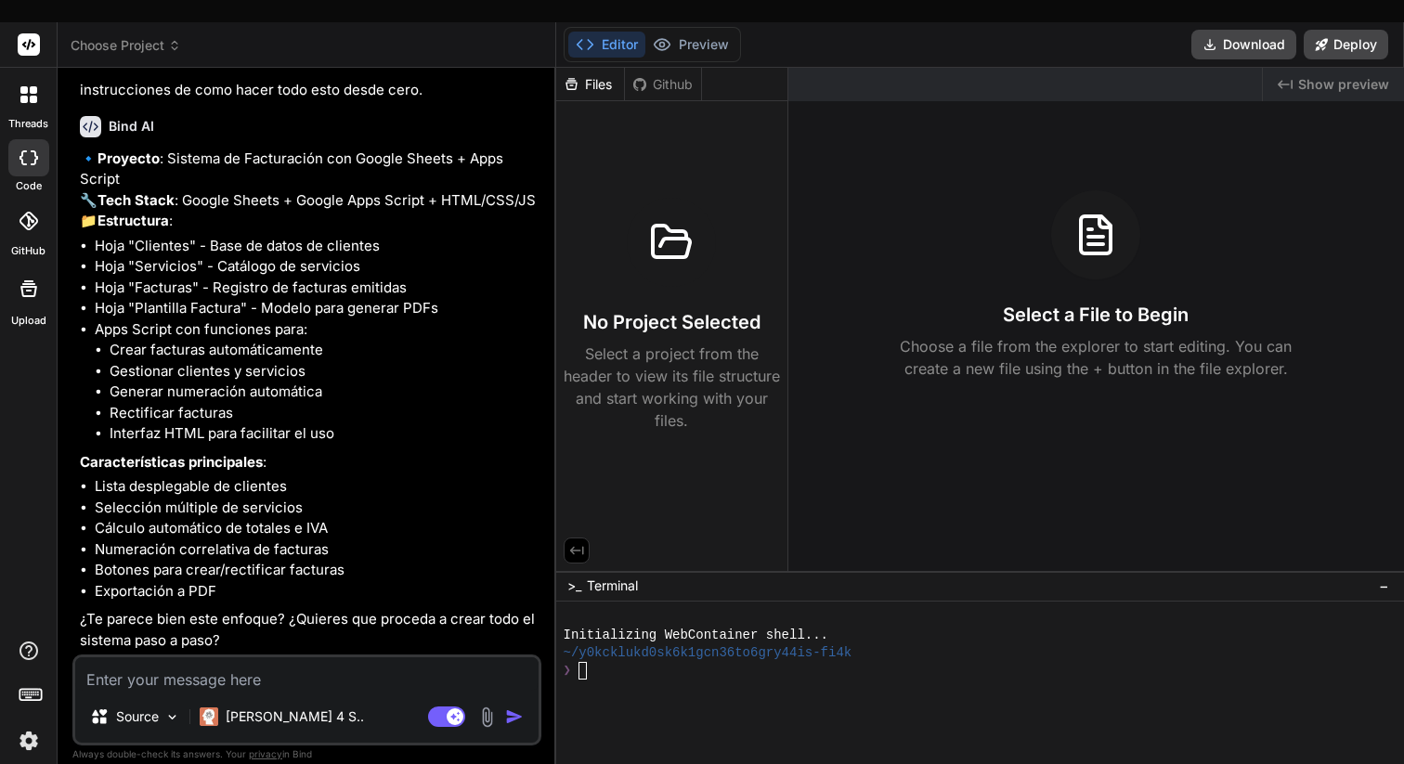
scroll to position [211, 0]
click at [215, 658] on textarea at bounding box center [307, 674] width 464 height 33
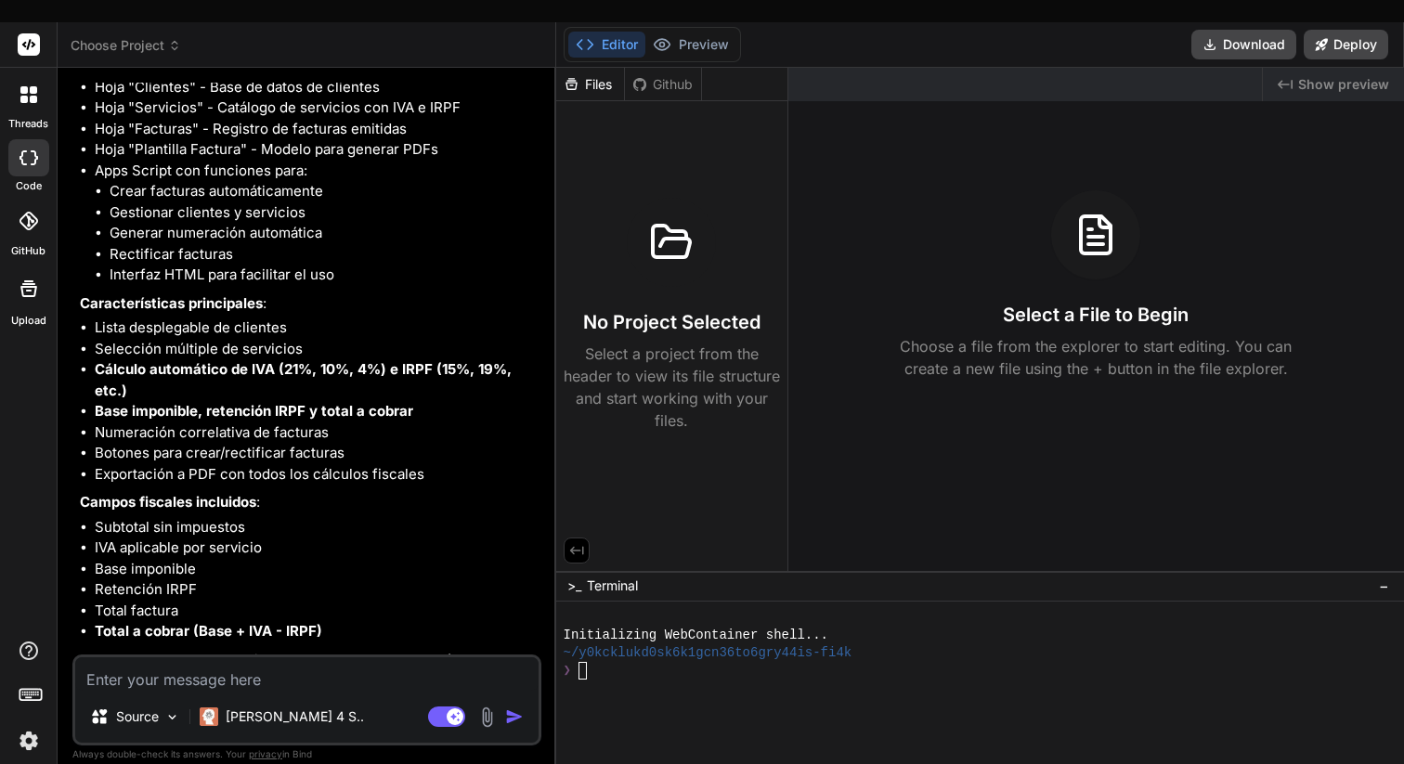
scroll to position [1117, 0]
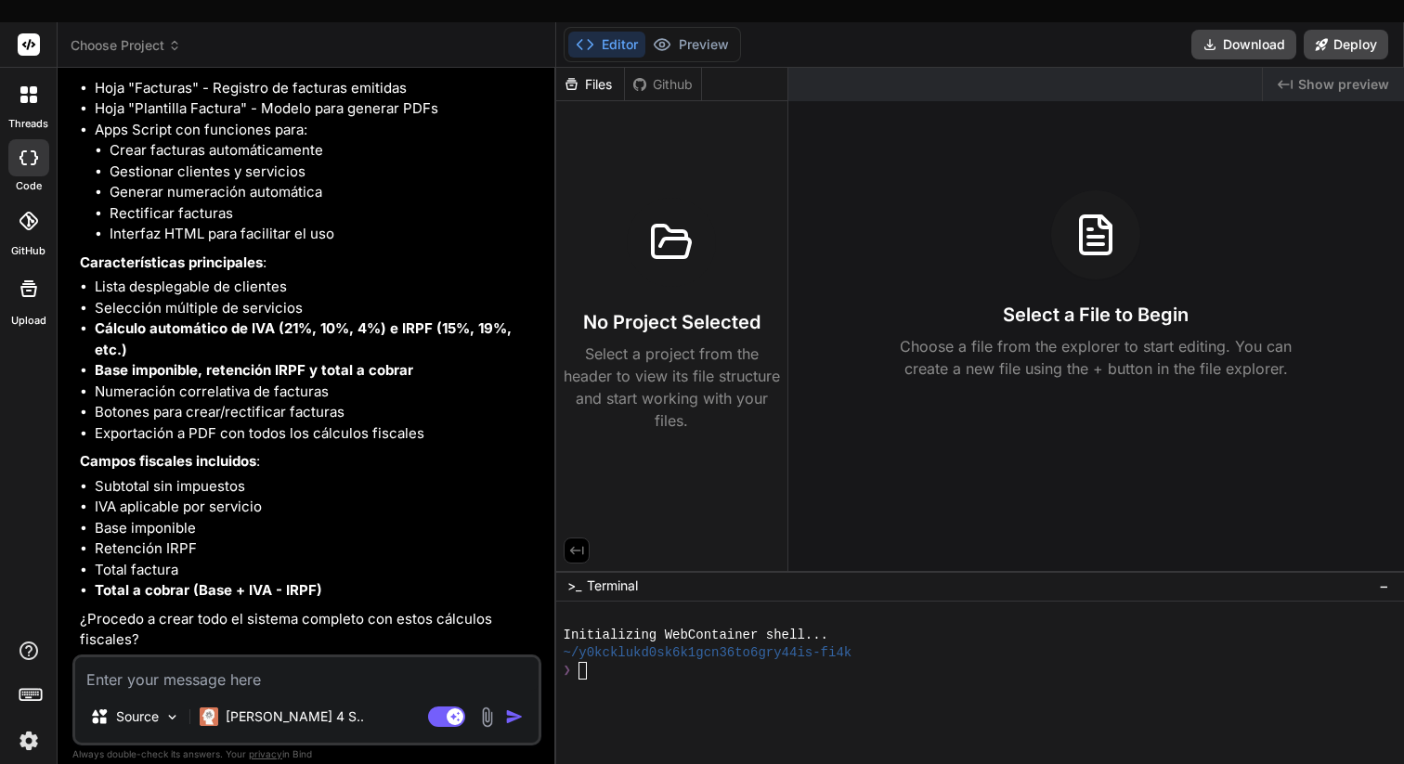
click at [150, 658] on textarea at bounding box center [307, 674] width 464 height 33
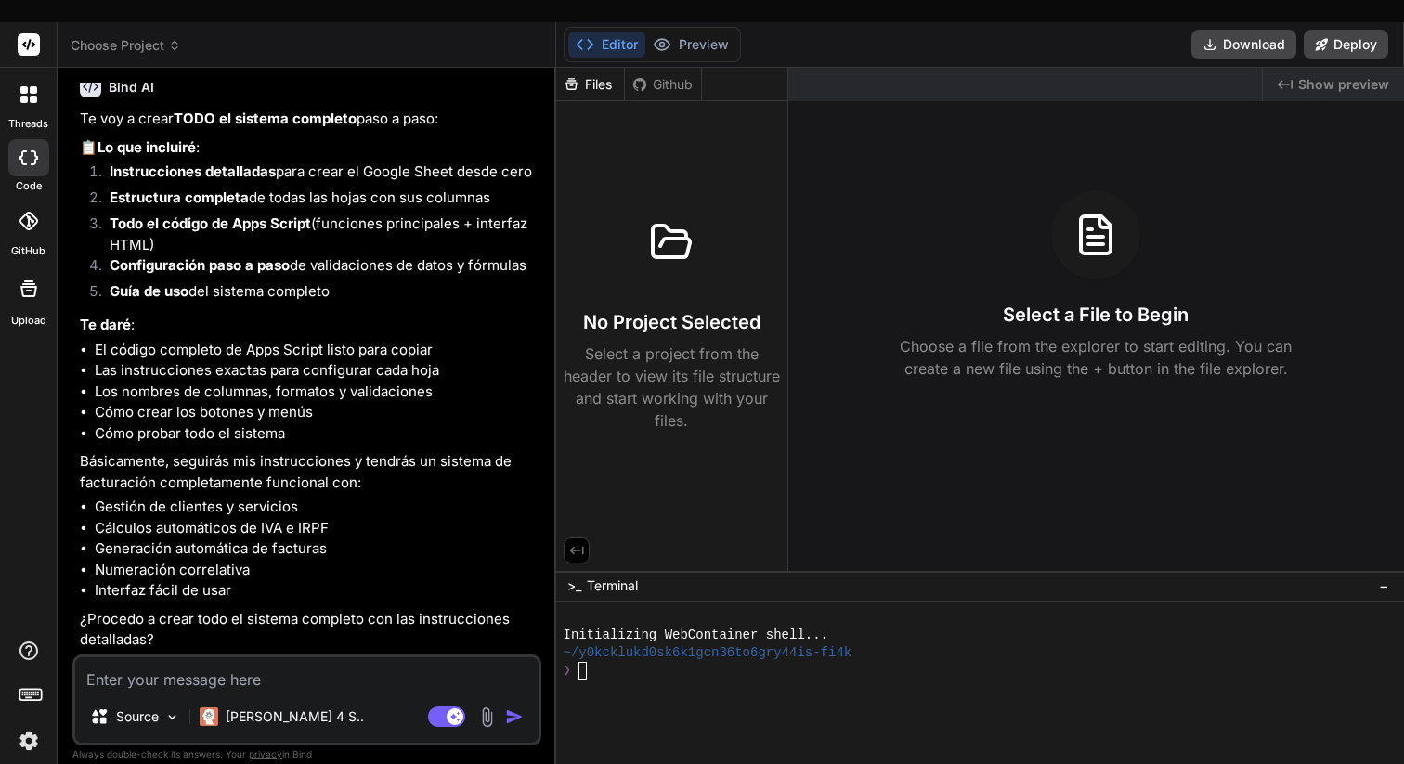
scroll to position [1772, 0]
click at [173, 658] on textarea at bounding box center [307, 674] width 464 height 33
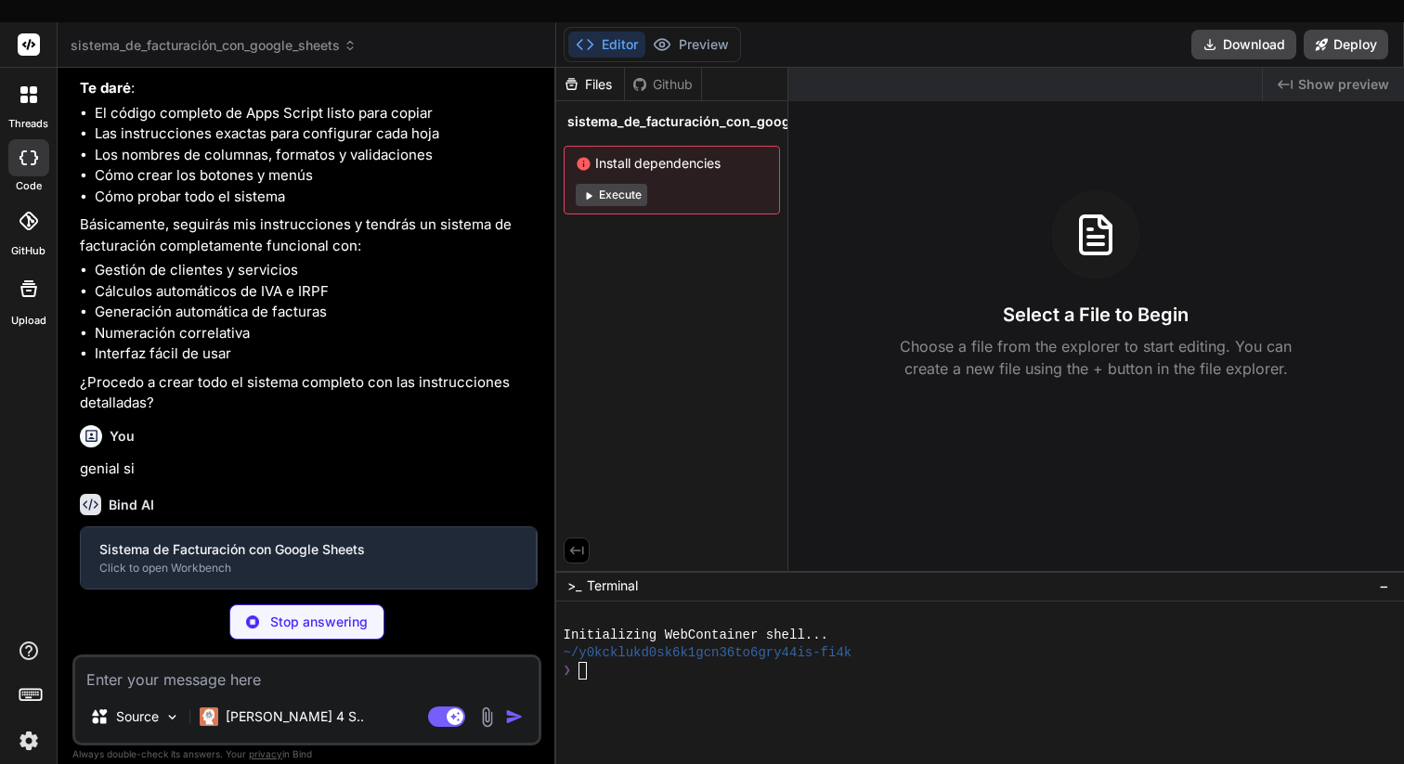
scroll to position [1965, 0]
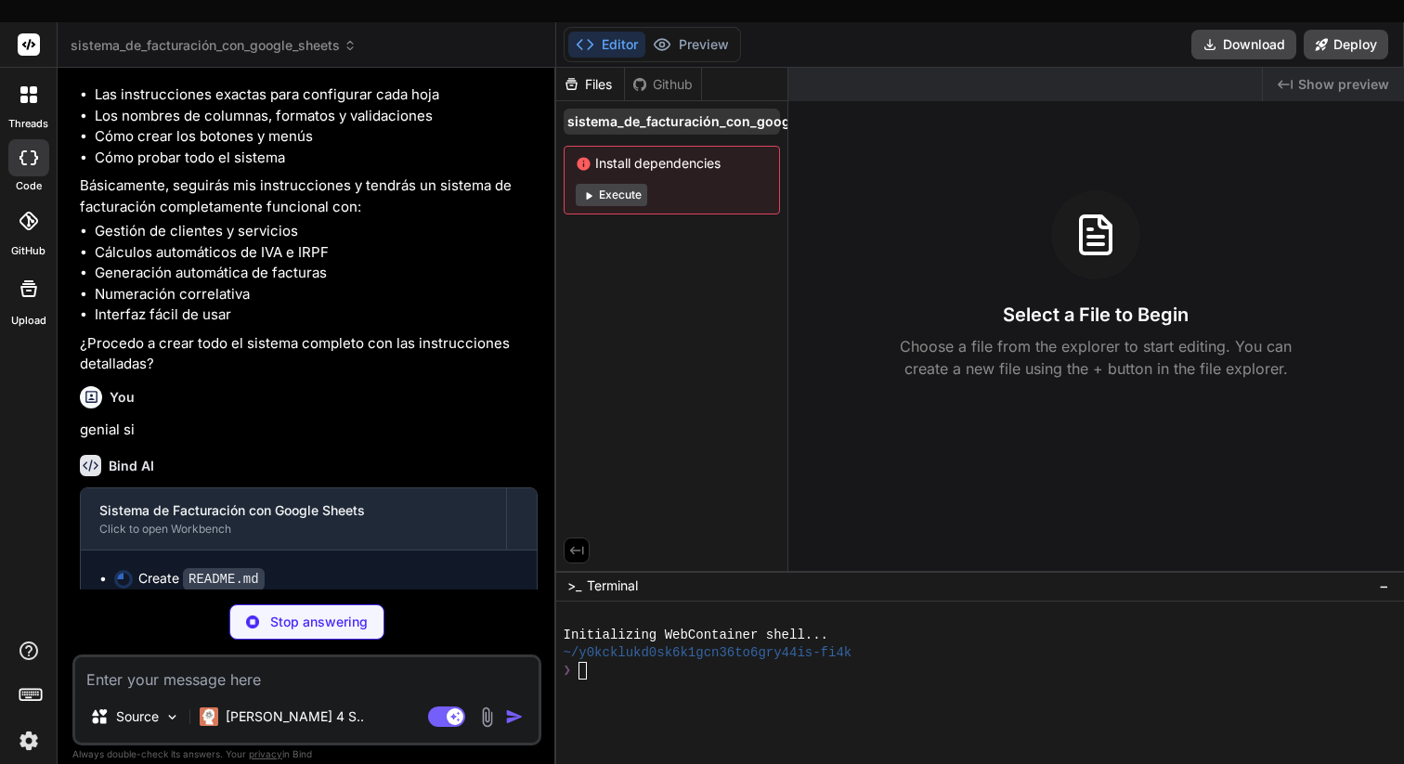
click at [681, 112] on span "sistema_de_facturación_con_google_sheets" at bounding box center [709, 121] width 283 height 19
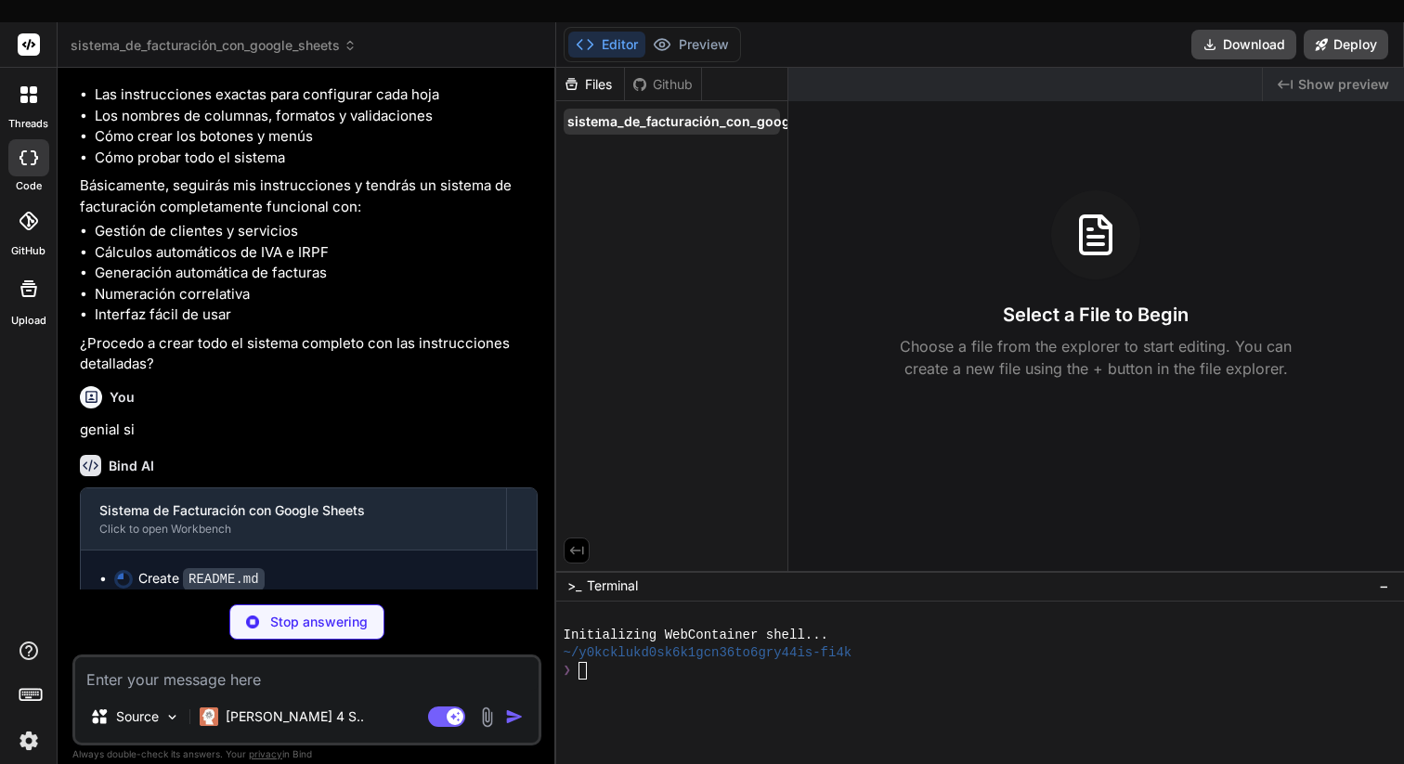
click at [683, 112] on span "sistema_de_facturación_con_google_sheets" at bounding box center [709, 121] width 283 height 19
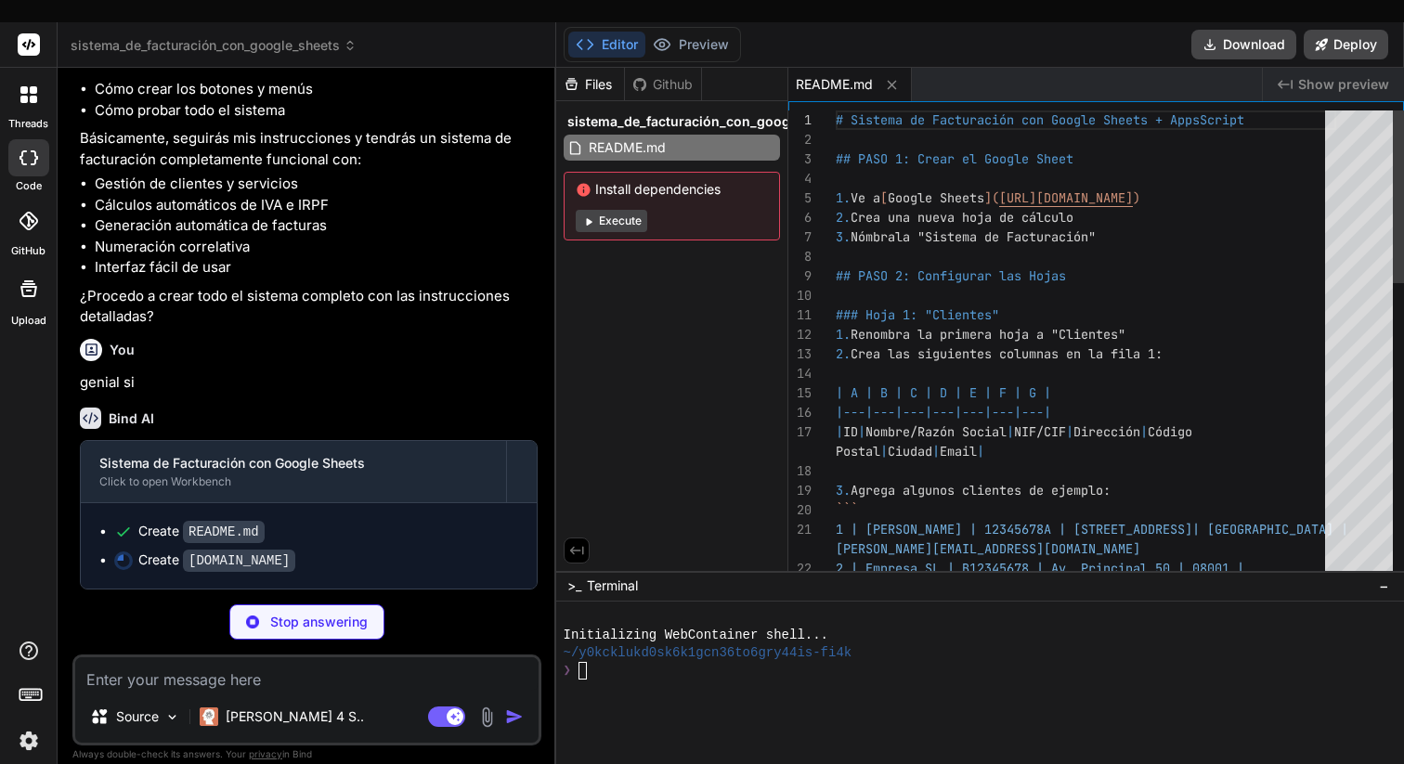
scroll to position [117, 0]
drag, startPoint x: 1103, startPoint y: 214, endPoint x: 948, endPoint y: 212, distance: 154.2
click at [934, 215] on div "1. Ve a [ Google Sheets ]( [URL][DOMAIN_NAME] ) 2. Crea una nueva hoja de cálcu…" at bounding box center [1086, 745] width 501 height 1268
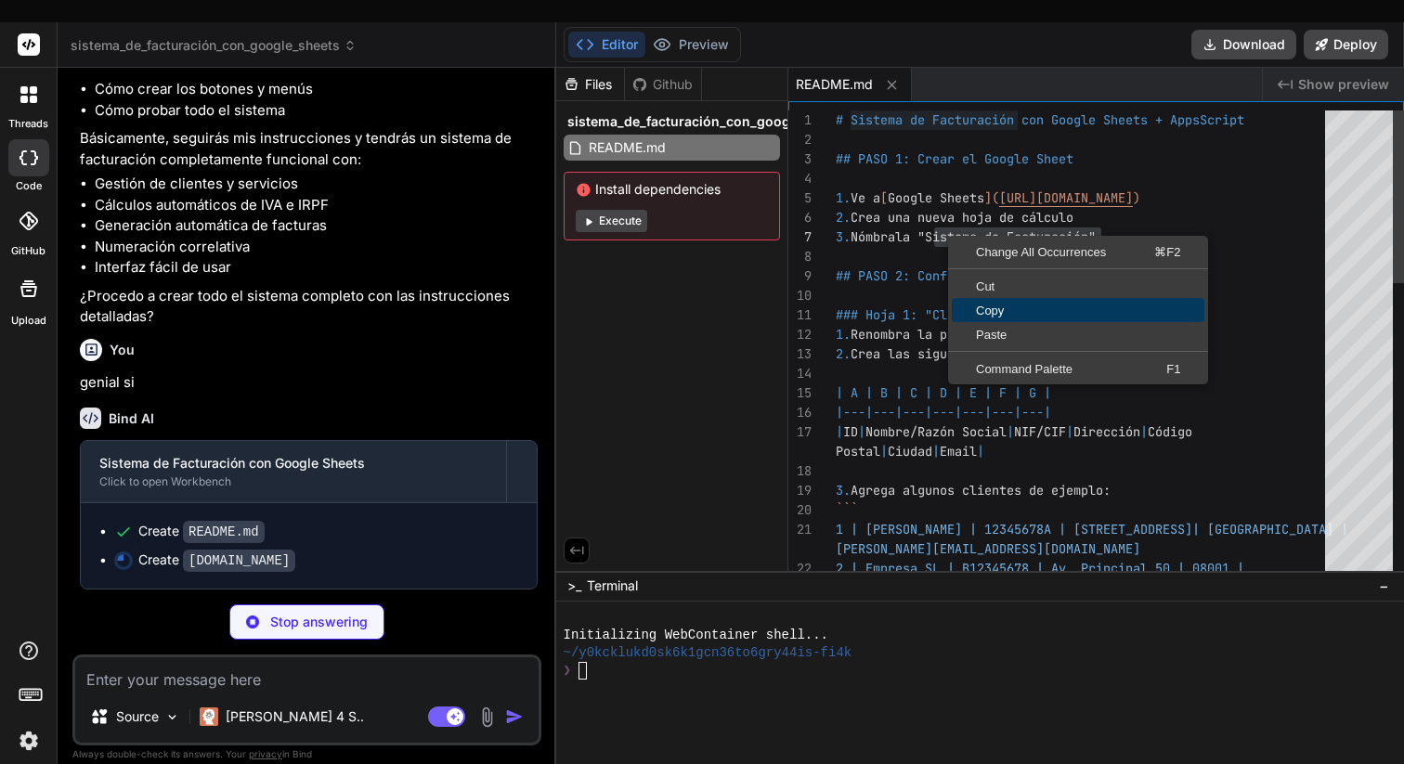
click at [1006, 298] on link "Copy" at bounding box center [1078, 310] width 253 height 24
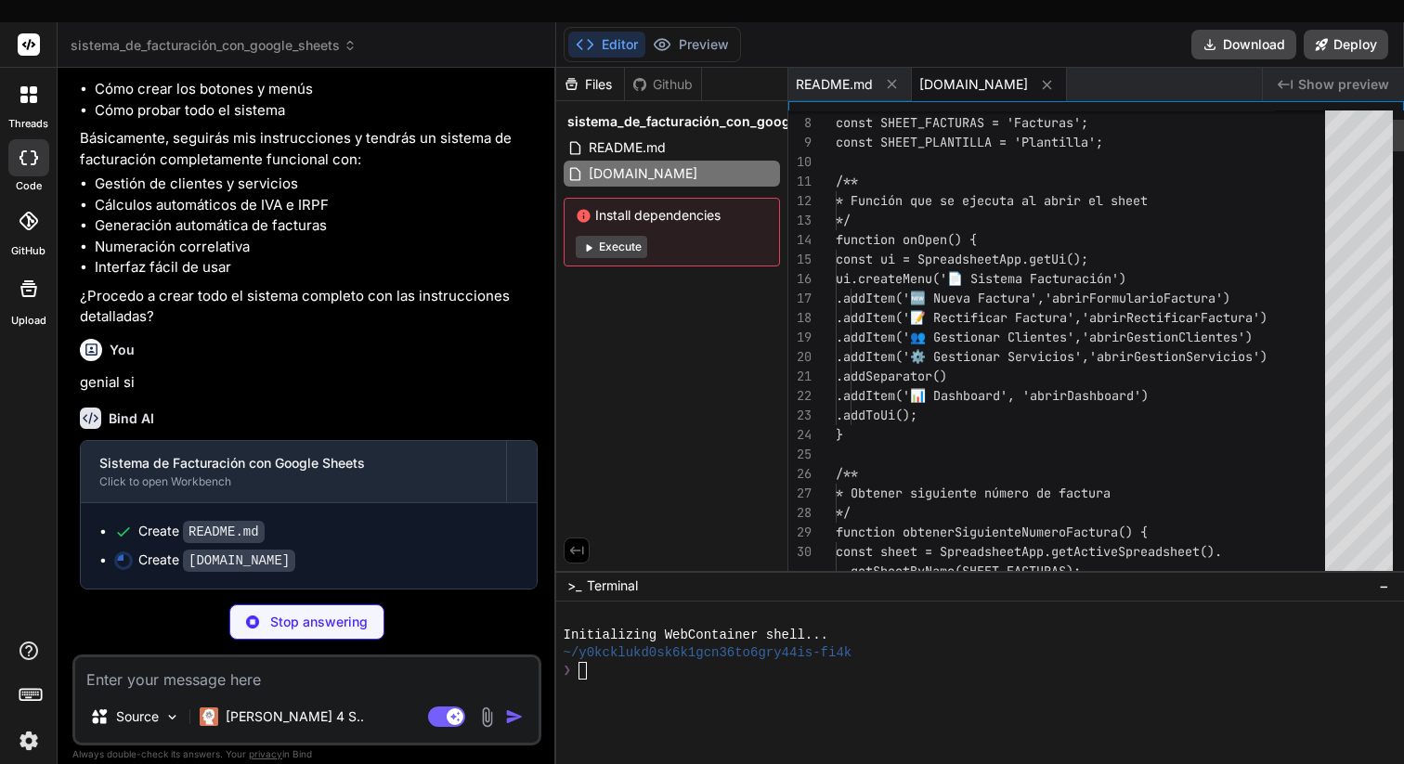
scroll to position [58, 0]
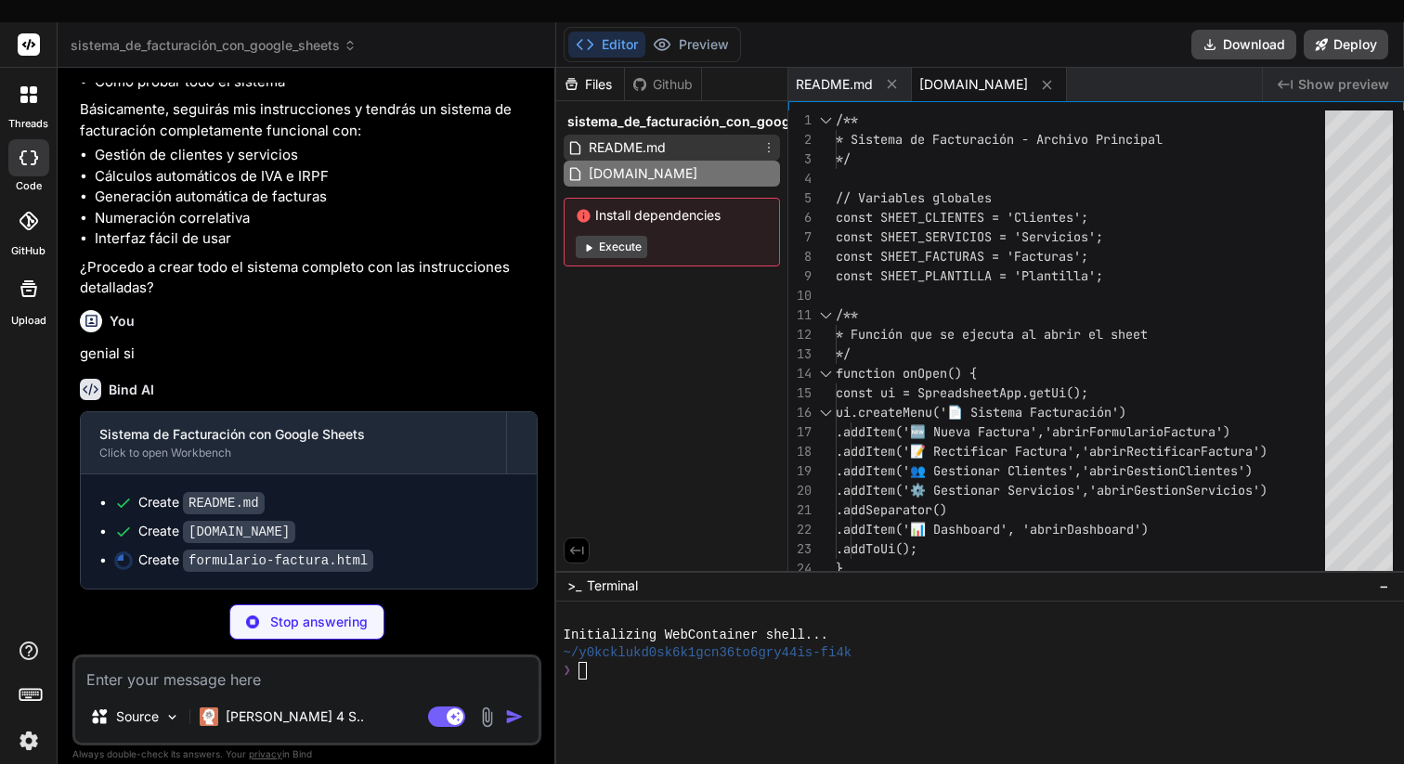
click at [626, 137] on span "README.md" at bounding box center [627, 148] width 81 height 22
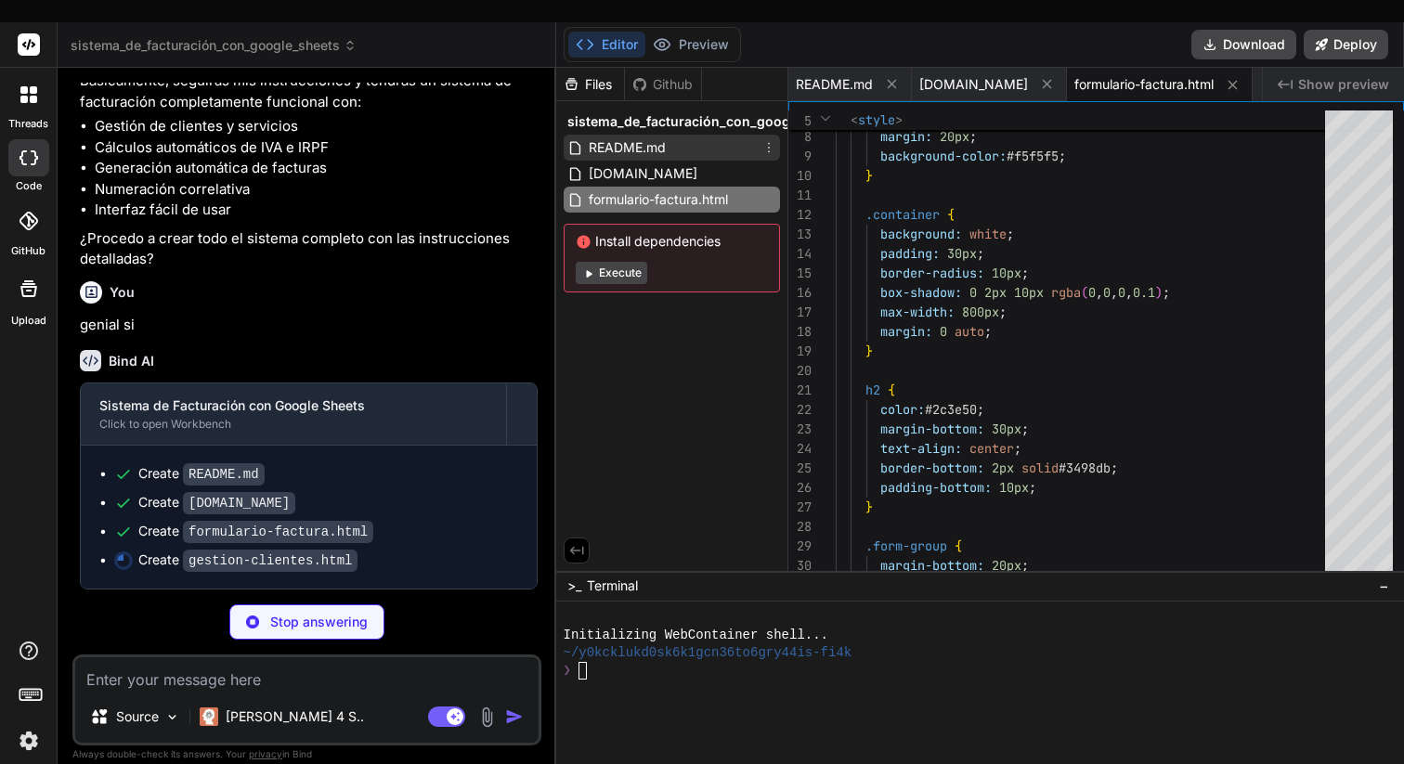
click at [624, 137] on span "README.md" at bounding box center [627, 148] width 81 height 22
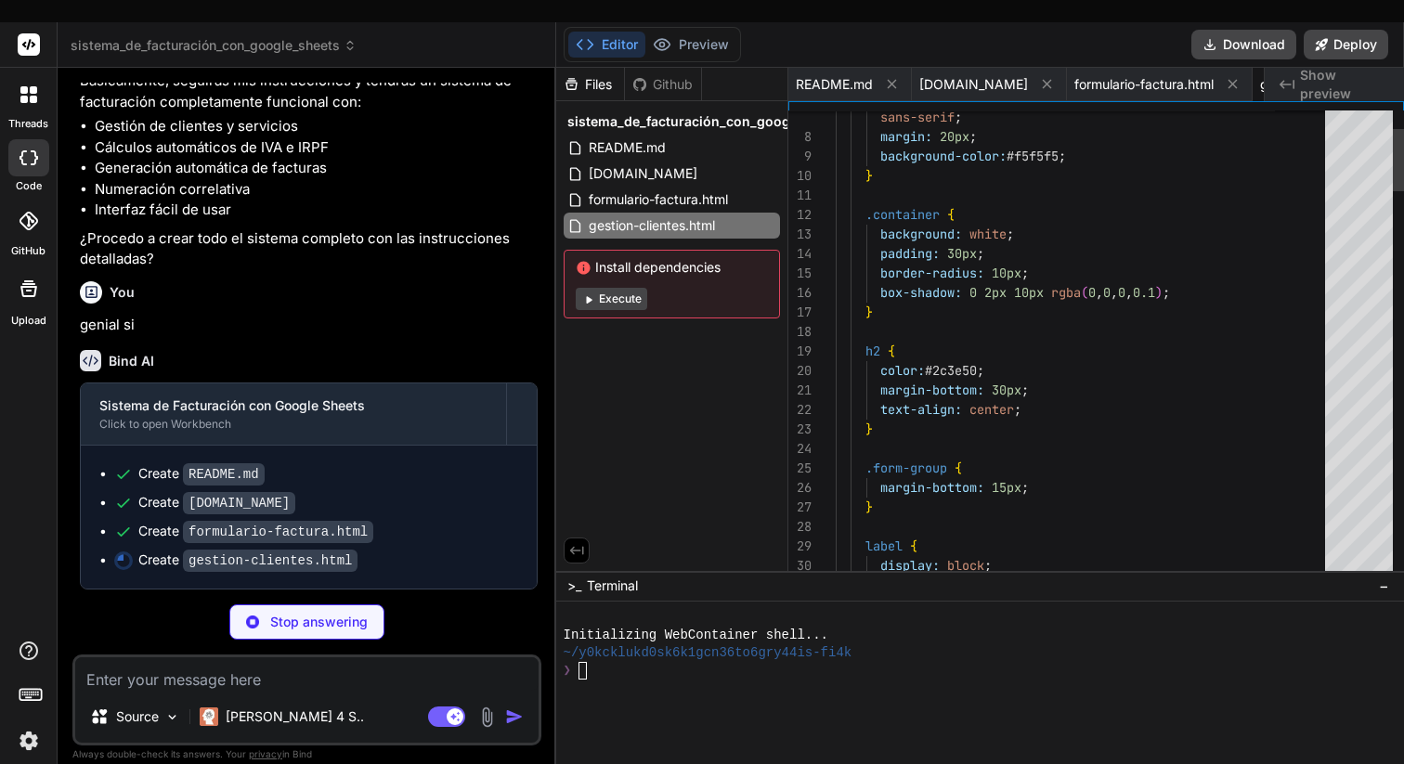
scroll to position [19, 0]
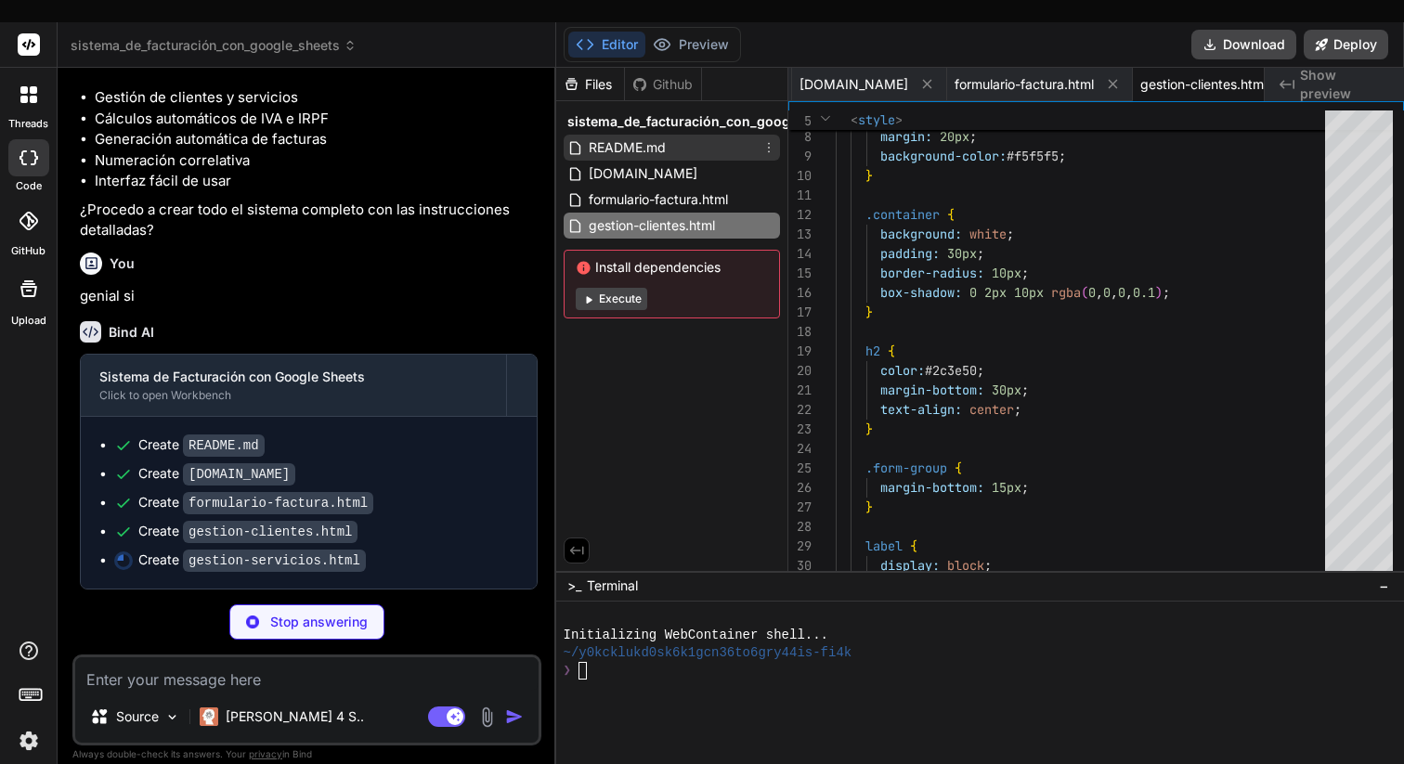
click at [630, 137] on span "README.md" at bounding box center [627, 148] width 81 height 22
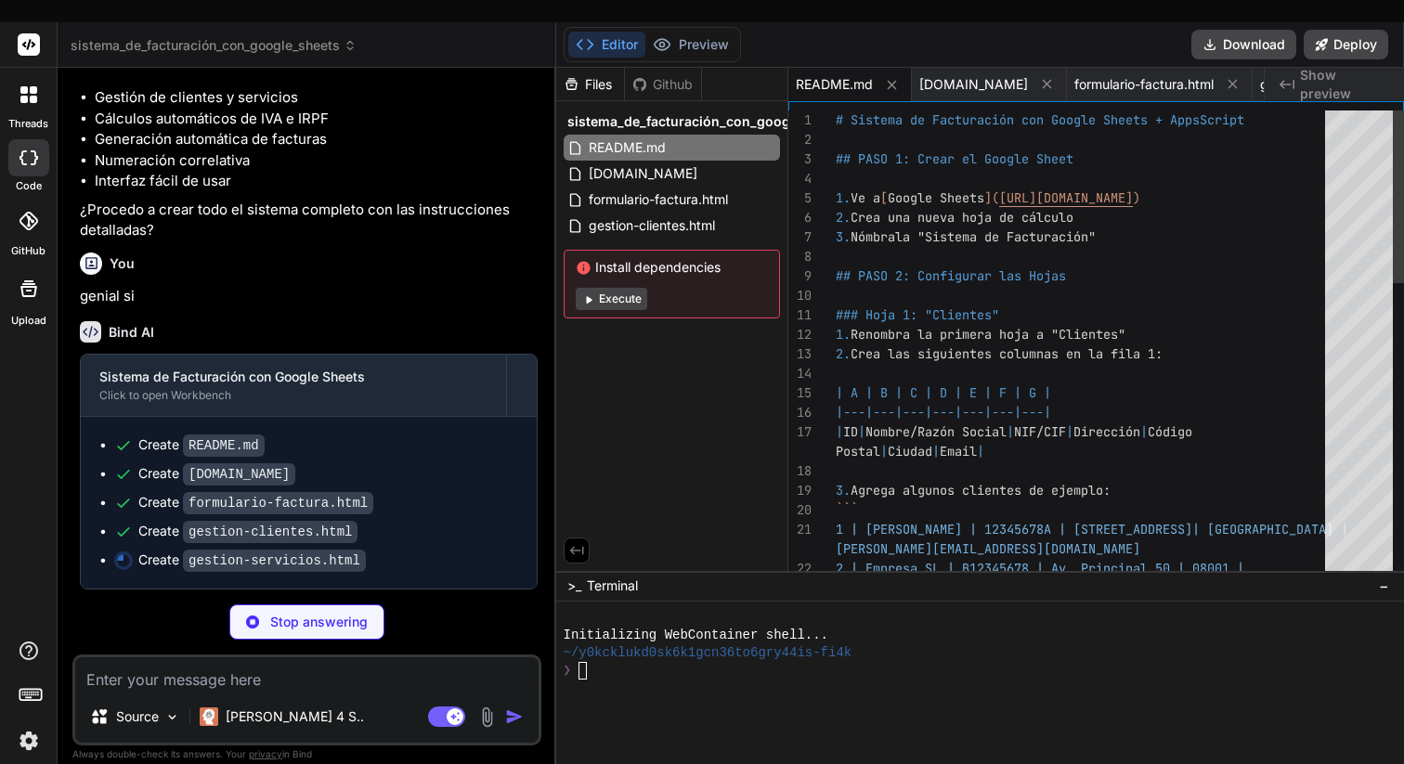
scroll to position [20, 0]
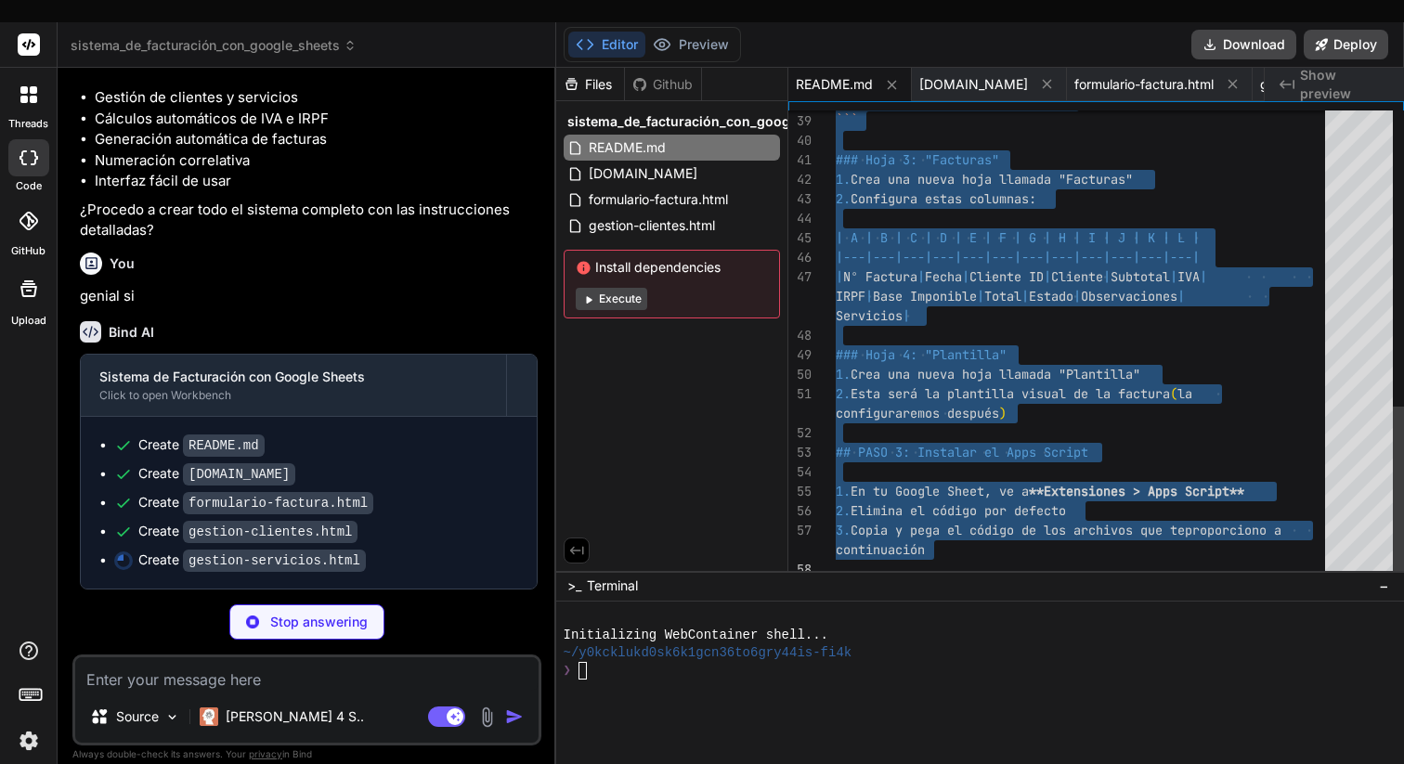
drag, startPoint x: 836, startPoint y: 100, endPoint x: 1021, endPoint y: 525, distance: 463.0
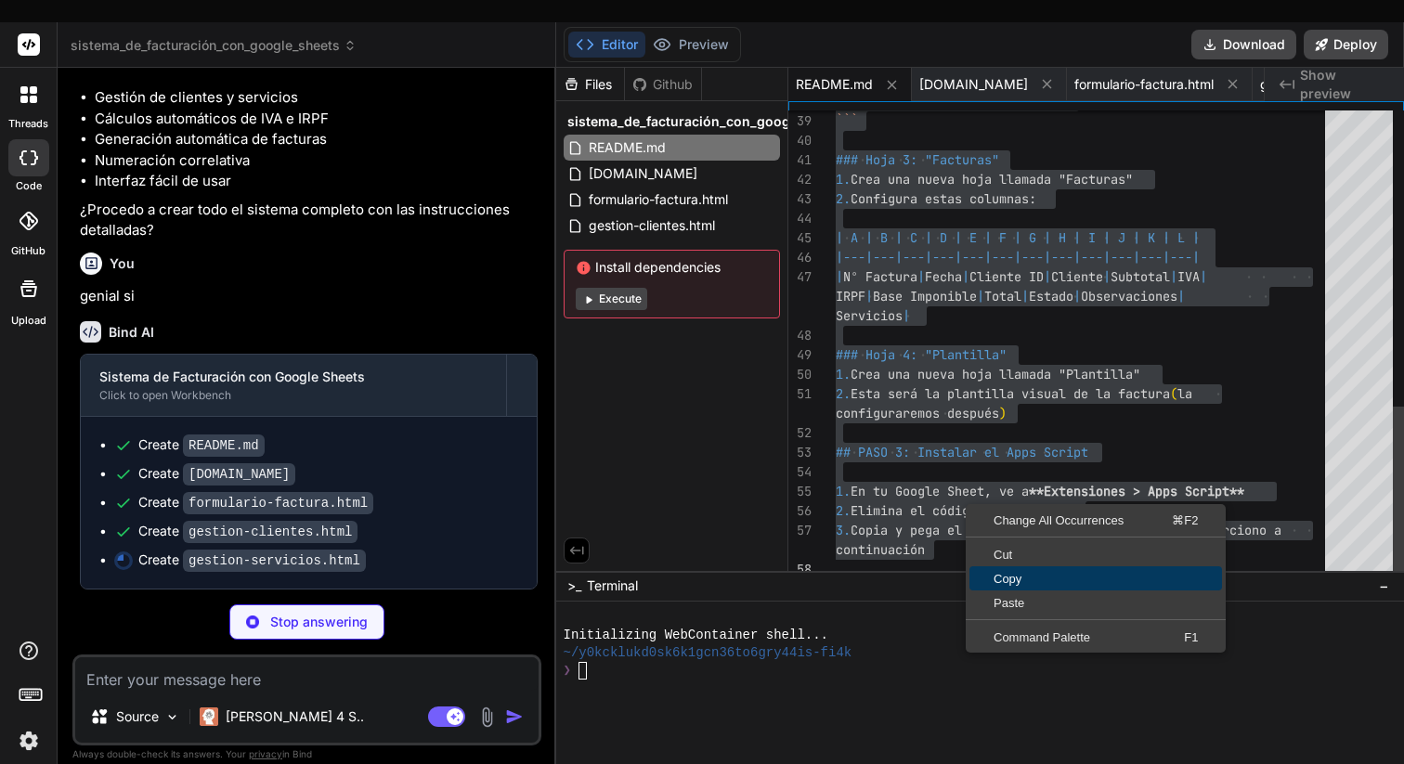
click at [1070, 573] on span "Copy" at bounding box center [1096, 579] width 253 height 12
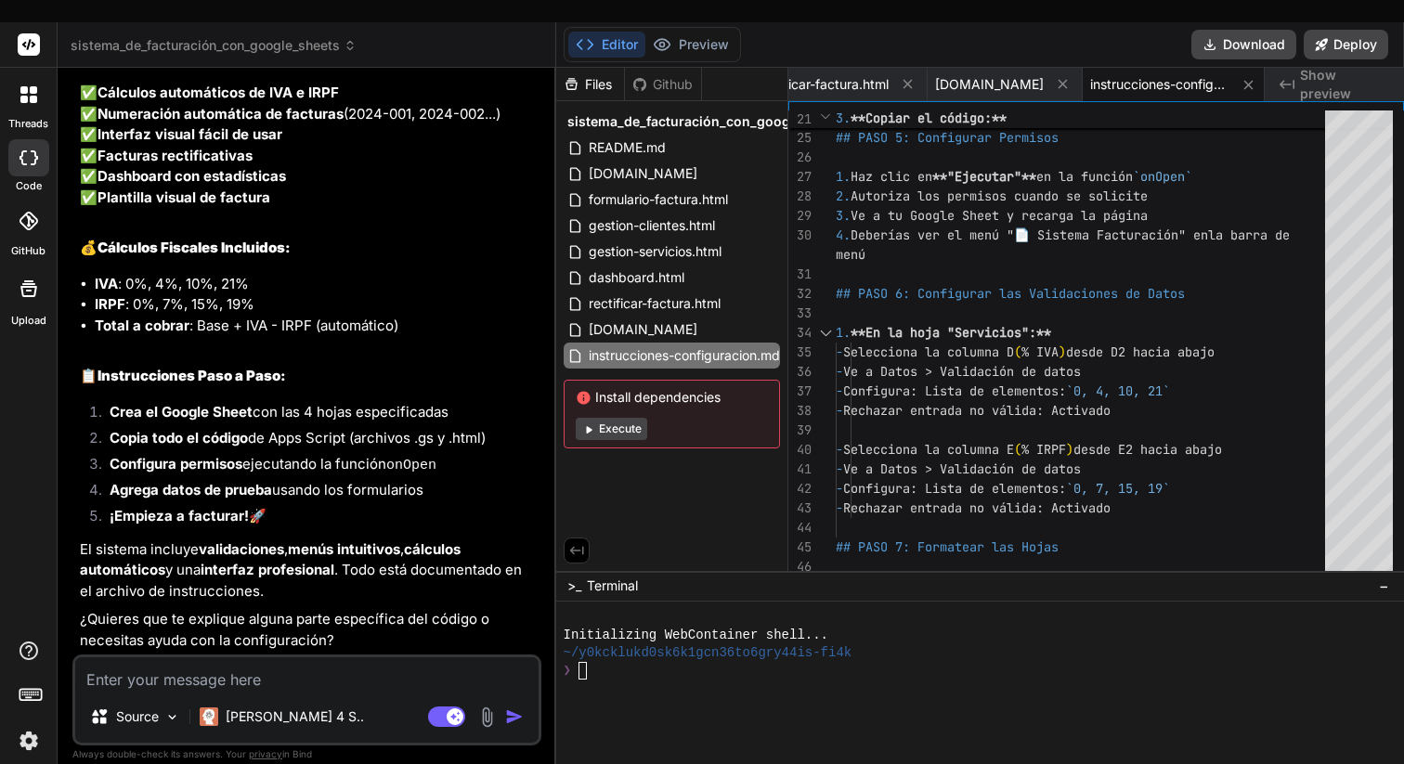
scroll to position [3056, 0]
click at [217, 658] on textarea at bounding box center [307, 674] width 464 height 33
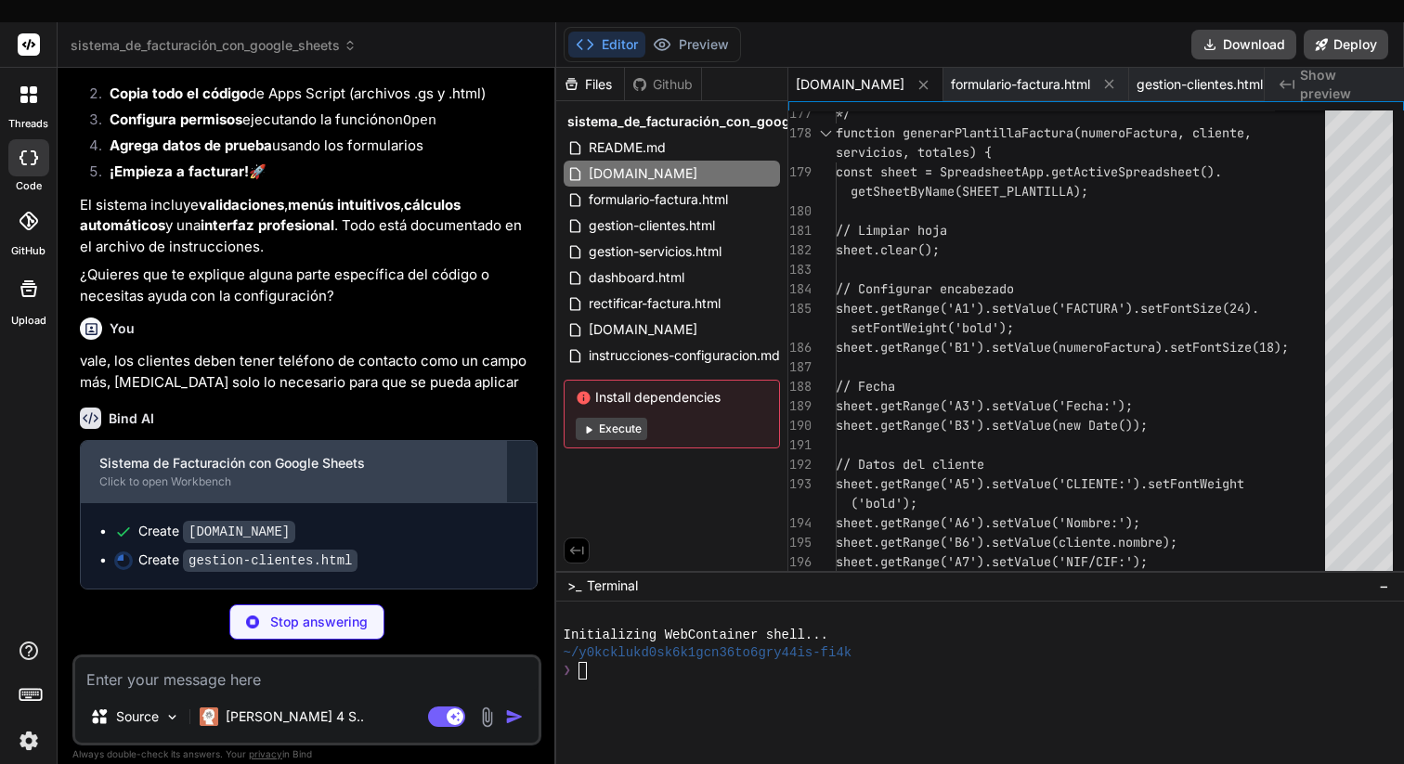
scroll to position [3400, 0]
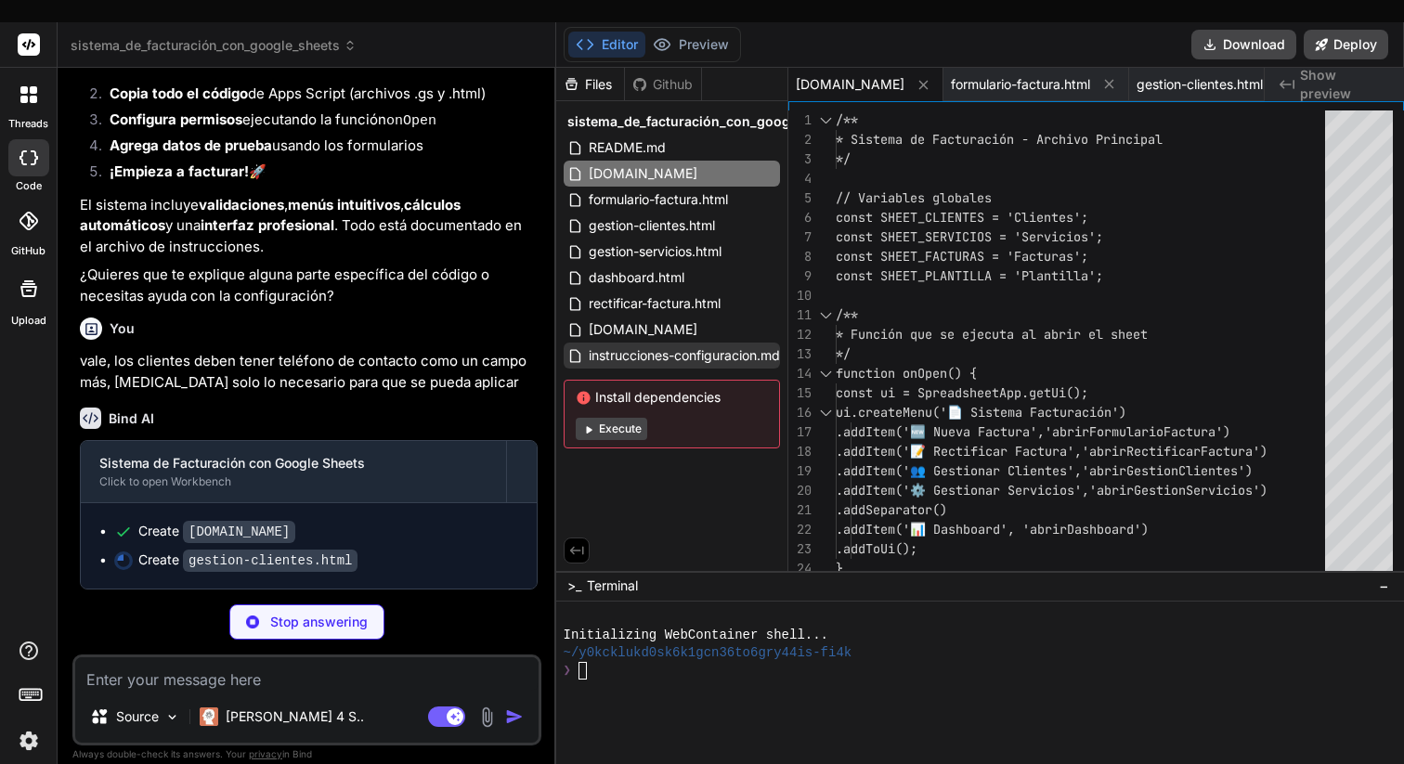
click at [671, 345] on span "instrucciones-configuracion.md" at bounding box center [684, 356] width 195 height 22
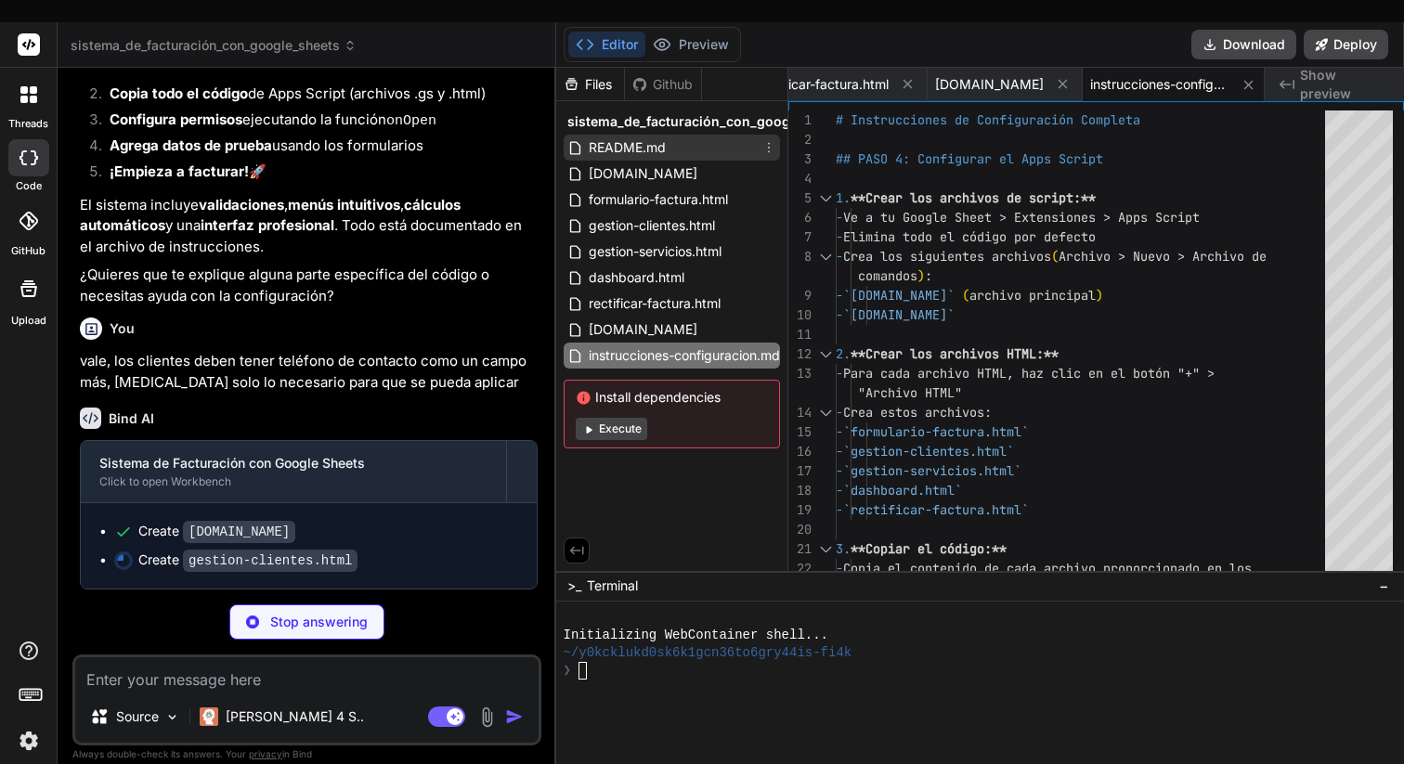
click at [638, 137] on span "README.md" at bounding box center [627, 148] width 81 height 22
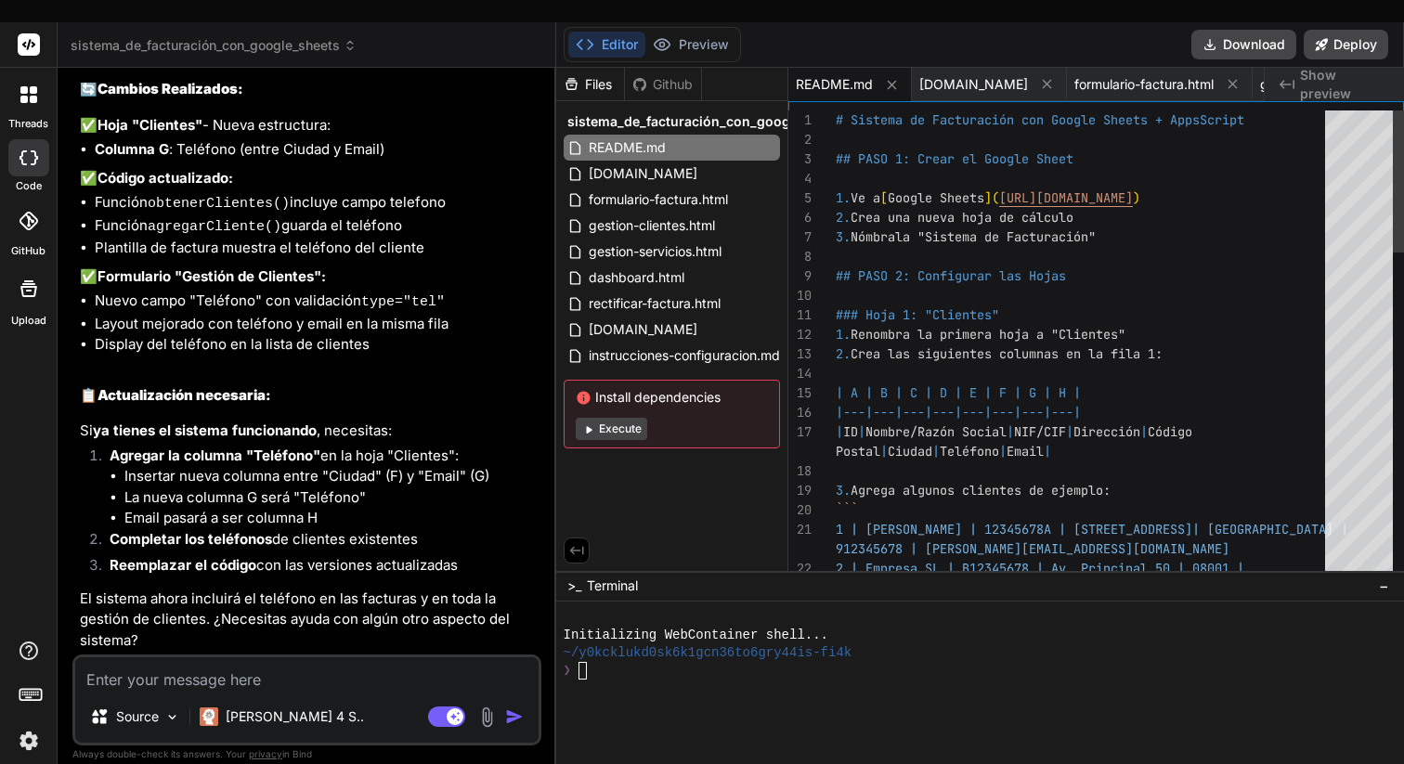
scroll to position [137, 0]
drag, startPoint x: 852, startPoint y: 411, endPoint x: 865, endPoint y: 411, distance: 13.0
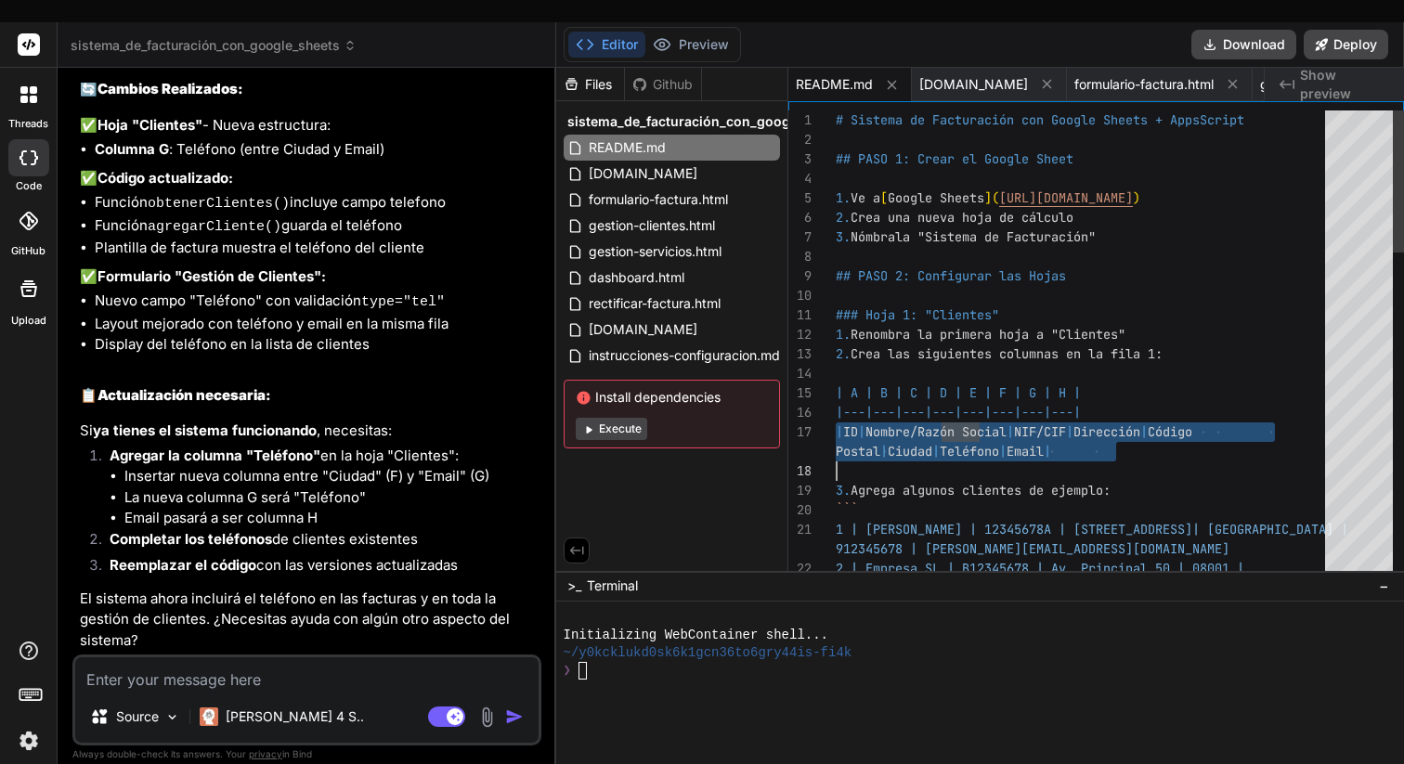
drag, startPoint x: 849, startPoint y: 408, endPoint x: 1120, endPoint y: 437, distance: 272.8
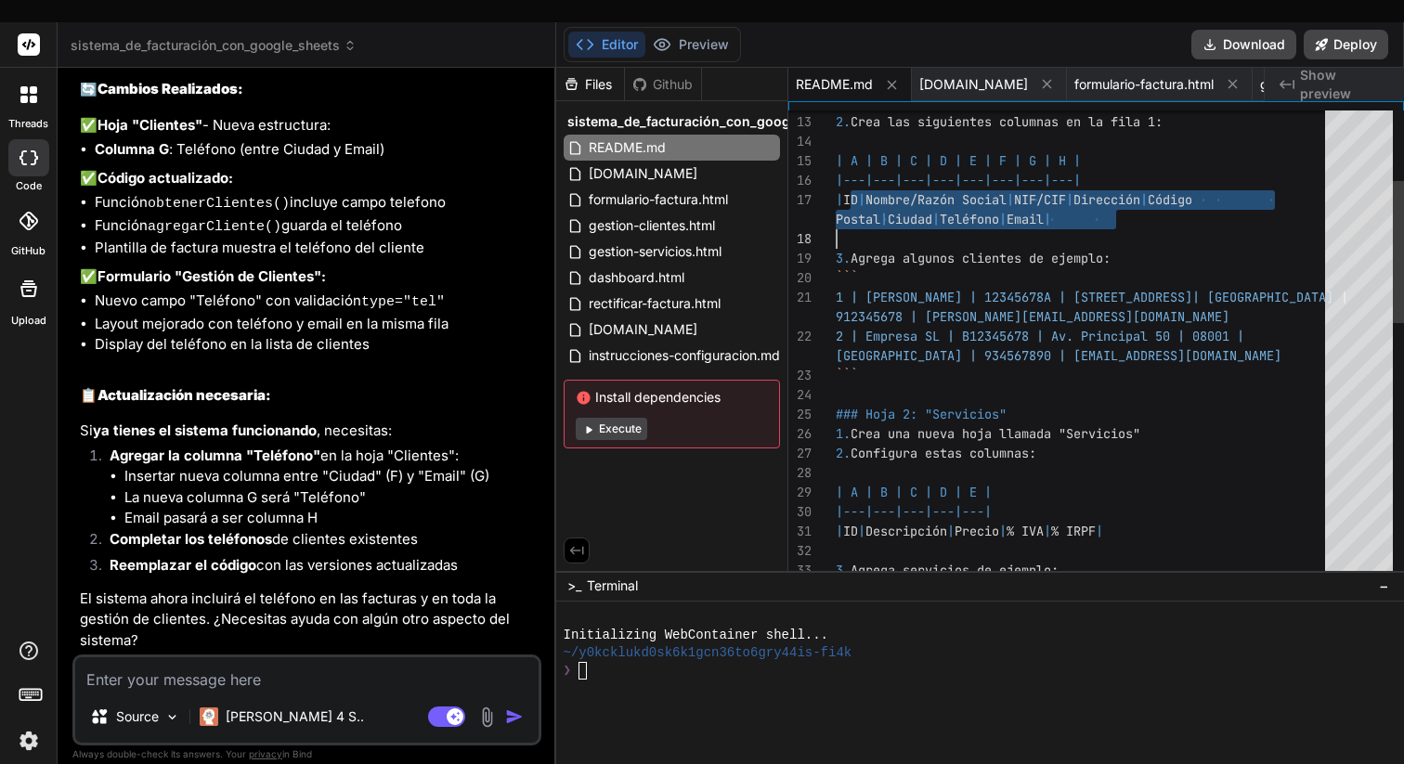
drag, startPoint x: 835, startPoint y: 274, endPoint x: 1066, endPoint y: 293, distance: 232.0
click at [1066, 293] on div "2 | Empresa SL | B12345678 | Av. Principal 50 | 08 001 | [GEOGRAPHIC_DATA] | 93…" at bounding box center [1086, 648] width 501 height 1541
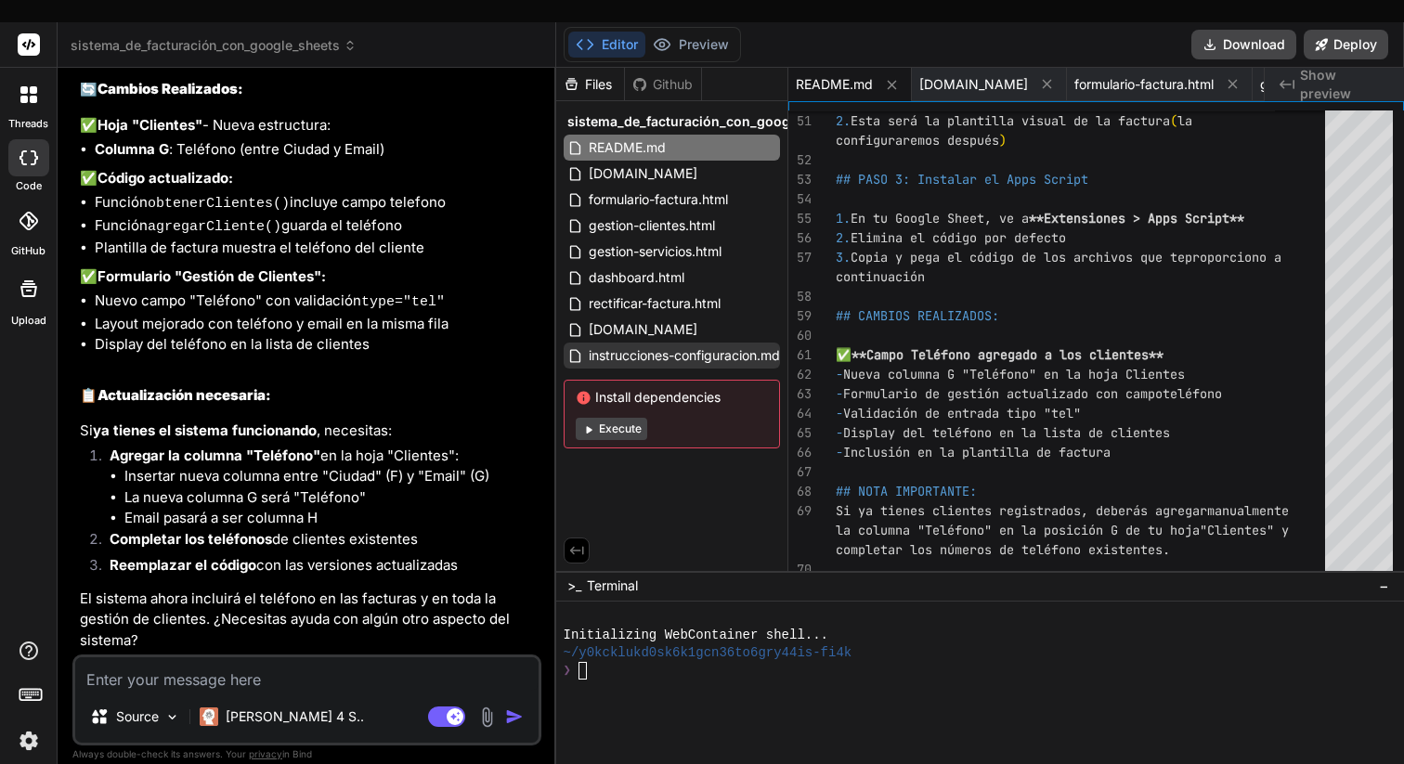
click at [702, 345] on span "instrucciones-configuracion.md" at bounding box center [684, 356] width 195 height 22
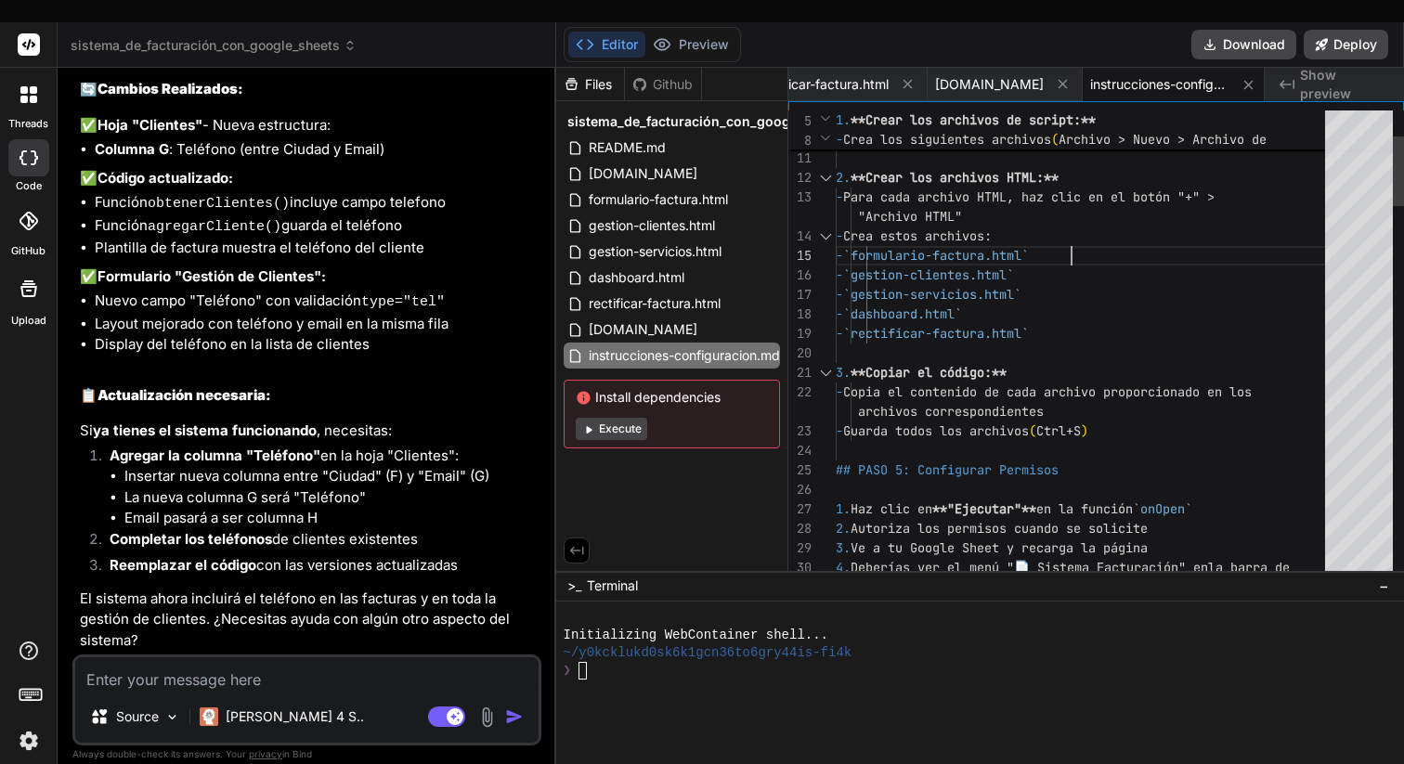
drag, startPoint x: 1034, startPoint y: 233, endPoint x: 899, endPoint y: 231, distance: 134.7
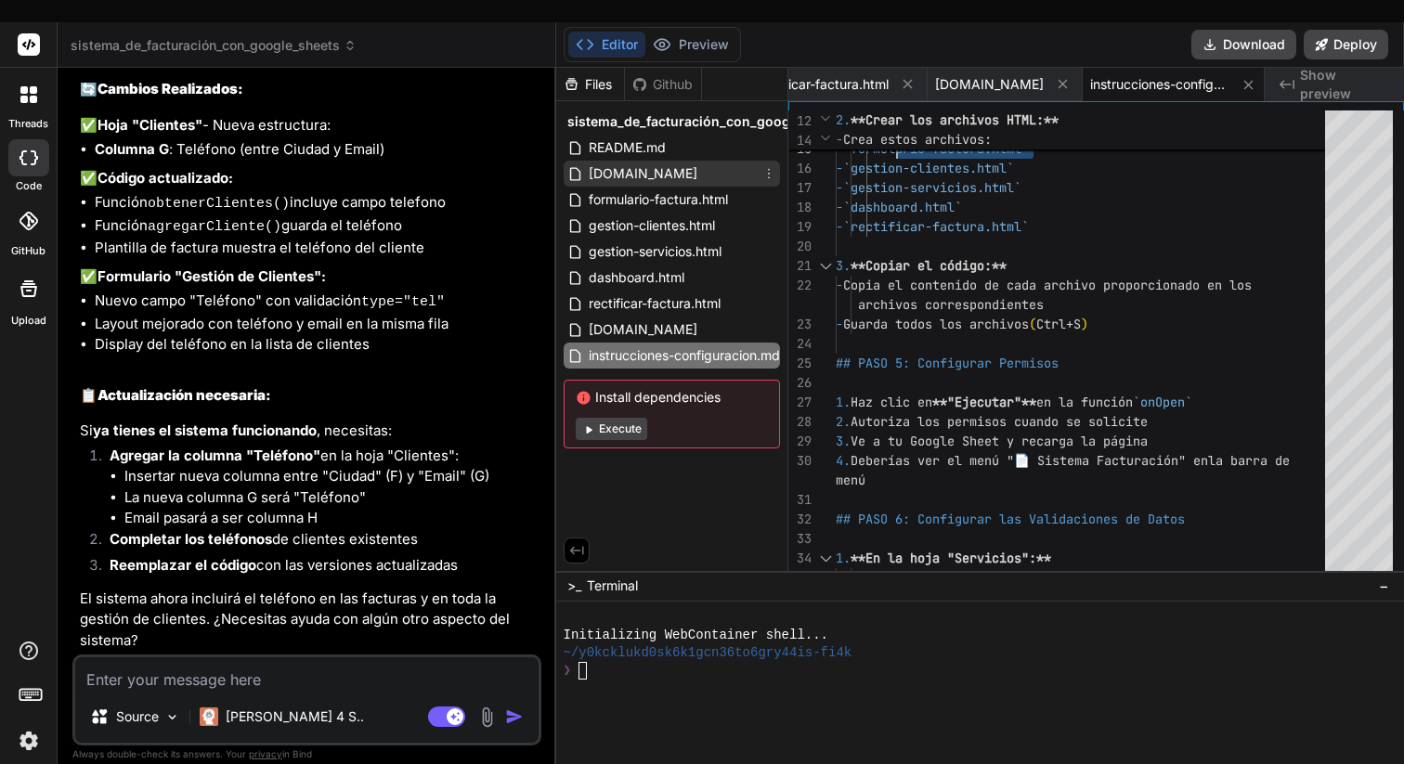
click at [610, 163] on span "[DOMAIN_NAME]" at bounding box center [643, 174] width 112 height 22
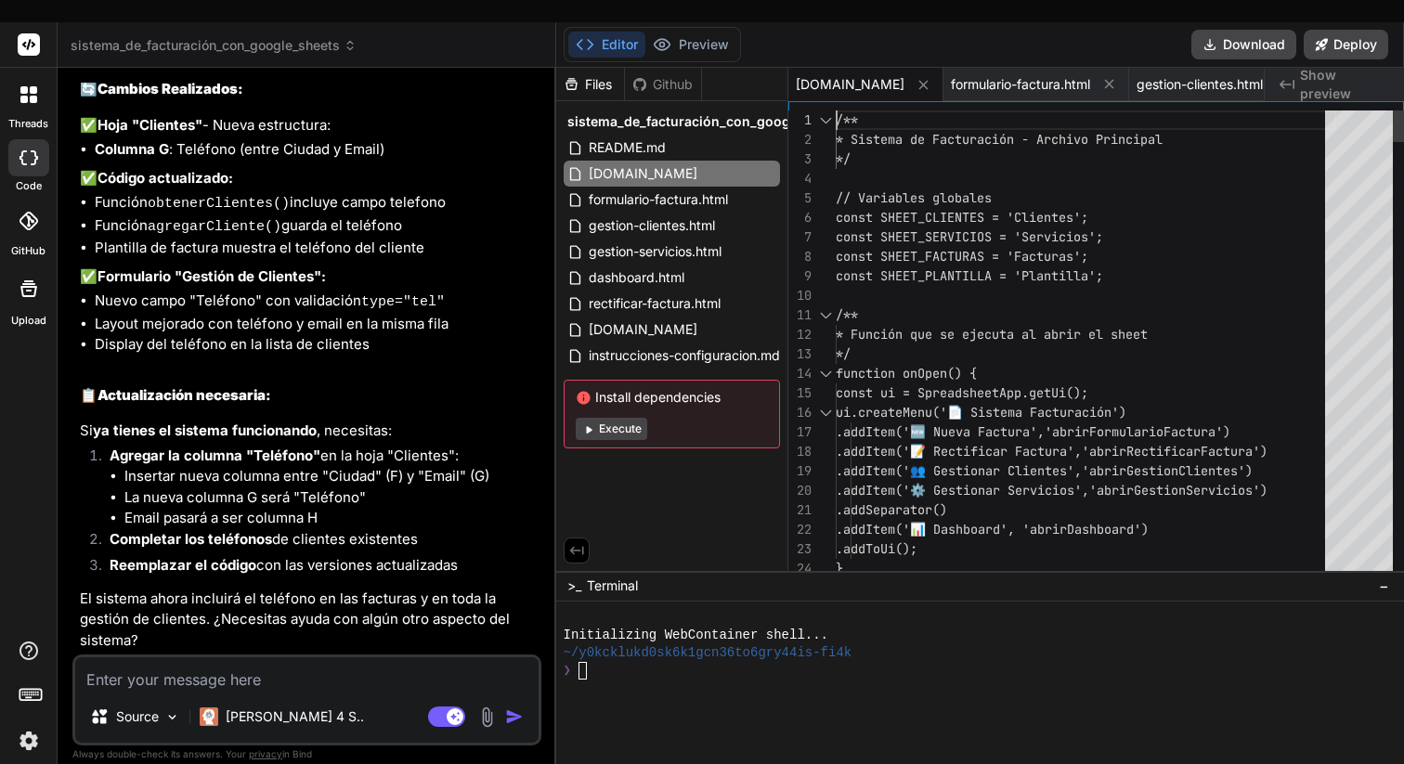
scroll to position [0, 0]
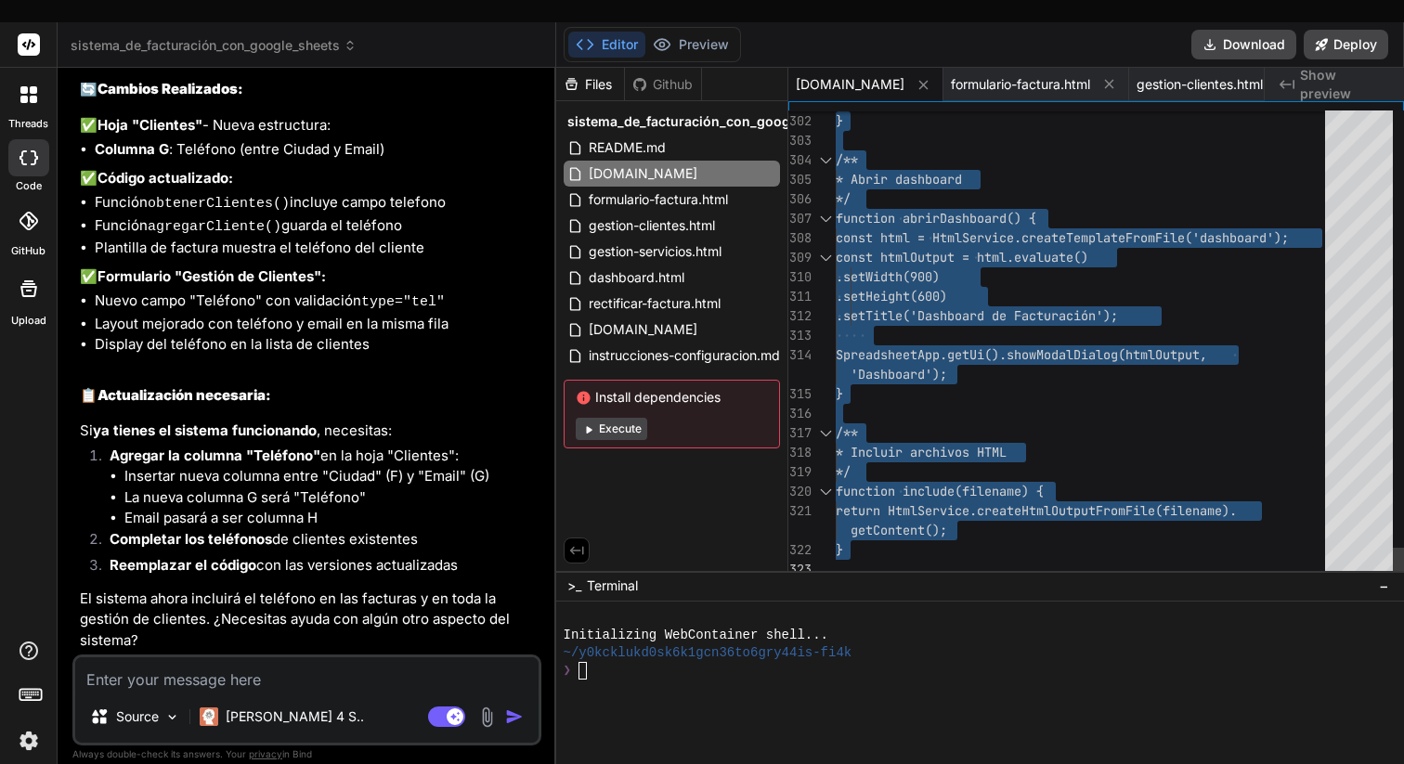
drag, startPoint x: 837, startPoint y: 94, endPoint x: 1064, endPoint y: 610, distance: 564.4
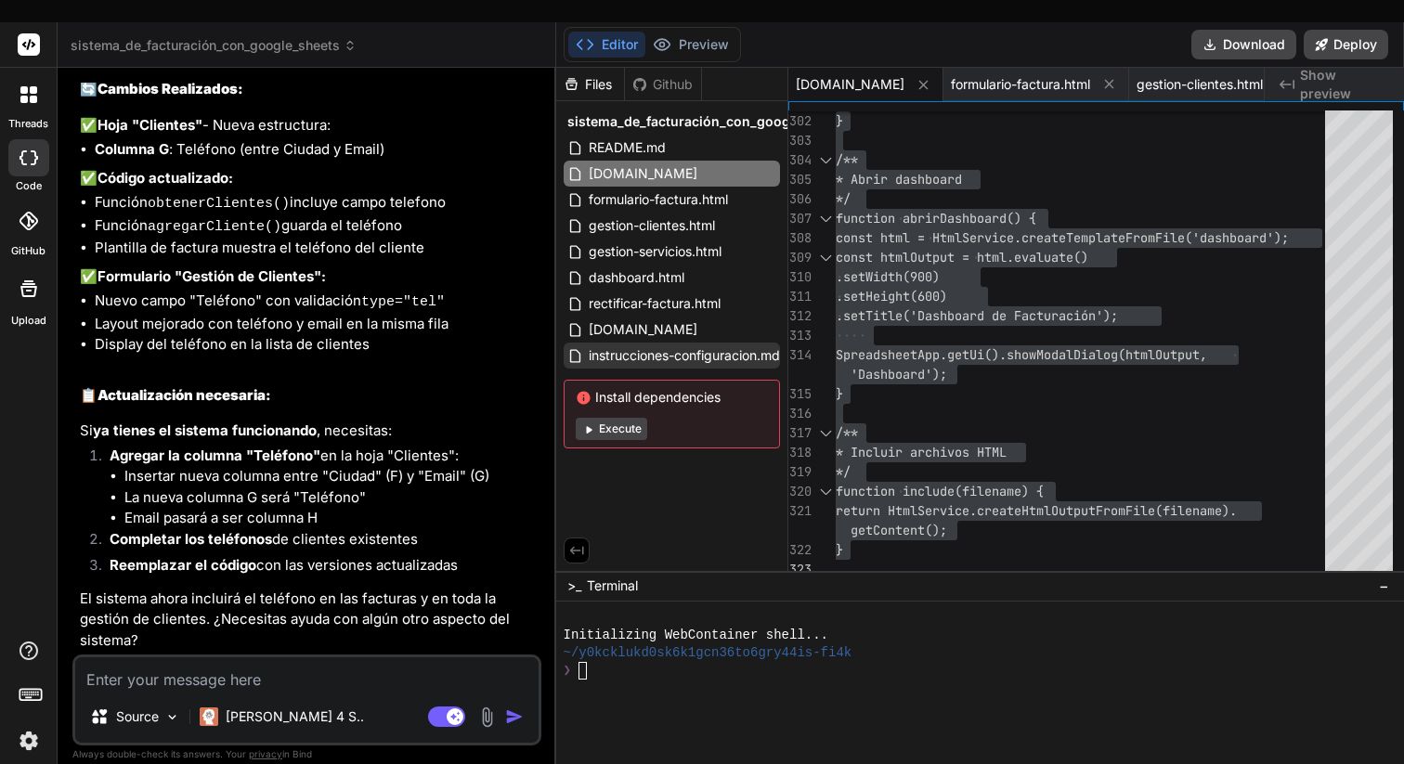
click at [672, 345] on span "instrucciones-configuracion.md" at bounding box center [684, 356] width 195 height 22
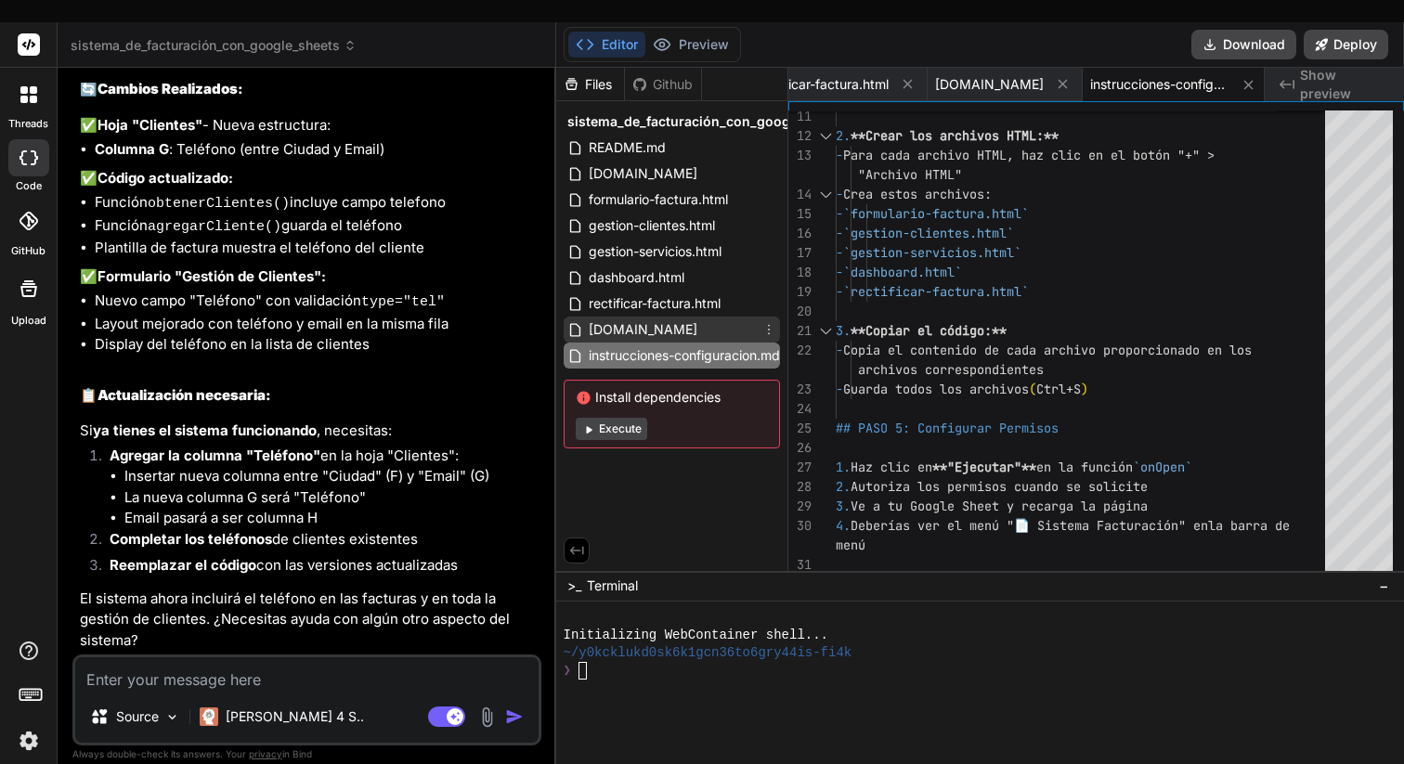
click at [660, 319] on span "[DOMAIN_NAME]" at bounding box center [643, 330] width 112 height 22
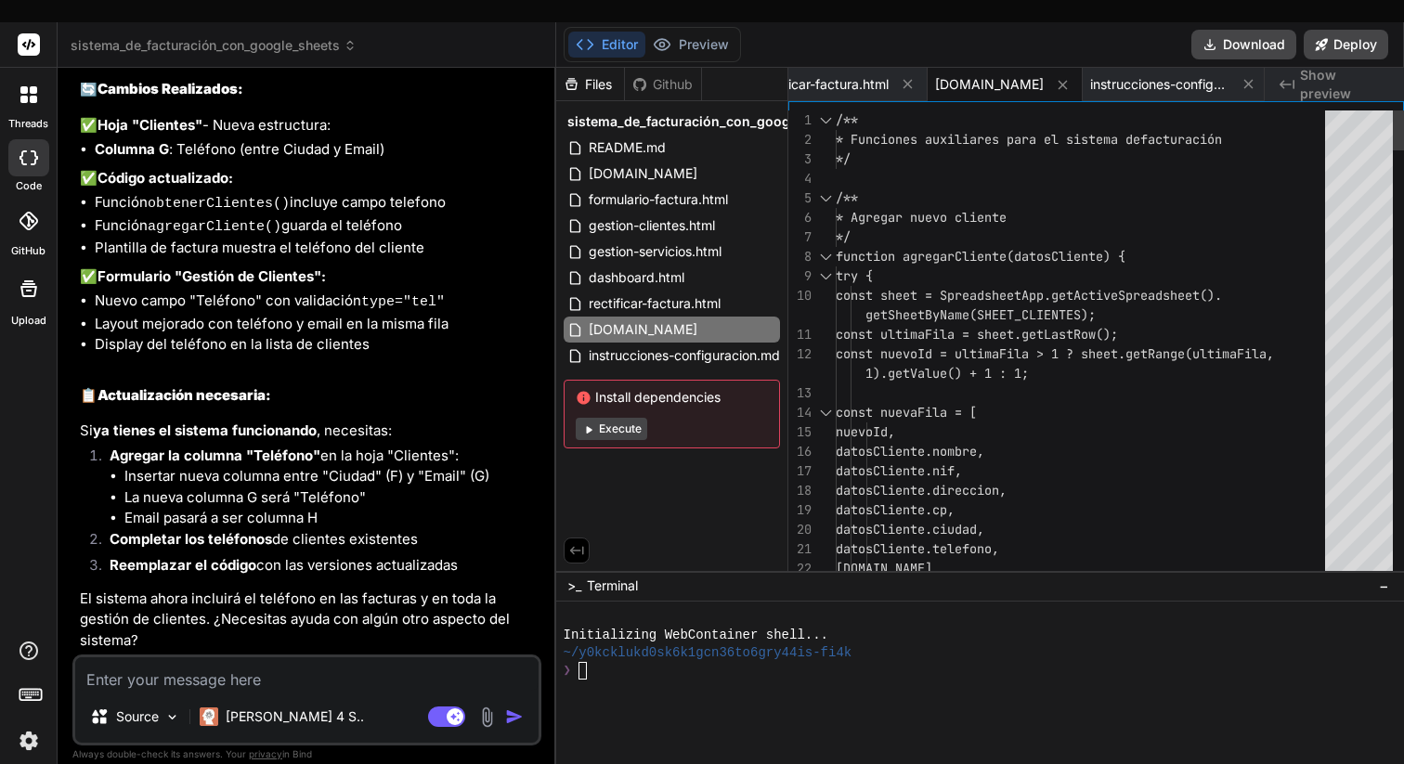
scroll to position [0, 0]
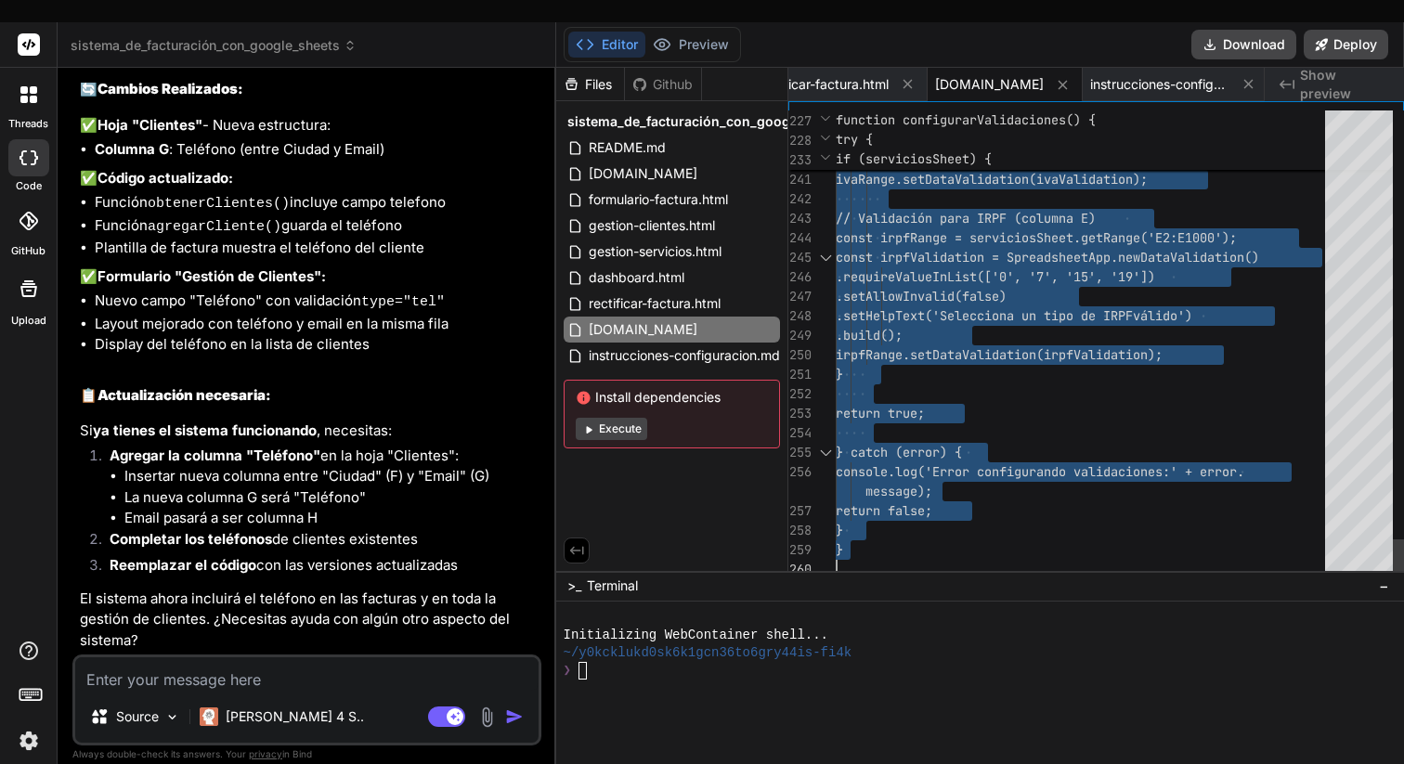
drag, startPoint x: 838, startPoint y: 94, endPoint x: 996, endPoint y: 617, distance: 546.3
click at [672, 189] on span "formulario-factura.html" at bounding box center [658, 200] width 143 height 22
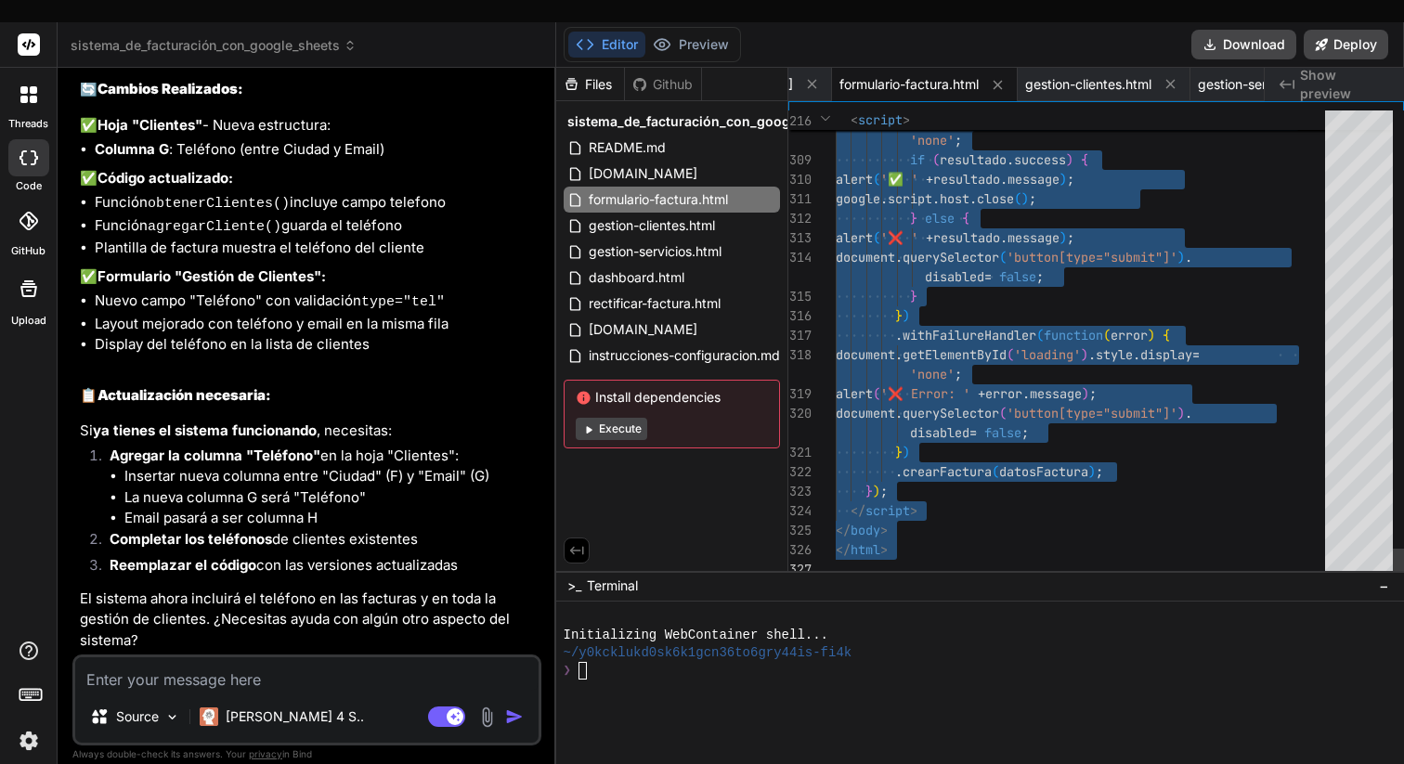
drag, startPoint x: 836, startPoint y: 95, endPoint x: 938, endPoint y: 610, distance: 525.5
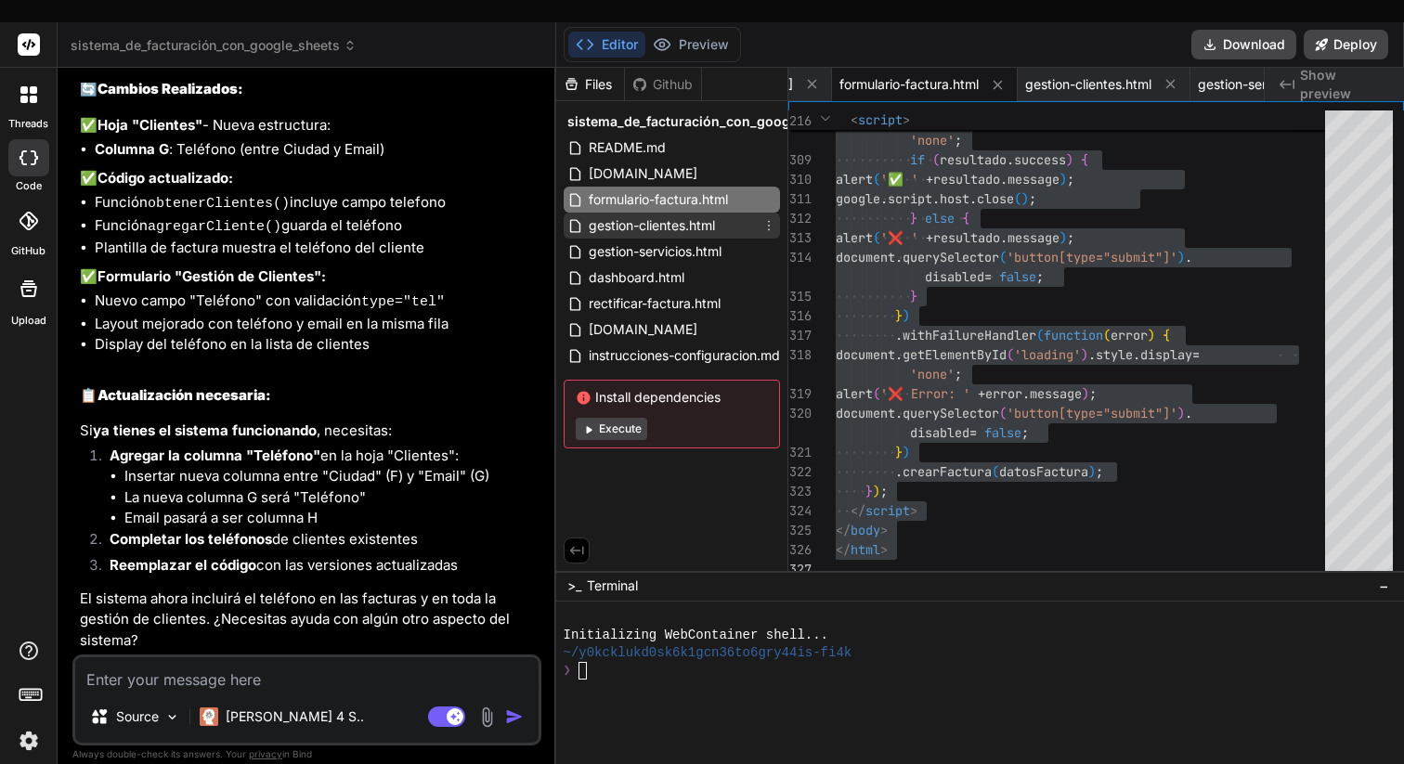
click at [671, 215] on span "gestion-clientes.html" at bounding box center [652, 226] width 130 height 22
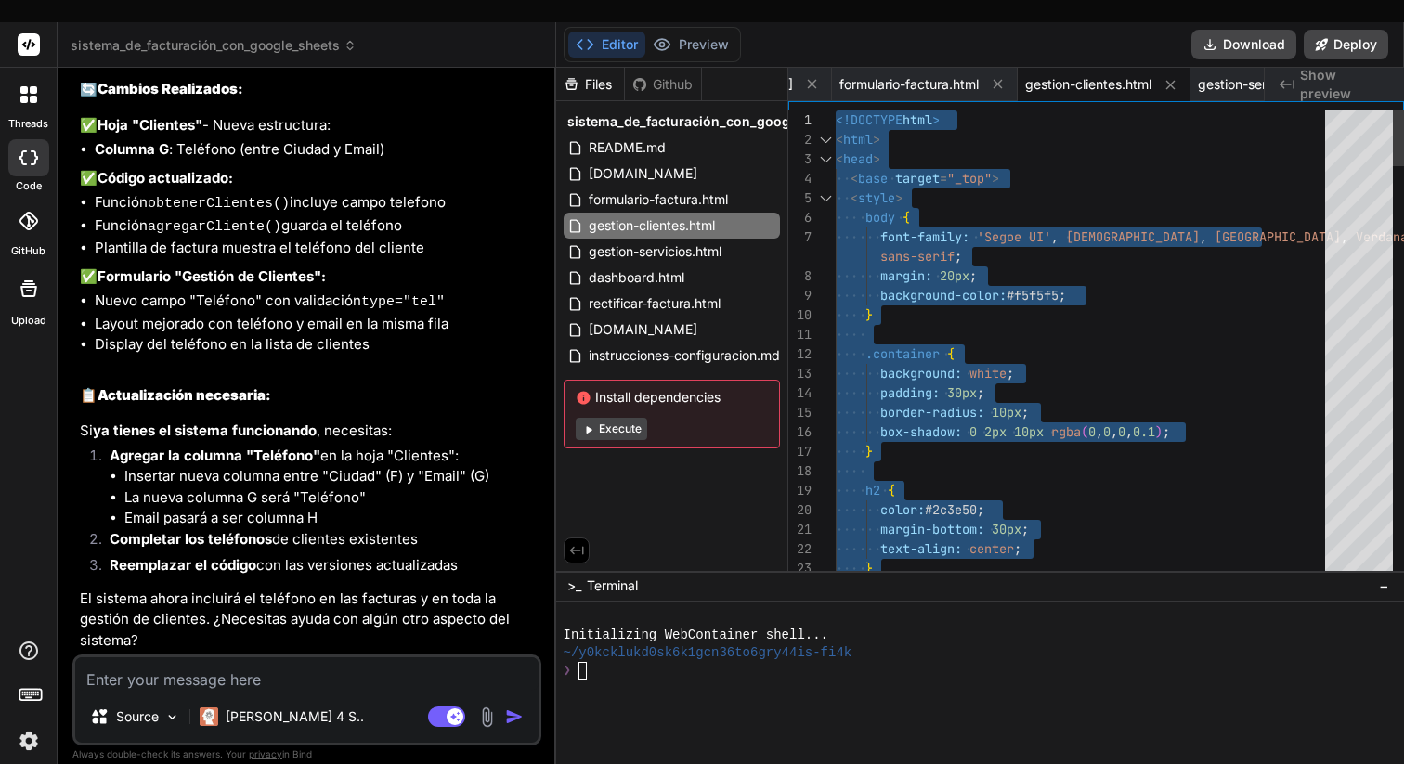
drag, startPoint x: 912, startPoint y: 532, endPoint x: 829, endPoint y: -6, distance: 544.3
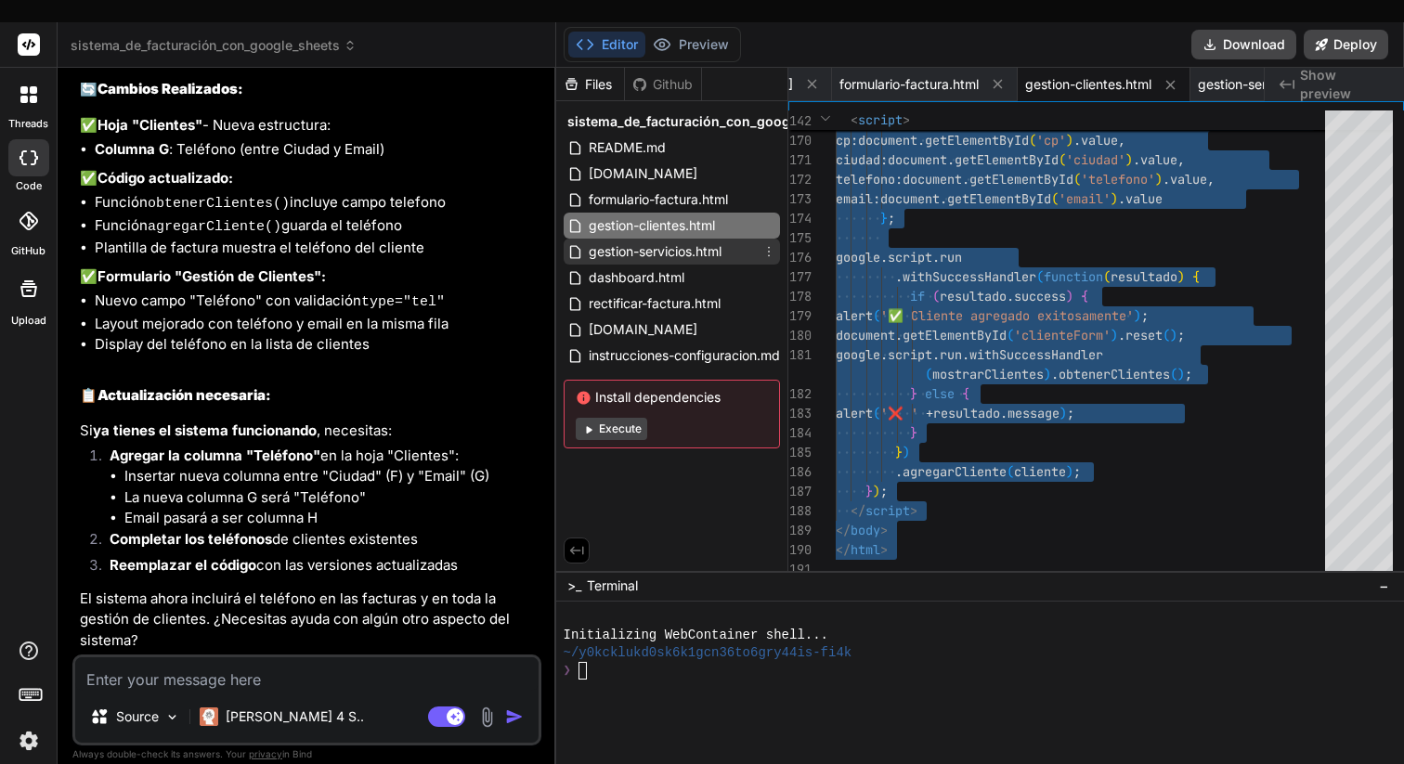
click at [657, 241] on span "gestion-servicios.html" at bounding box center [655, 252] width 137 height 22
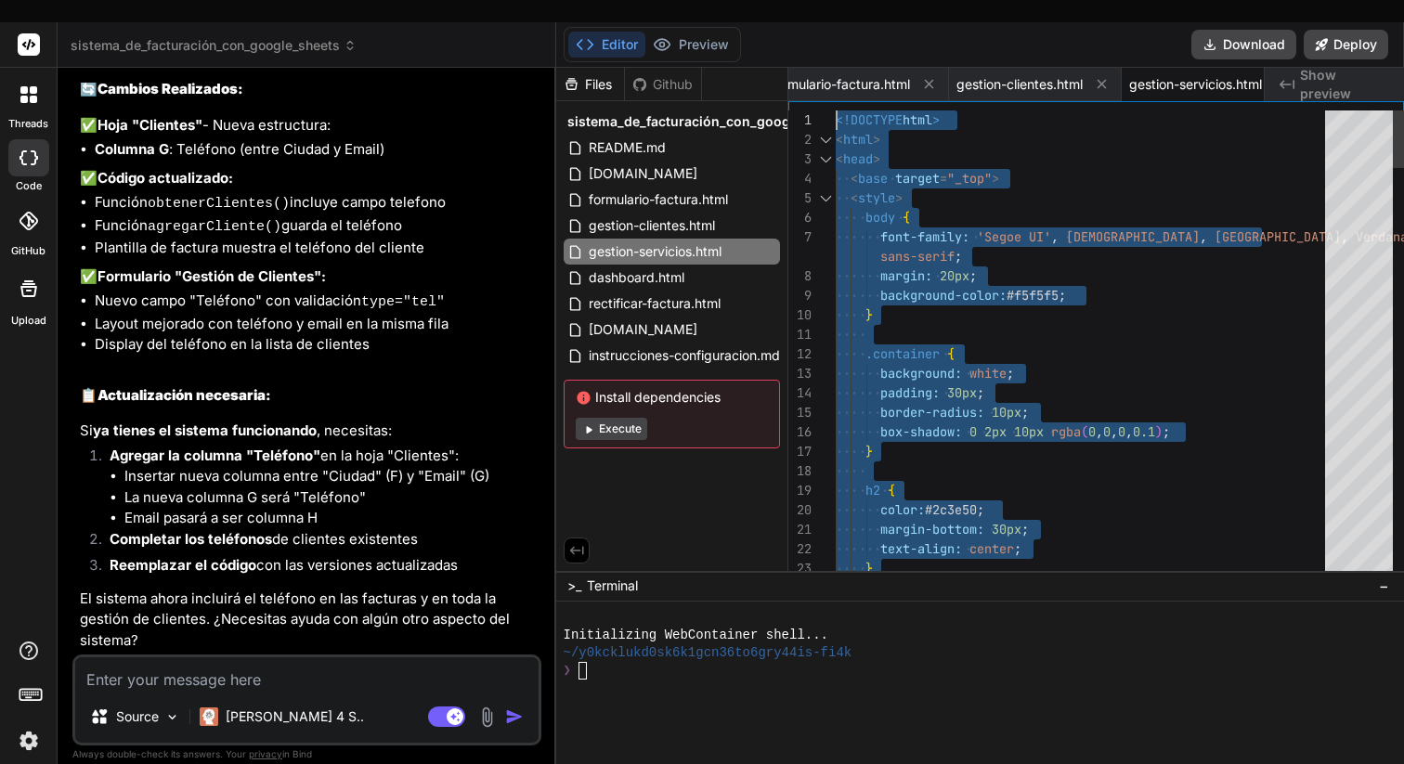
drag, startPoint x: 920, startPoint y: 529, endPoint x: 817, endPoint y: -9, distance: 548.5
click at [649, 267] on span "dashboard.html" at bounding box center [636, 278] width 99 height 22
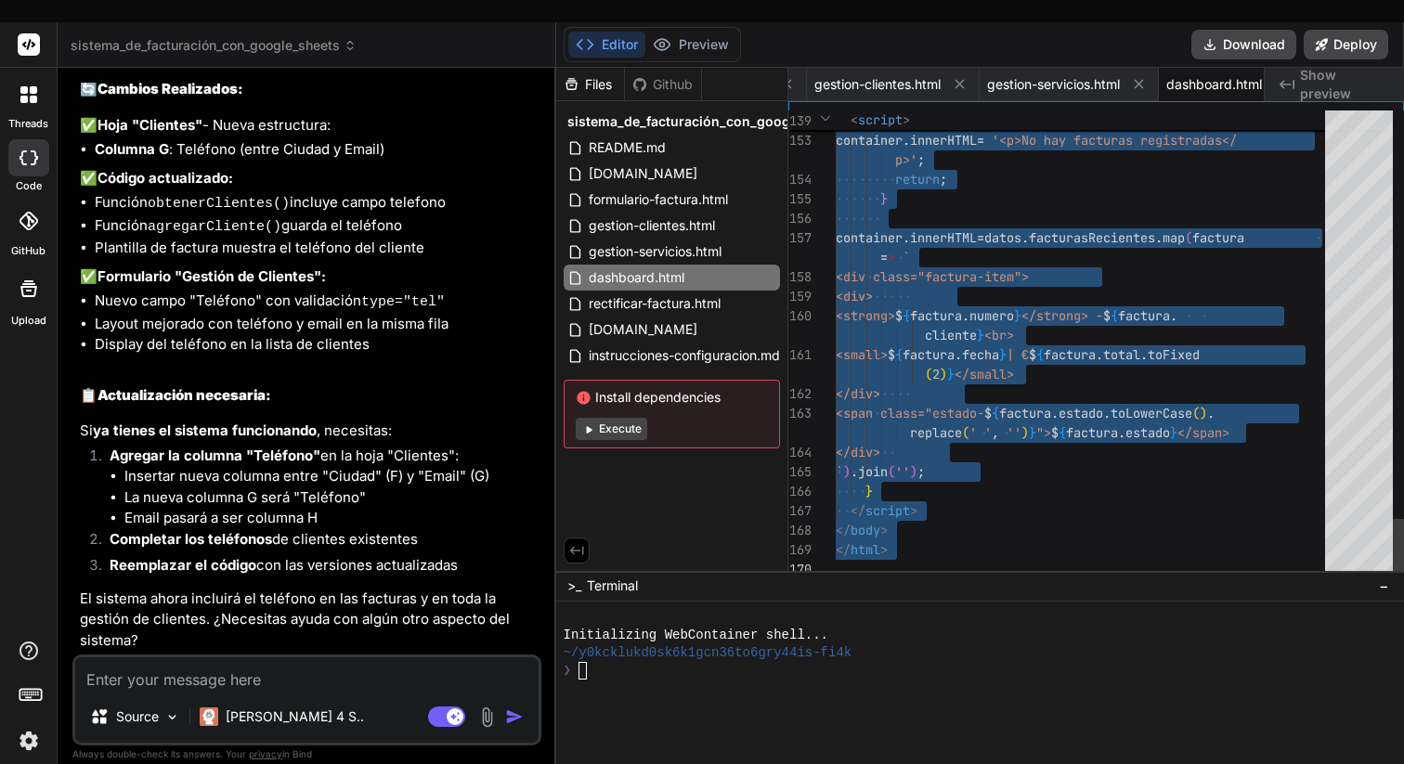
drag, startPoint x: 836, startPoint y: 96, endPoint x: 993, endPoint y: 591, distance: 519.4
click at [682, 293] on span "rectificar-factura.html" at bounding box center [655, 304] width 136 height 22
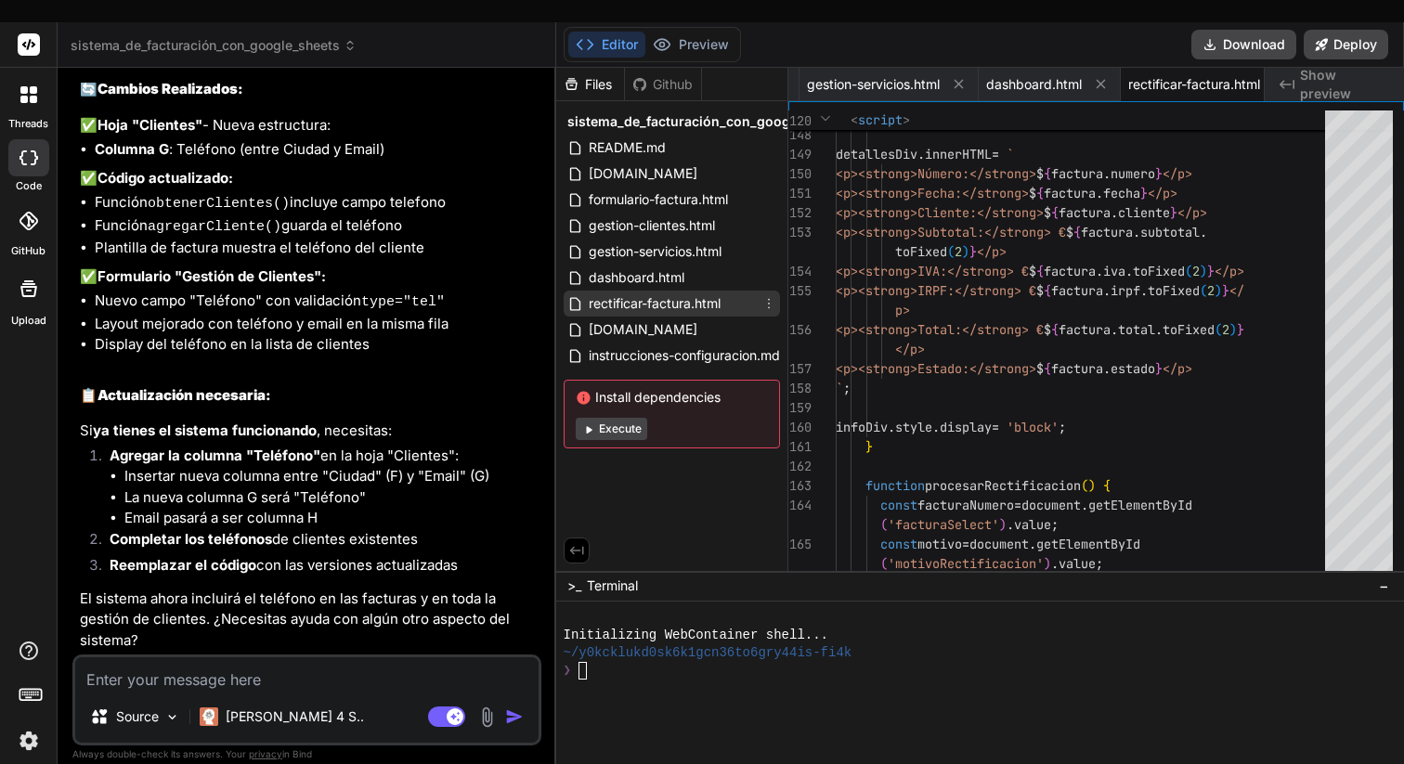
click at [709, 293] on span "rectificar-factura.html" at bounding box center [655, 304] width 136 height 22
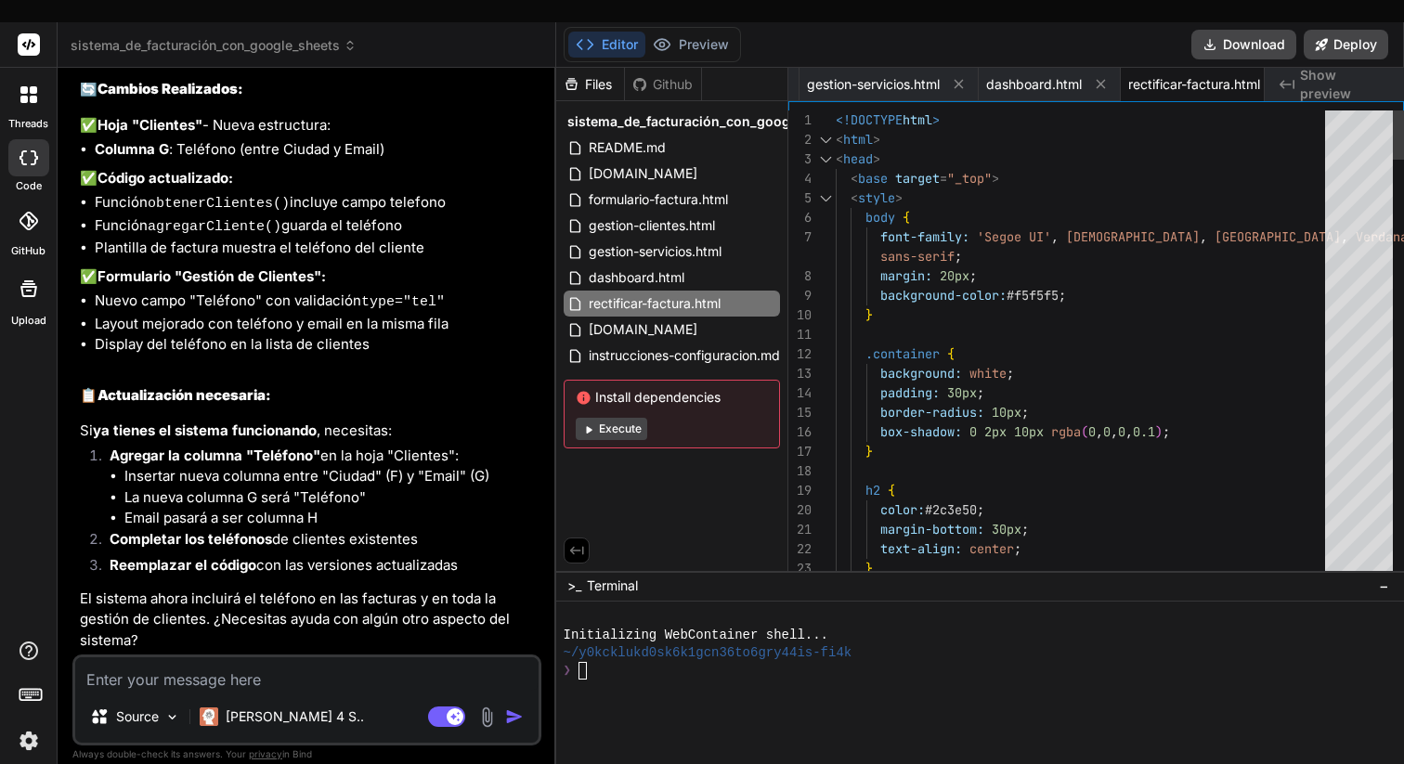
scroll to position [20, 0]
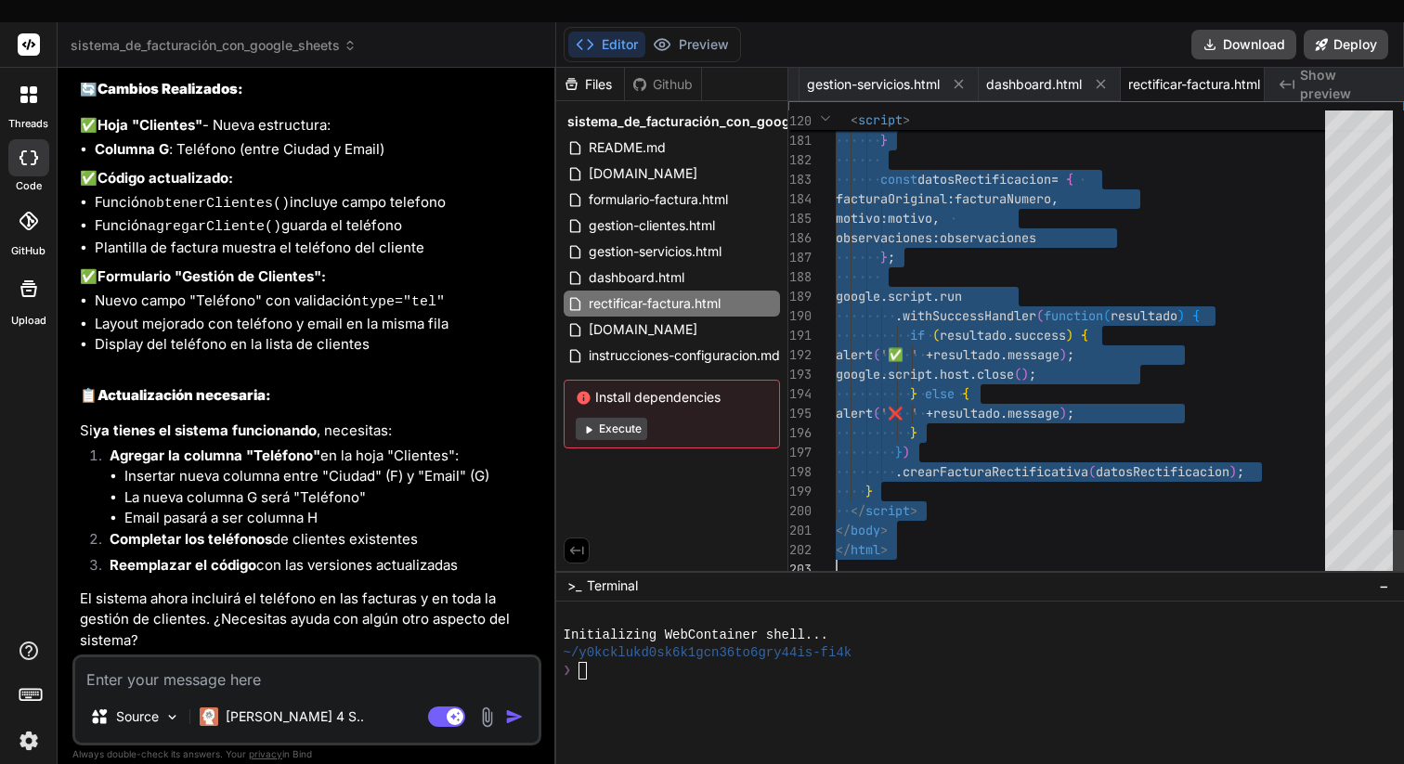
drag, startPoint x: 837, startPoint y: 99, endPoint x: 993, endPoint y: 581, distance: 506.7
click at [708, 345] on span "instrucciones-configuracion.md" at bounding box center [684, 356] width 195 height 22
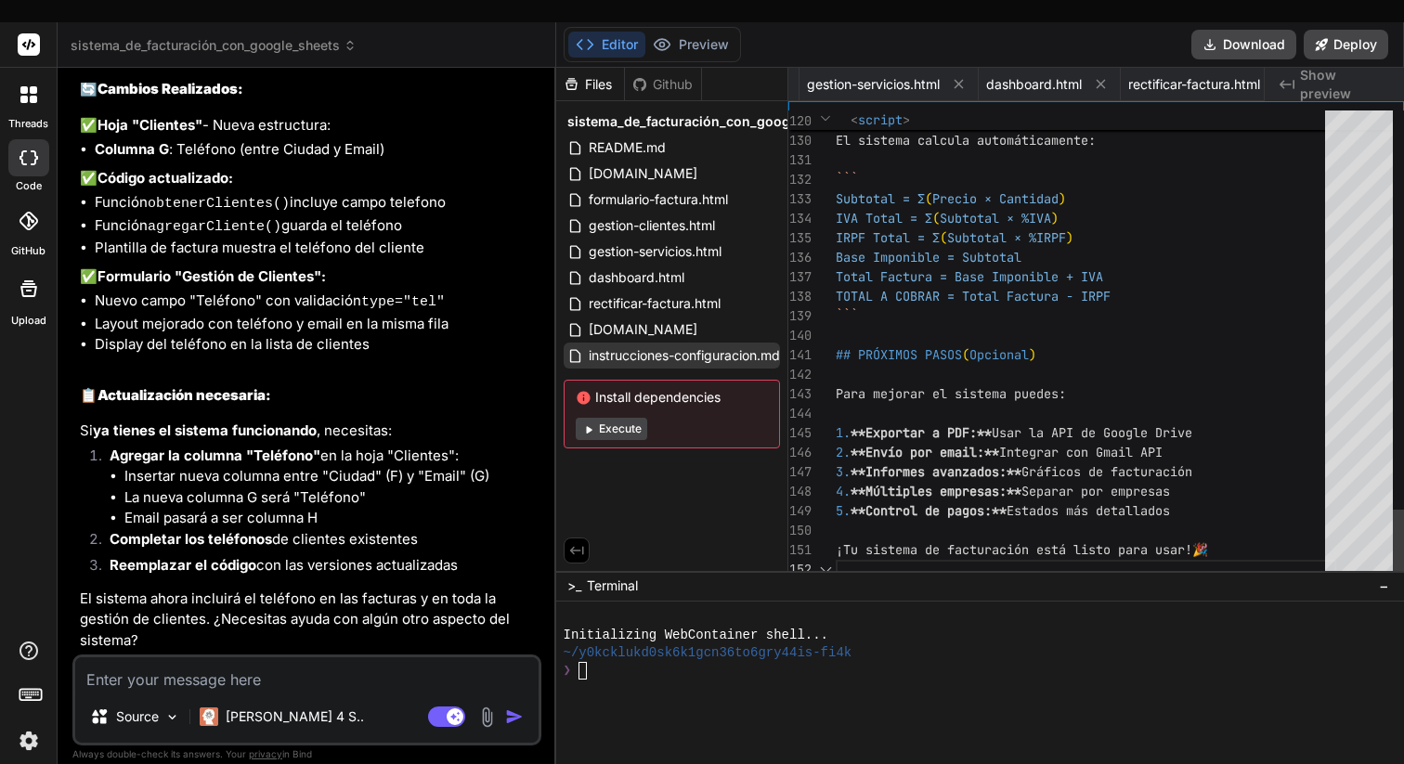
click at [708, 345] on span "instrucciones-configuracion.md" at bounding box center [684, 356] width 195 height 22
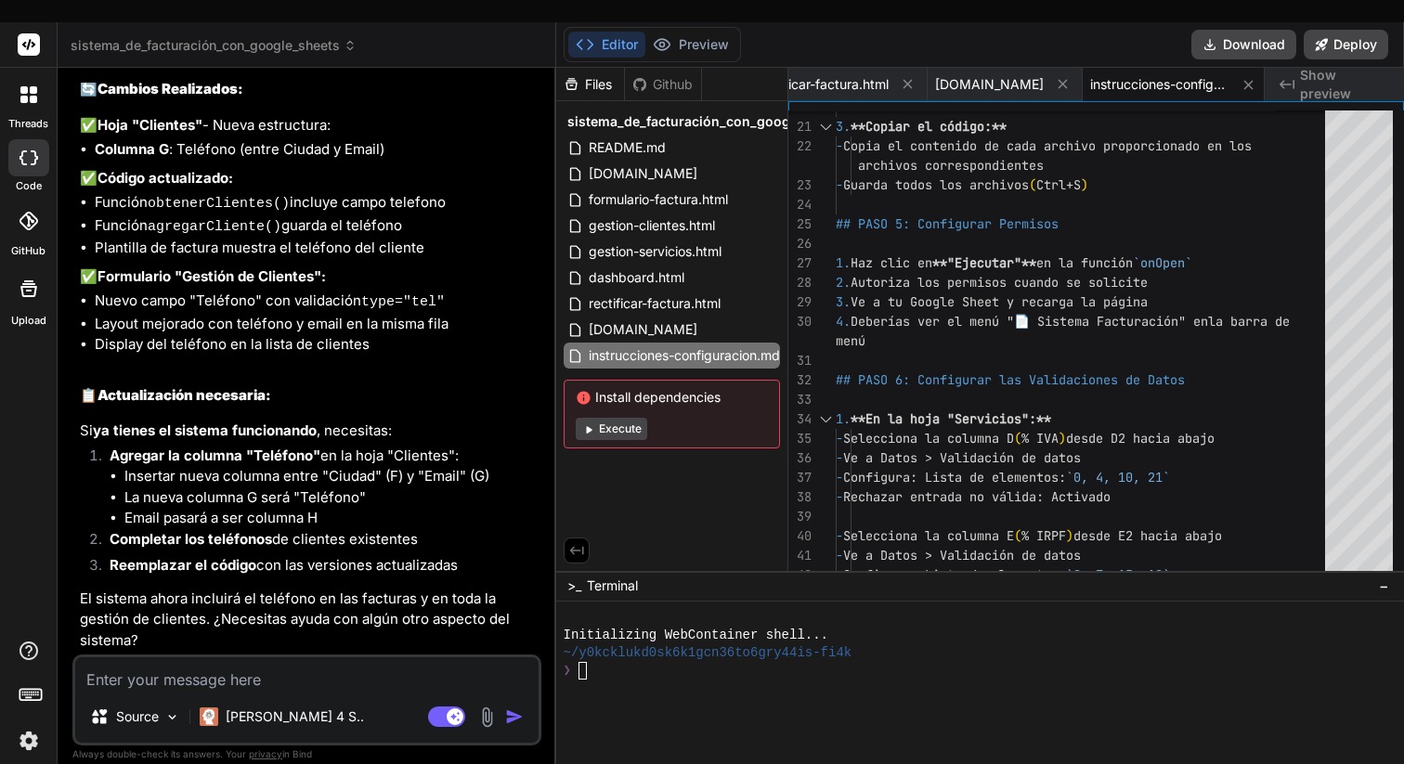
drag, startPoint x: 246, startPoint y: 649, endPoint x: 278, endPoint y: 646, distance: 31.8
click at [246, 658] on textarea at bounding box center [307, 674] width 464 height 33
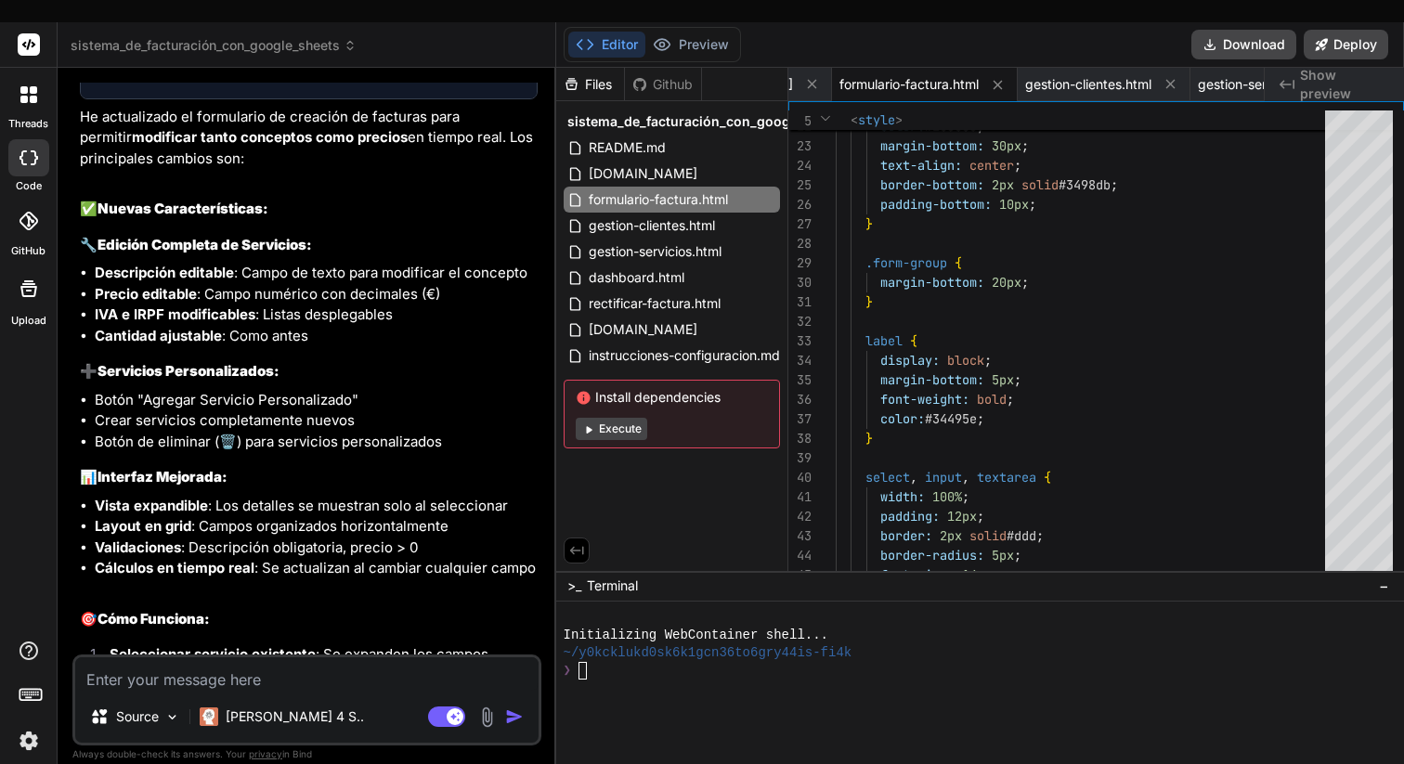
scroll to position [4711, 0]
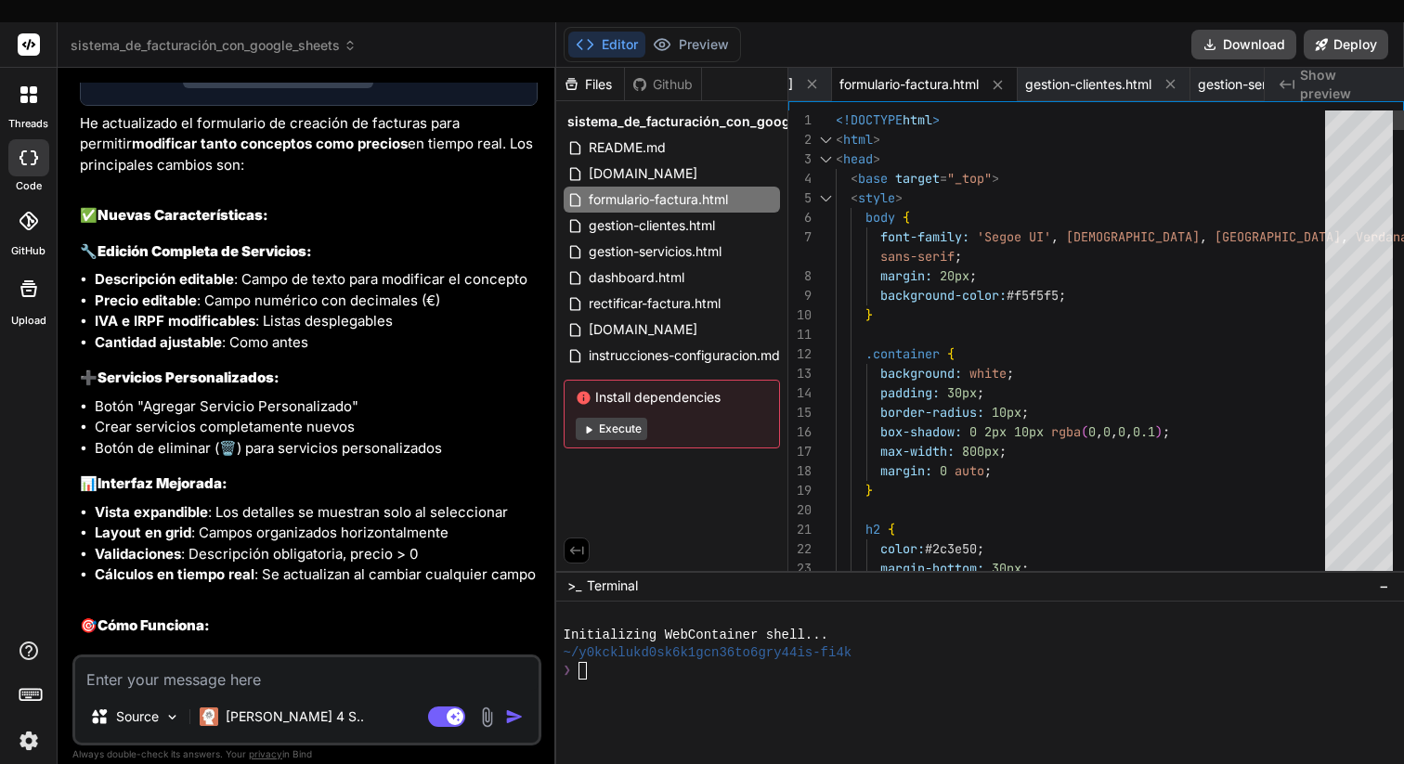
drag, startPoint x: 835, startPoint y: 98, endPoint x: 991, endPoint y: 450, distance: 385.9
click at [833, 111] on div "1" at bounding box center [812, 121] width 47 height 20
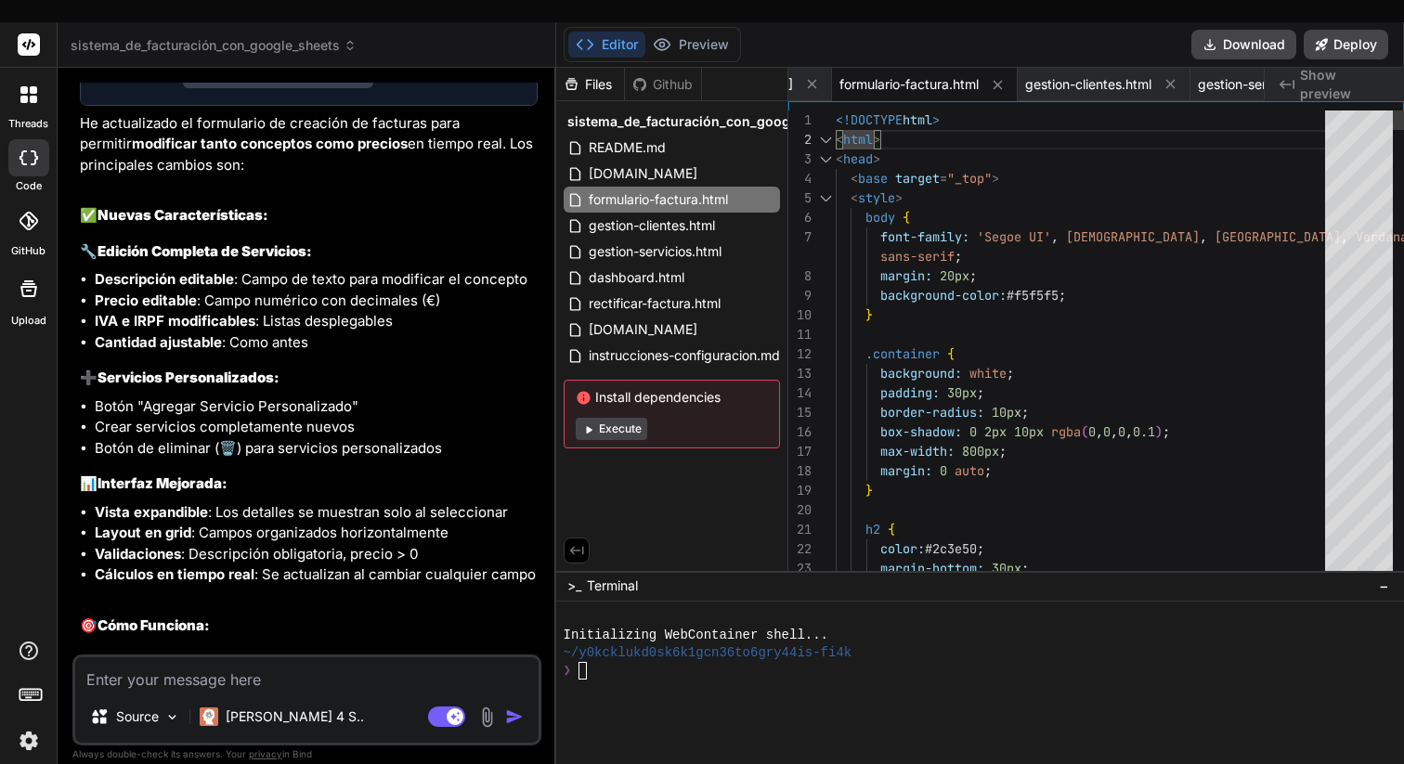
scroll to position [0, 0]
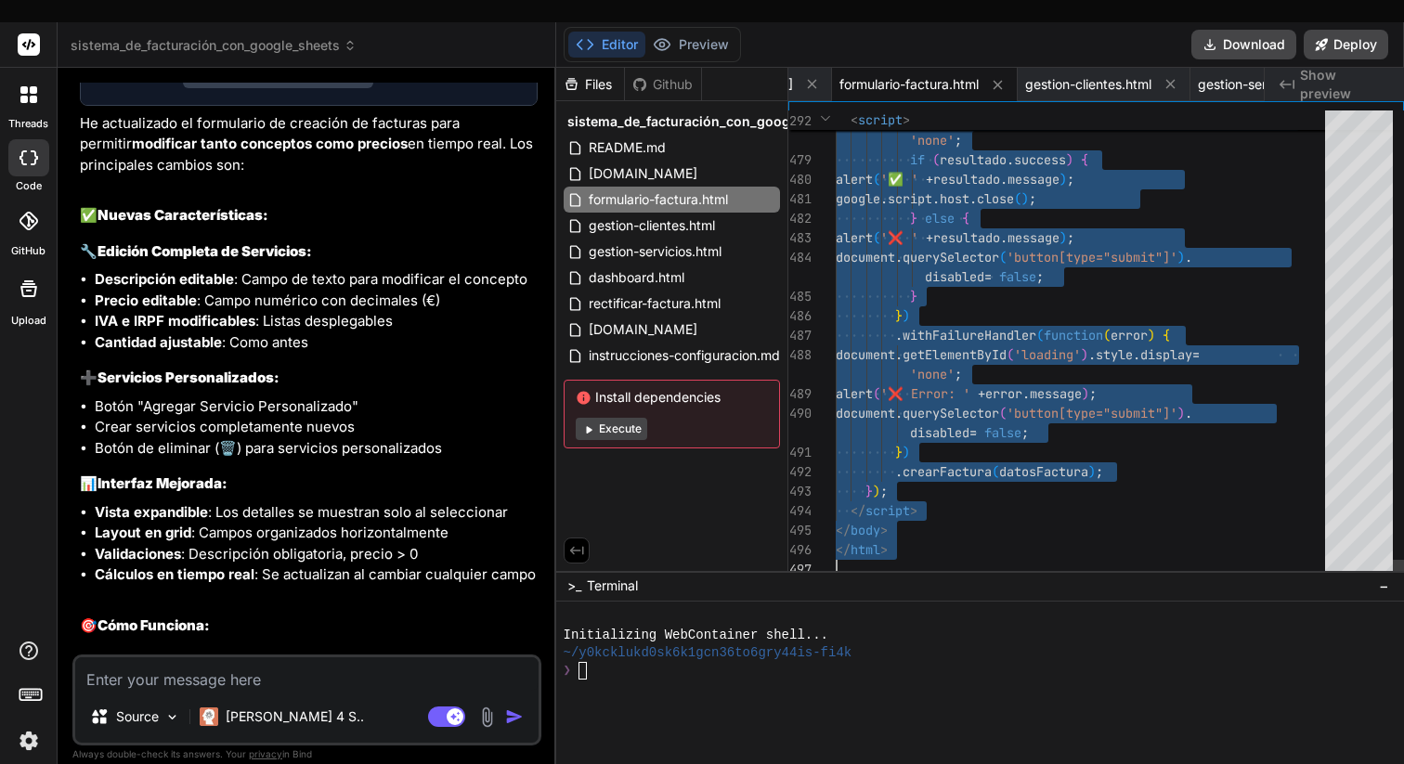
drag, startPoint x: 838, startPoint y: 98, endPoint x: 1011, endPoint y: 658, distance: 586.1
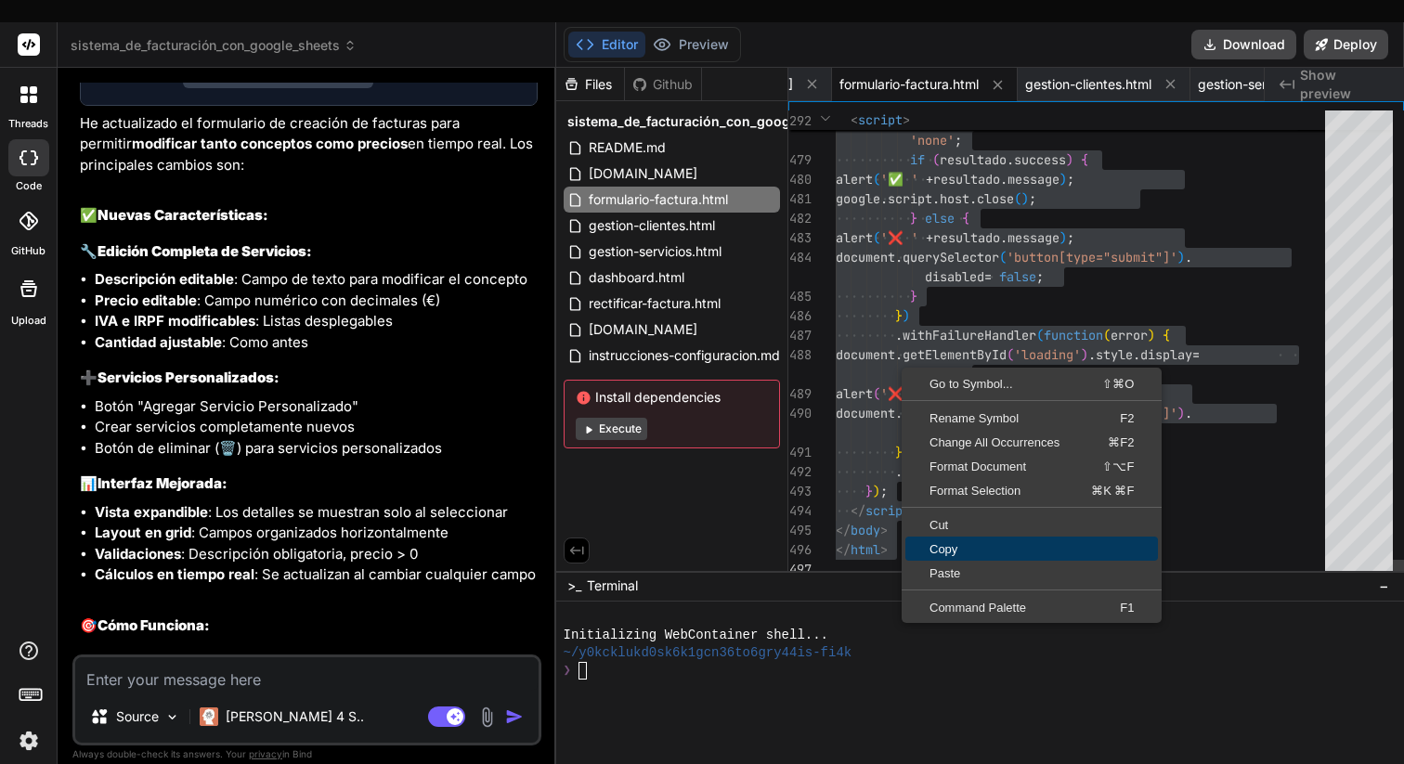
click at [971, 543] on span "Copy" at bounding box center [1032, 549] width 253 height 12
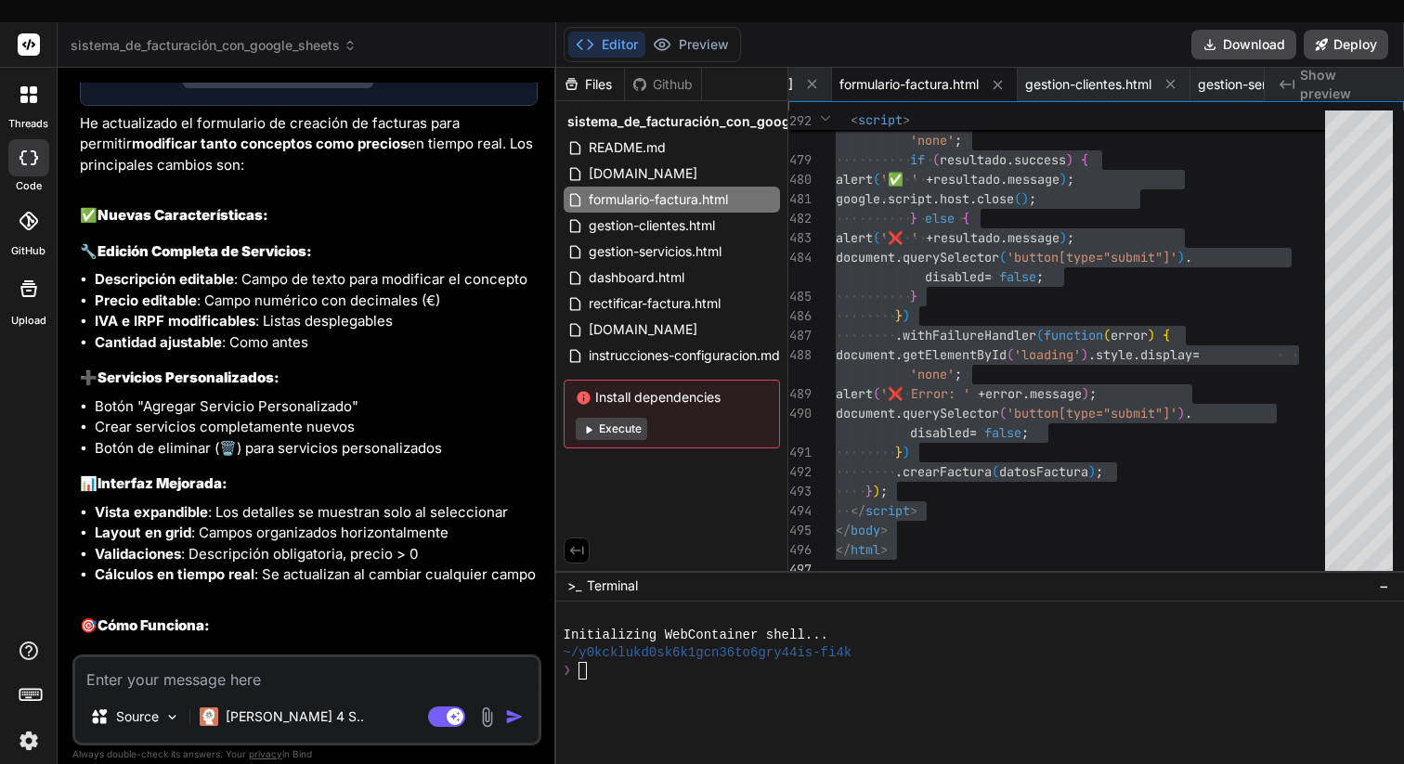
click at [160, 659] on textarea at bounding box center [307, 674] width 464 height 33
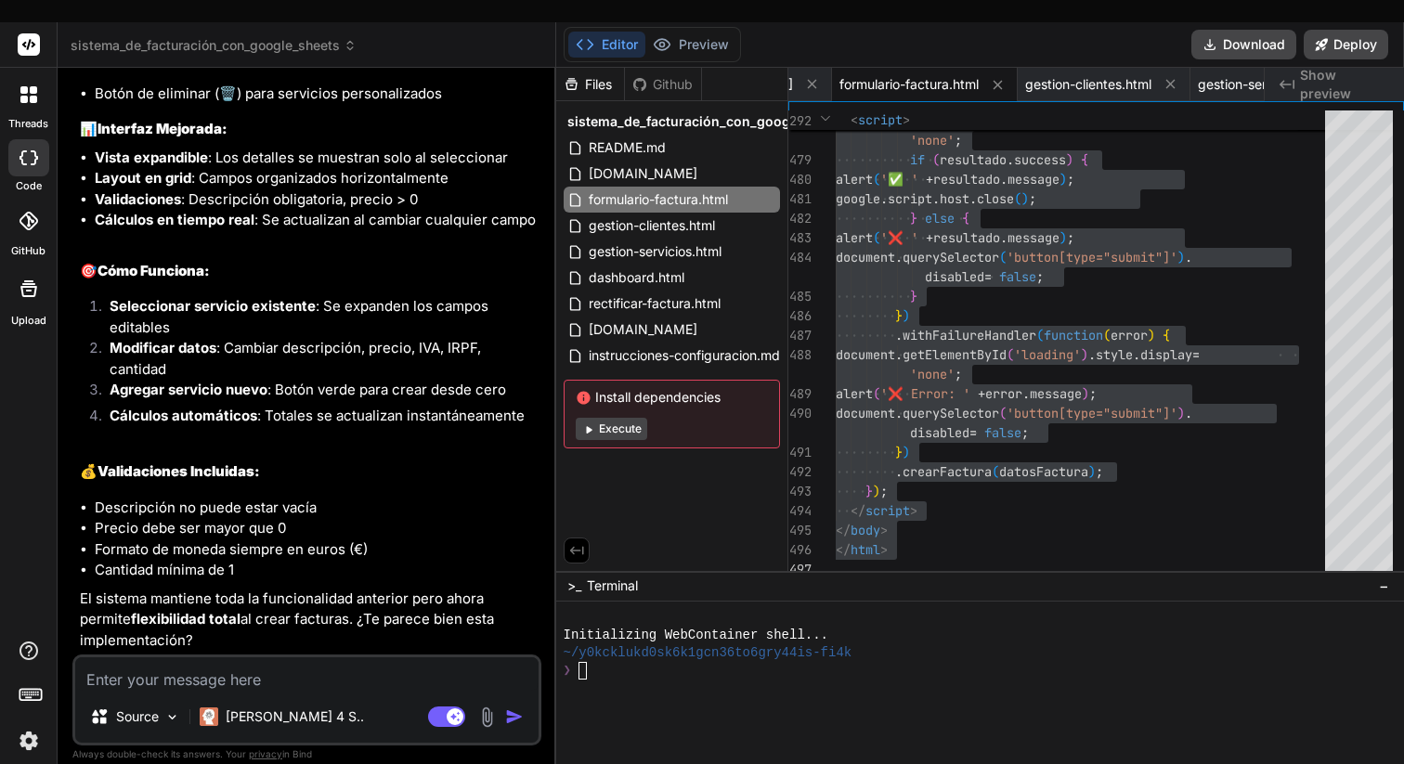
scroll to position [5256, 0]
click at [155, 659] on textarea at bounding box center [307, 674] width 464 height 33
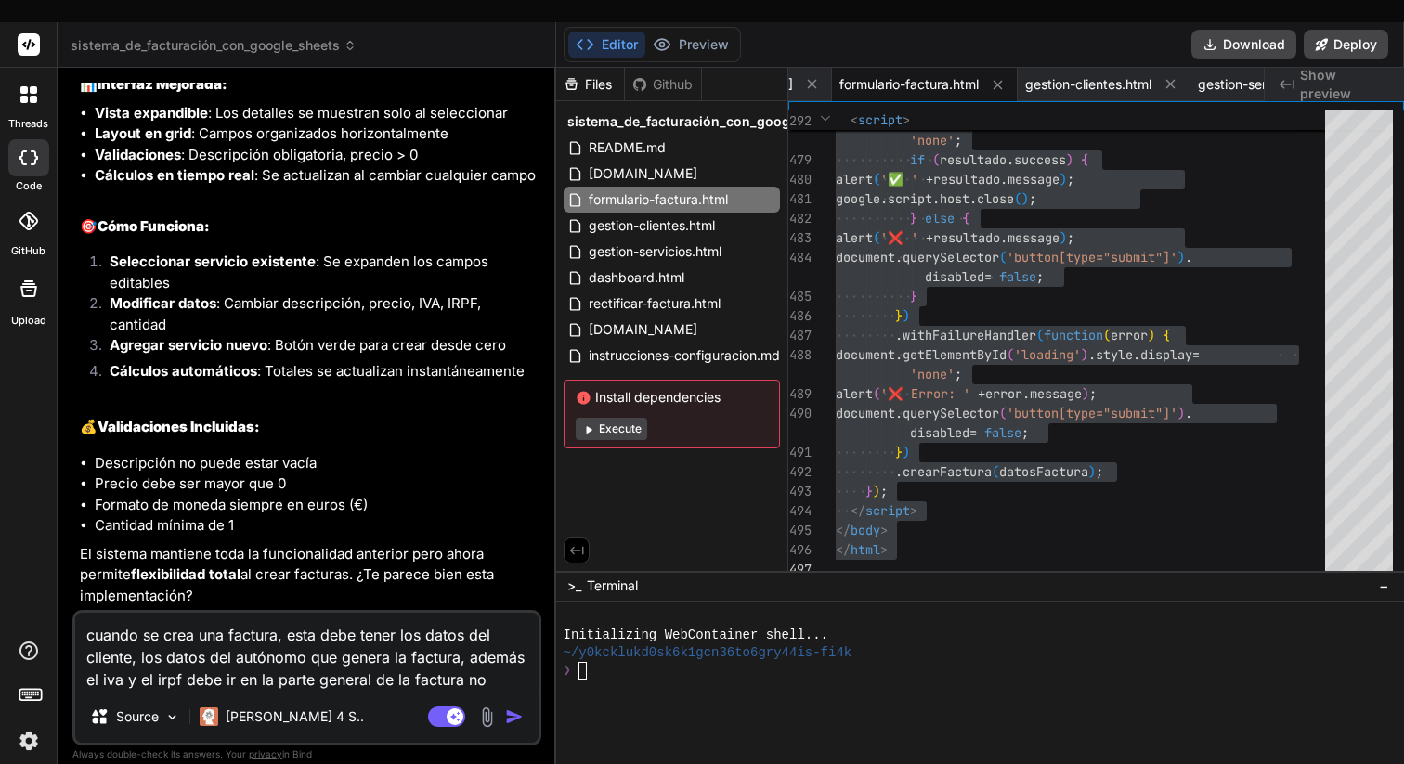
click at [208, 661] on textarea "cuando se crea una factura, esta debe tener los datos del cliente, los datos de…" at bounding box center [307, 652] width 464 height 78
drag, startPoint x: 502, startPoint y: 657, endPoint x: 239, endPoint y: 659, distance: 262.9
click at [239, 659] on textarea "cuando se crea una factura, esta debe tener los datos del cliente, los datos de…" at bounding box center [307, 652] width 464 height 78
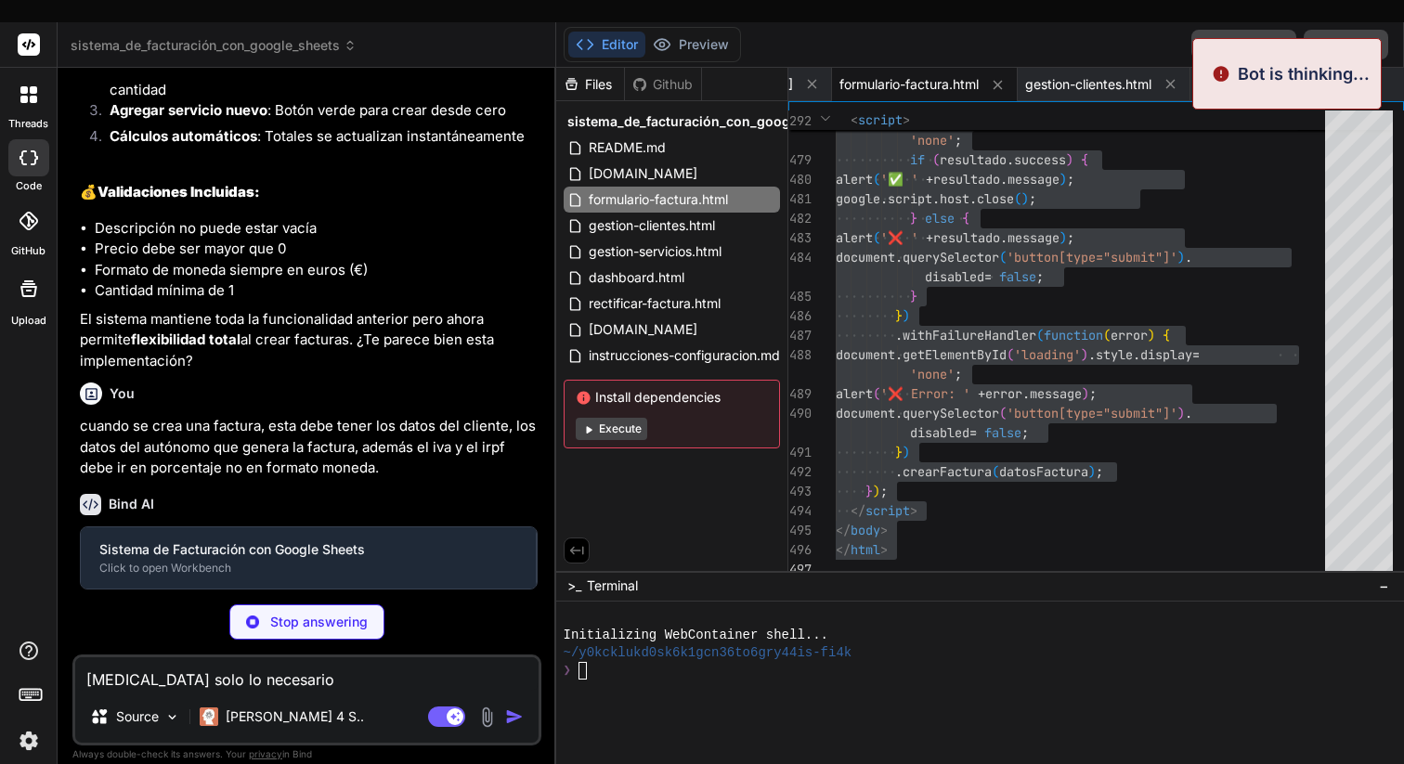
scroll to position [5491, 0]
click at [297, 613] on p "Stop answering" at bounding box center [319, 622] width 98 height 19
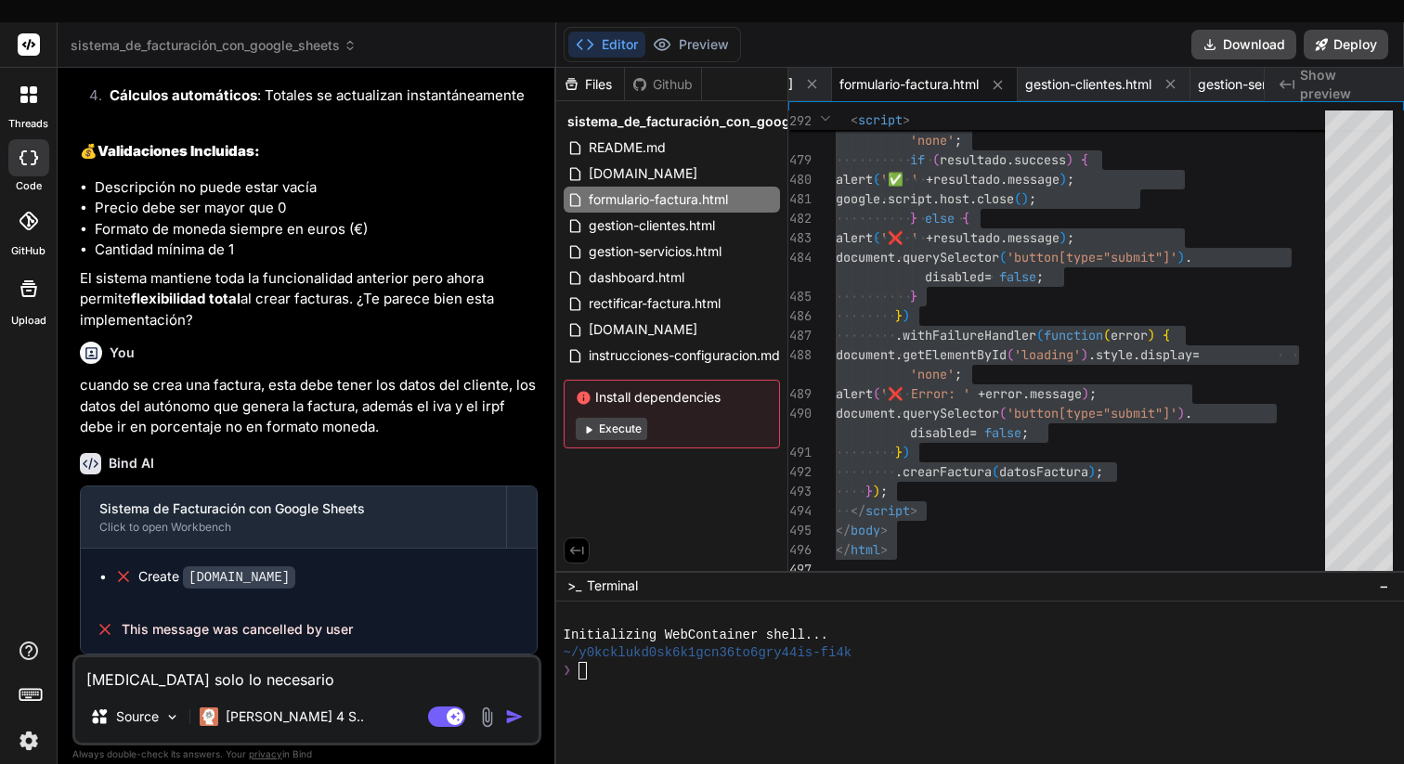
scroll to position [5576, 0]
click at [208, 658] on textarea "[MEDICAL_DATA] solo lo necesario" at bounding box center [307, 674] width 464 height 33
click at [513, 708] on img "button" at bounding box center [514, 717] width 19 height 19
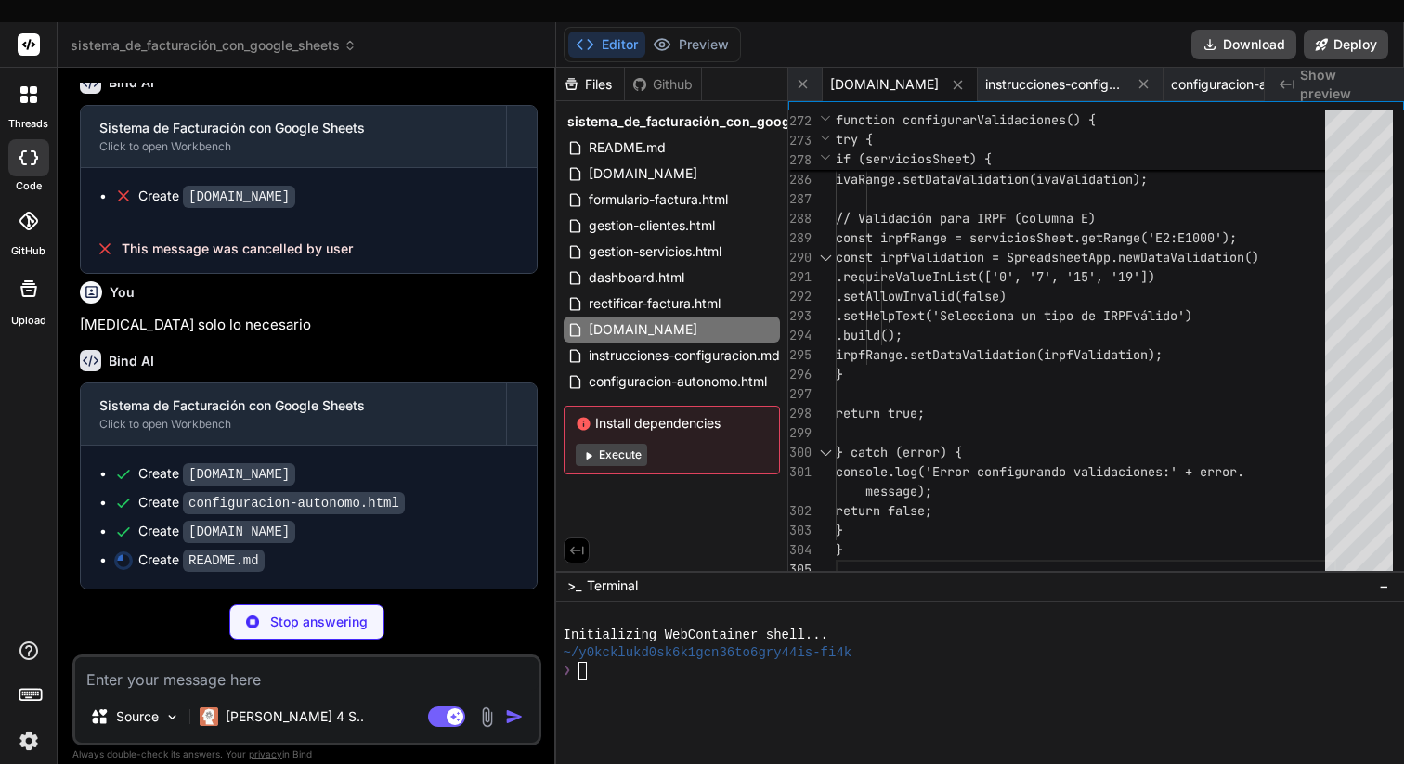
scroll to position [0, 0]
